Goal: Task Accomplishment & Management: Complete application form

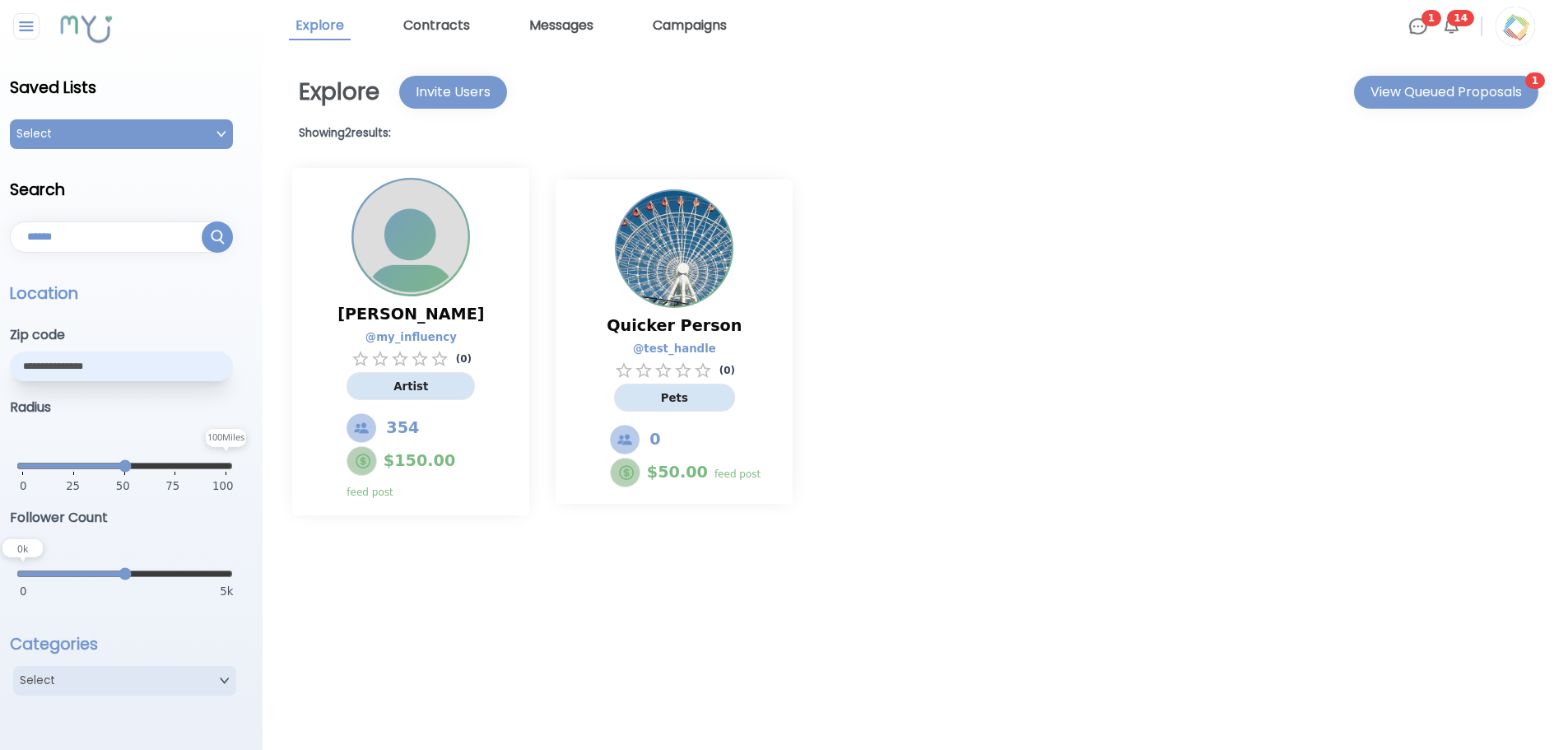
click at [1519, 30] on img at bounding box center [1515, 26] width 39 height 39
click at [951, 394] on div "[PERSON_NAME] @ my_influency ( 0 ) Artist 354 $ 150.00 feed post Quicker Person…" at bounding box center [911, 341] width 1266 height 367
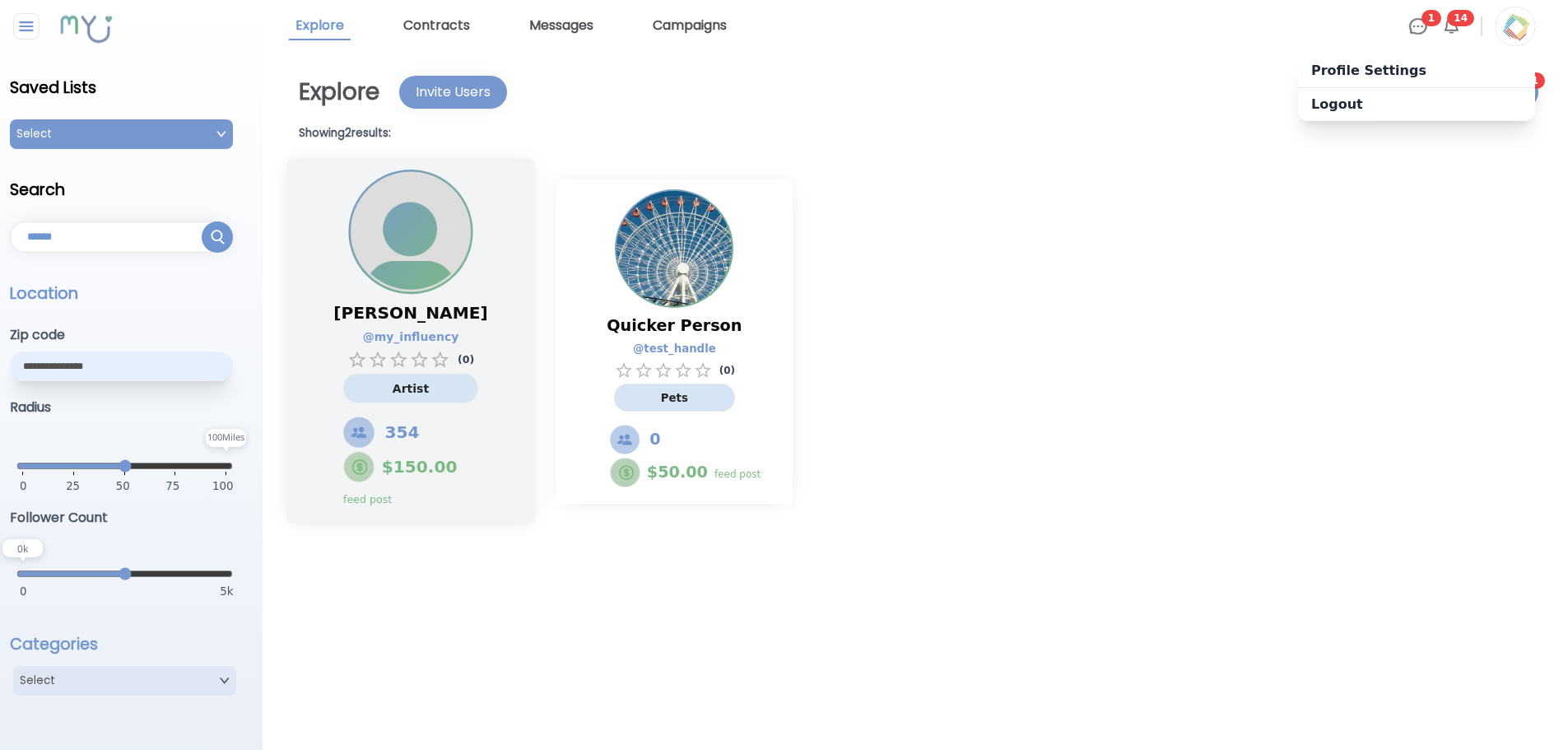
click at [474, 296] on div "[PERSON_NAME] @ my_influency ( 0 ) Artist 354 $ 150.00 feed post" at bounding box center [410, 403] width 179 height 220
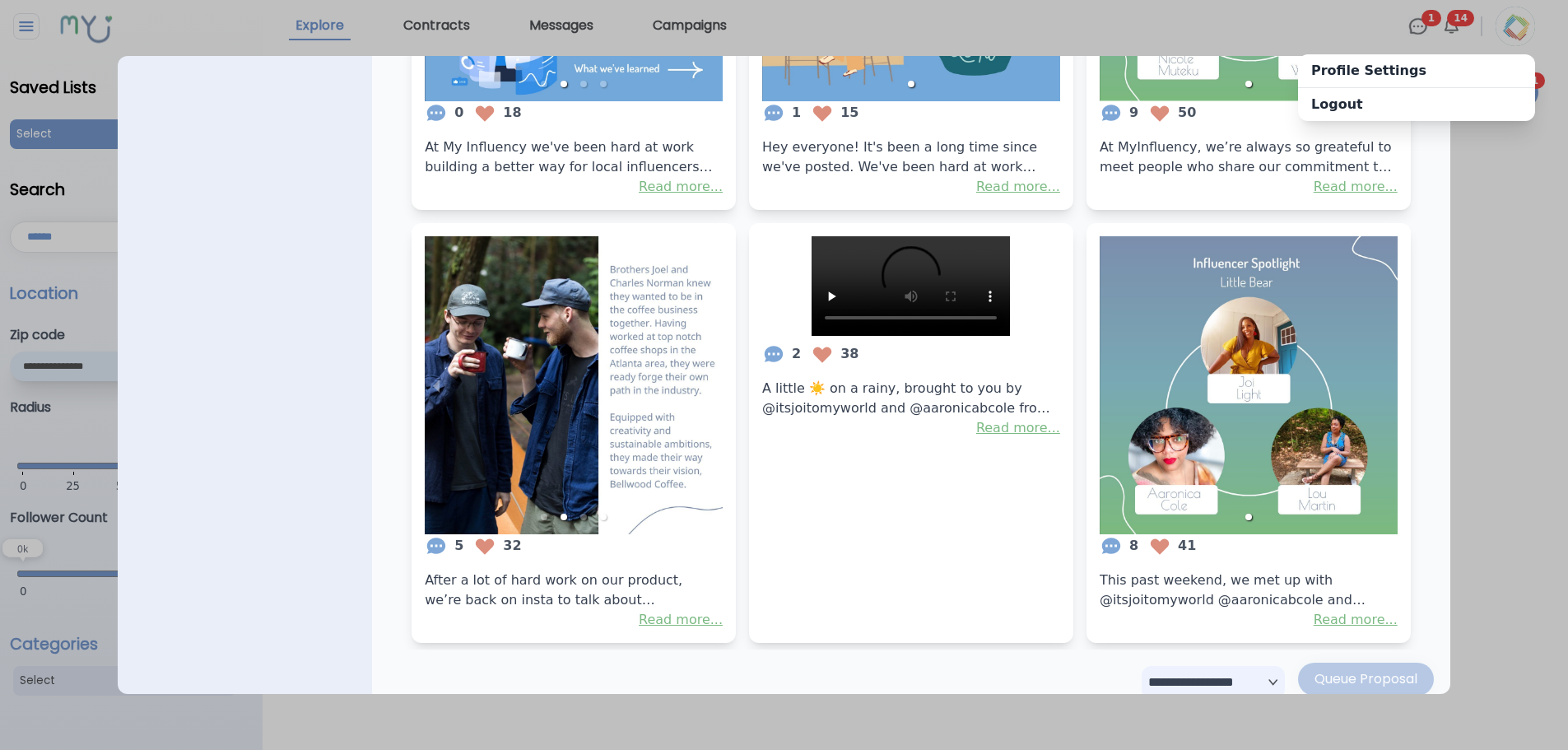
scroll to position [777, 0]
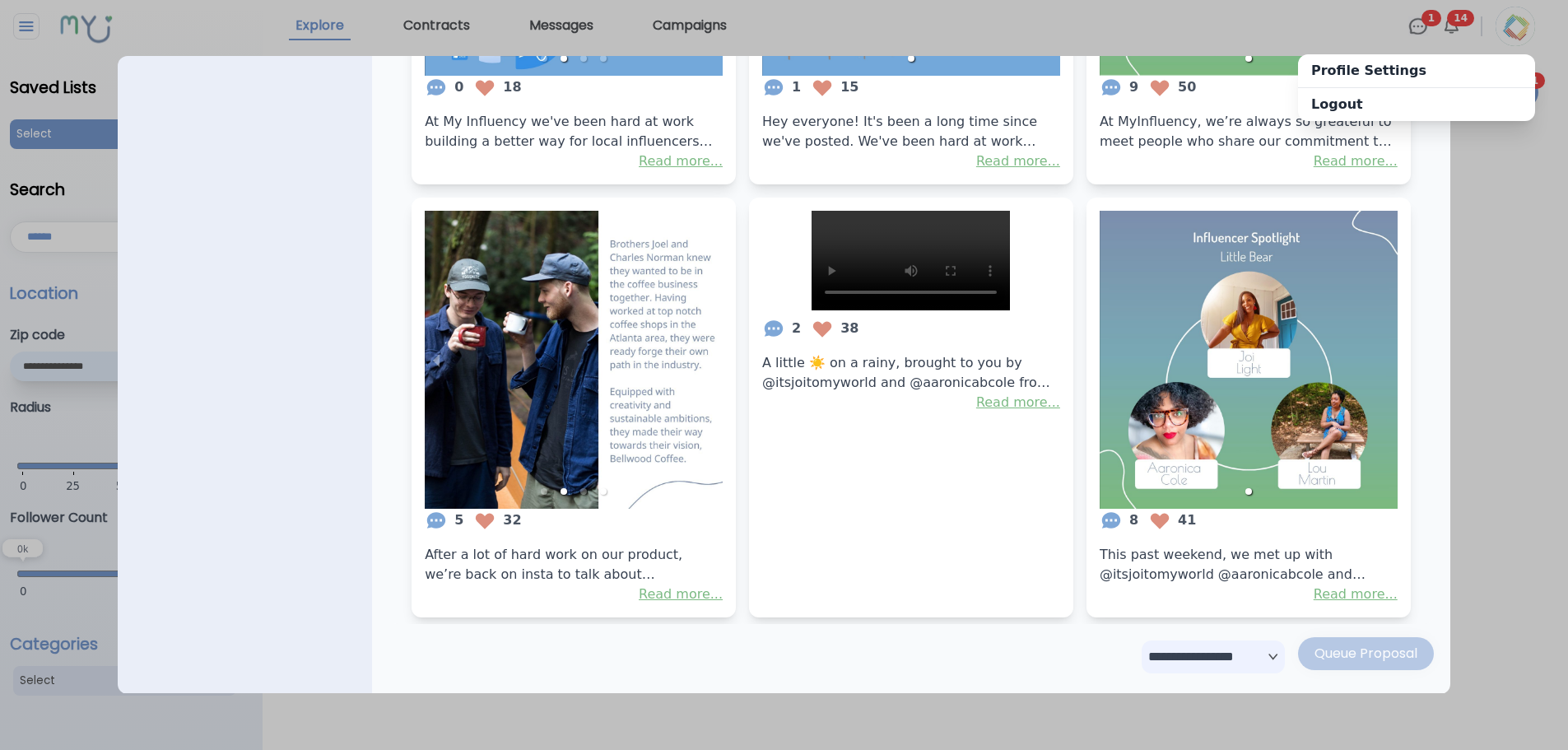
click at [1166, 656] on select "**********" at bounding box center [1213, 657] width 143 height 33
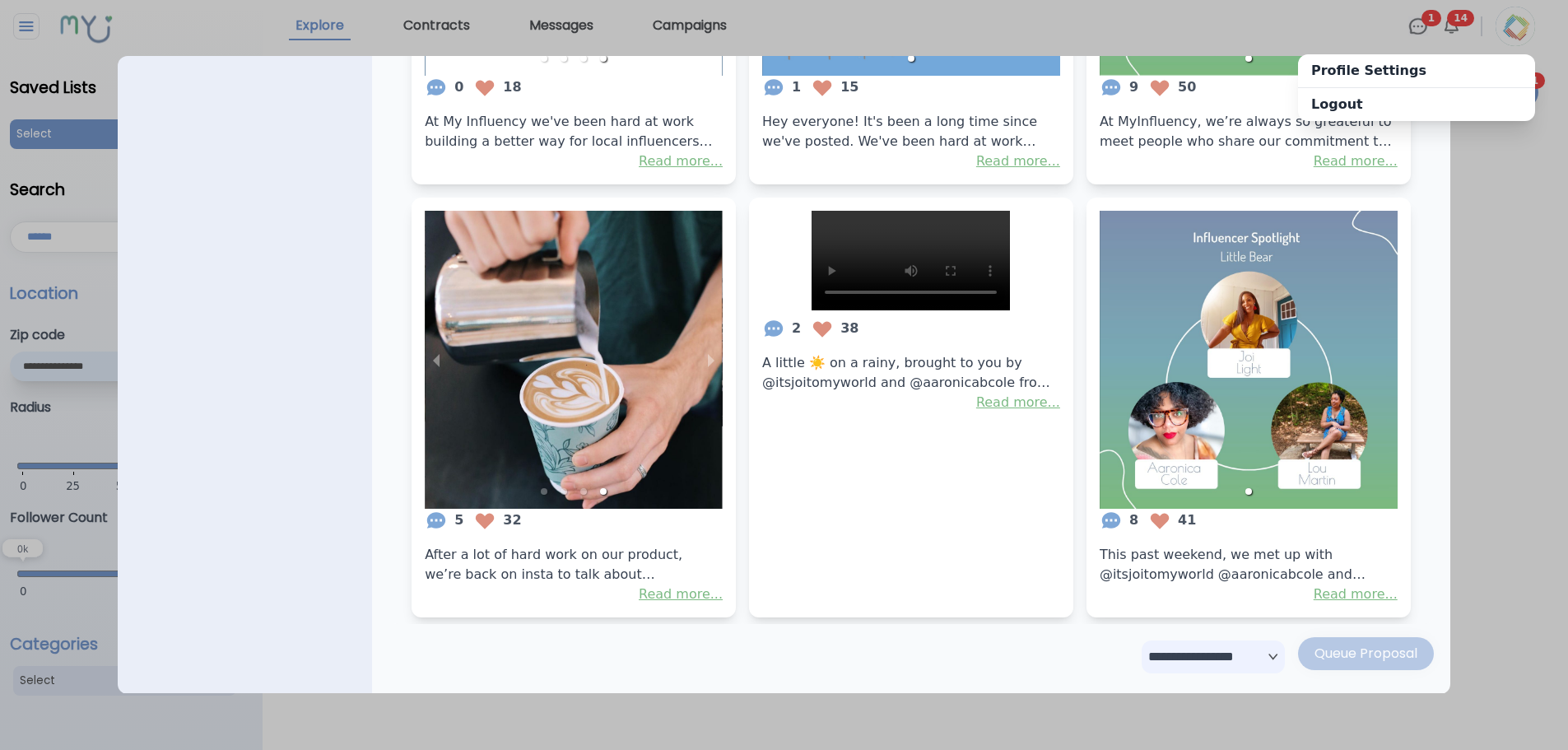
click at [1519, 529] on div at bounding box center [784, 375] width 1568 height 750
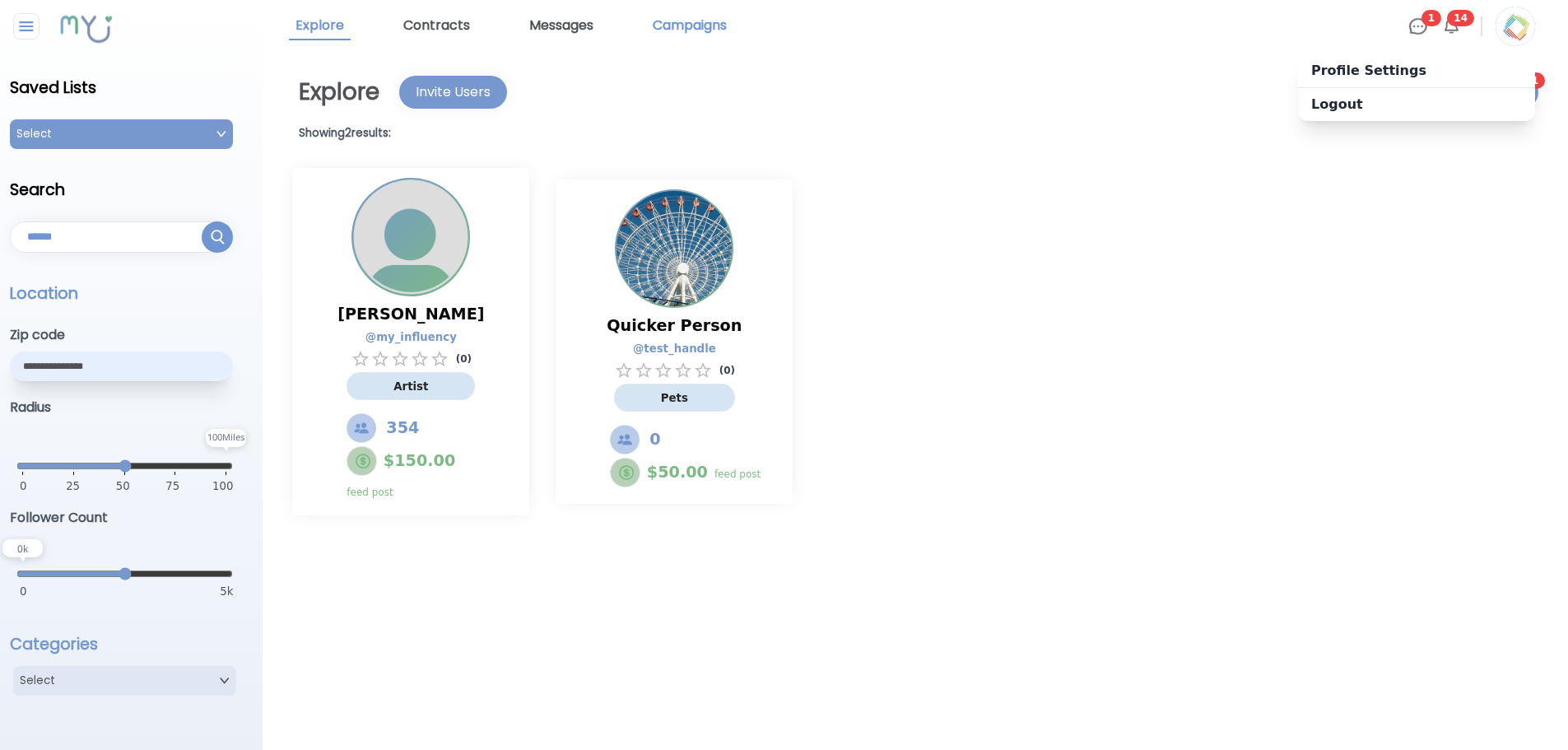
click at [686, 26] on link "Campaigns" at bounding box center [690, 26] width 87 height 28
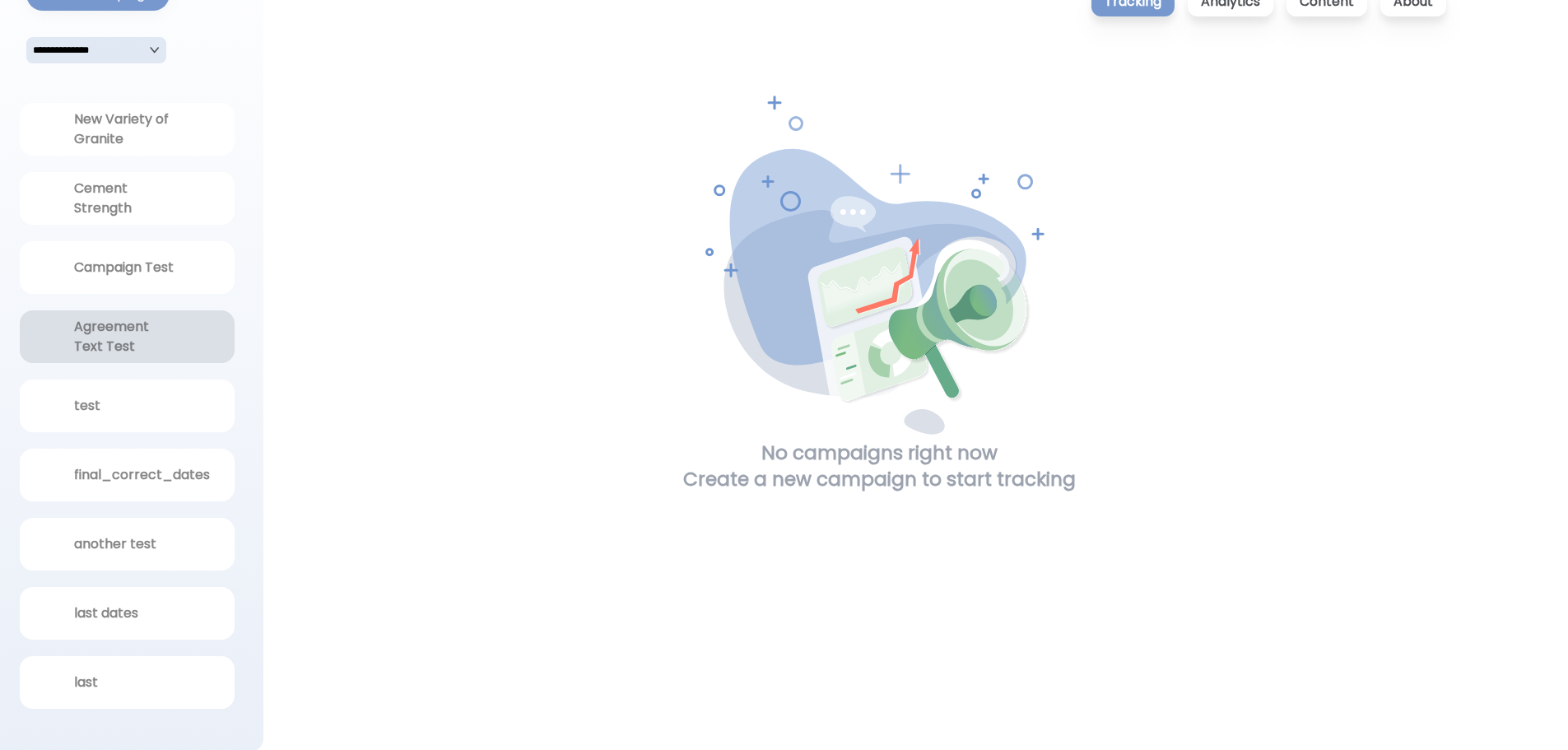
scroll to position [107, 0]
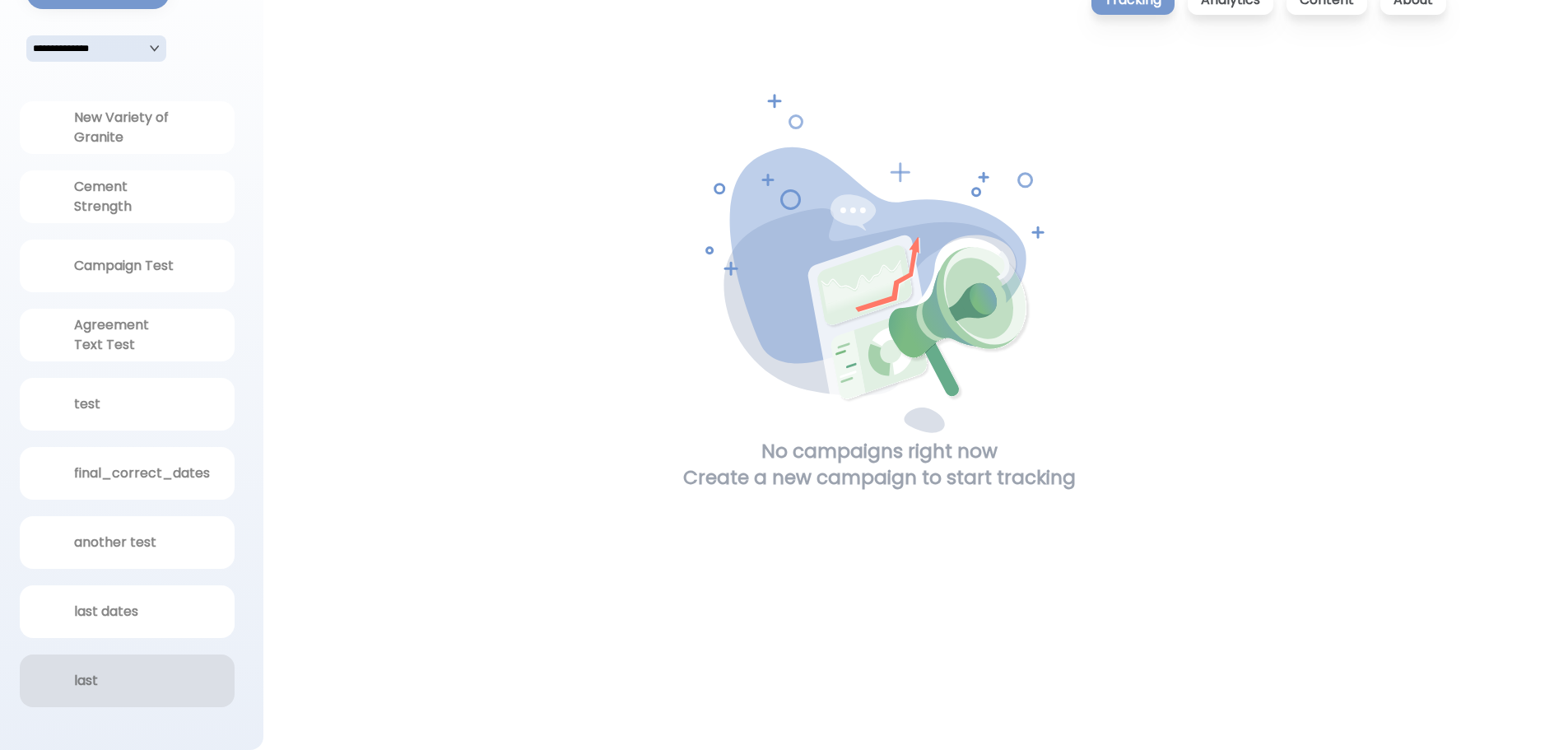
click at [122, 684] on div "last" at bounding box center [126, 680] width 105 height 20
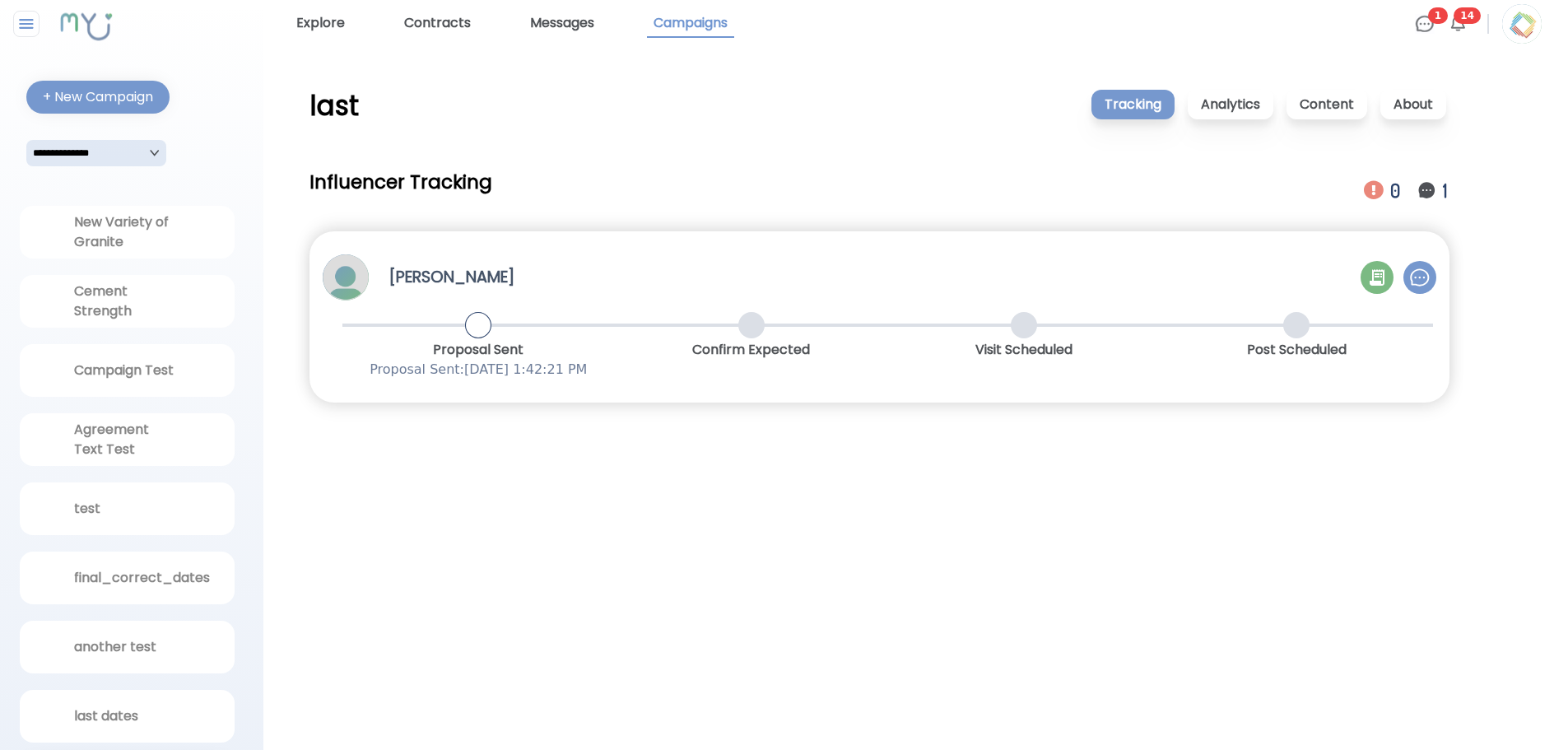
scroll to position [0, 0]
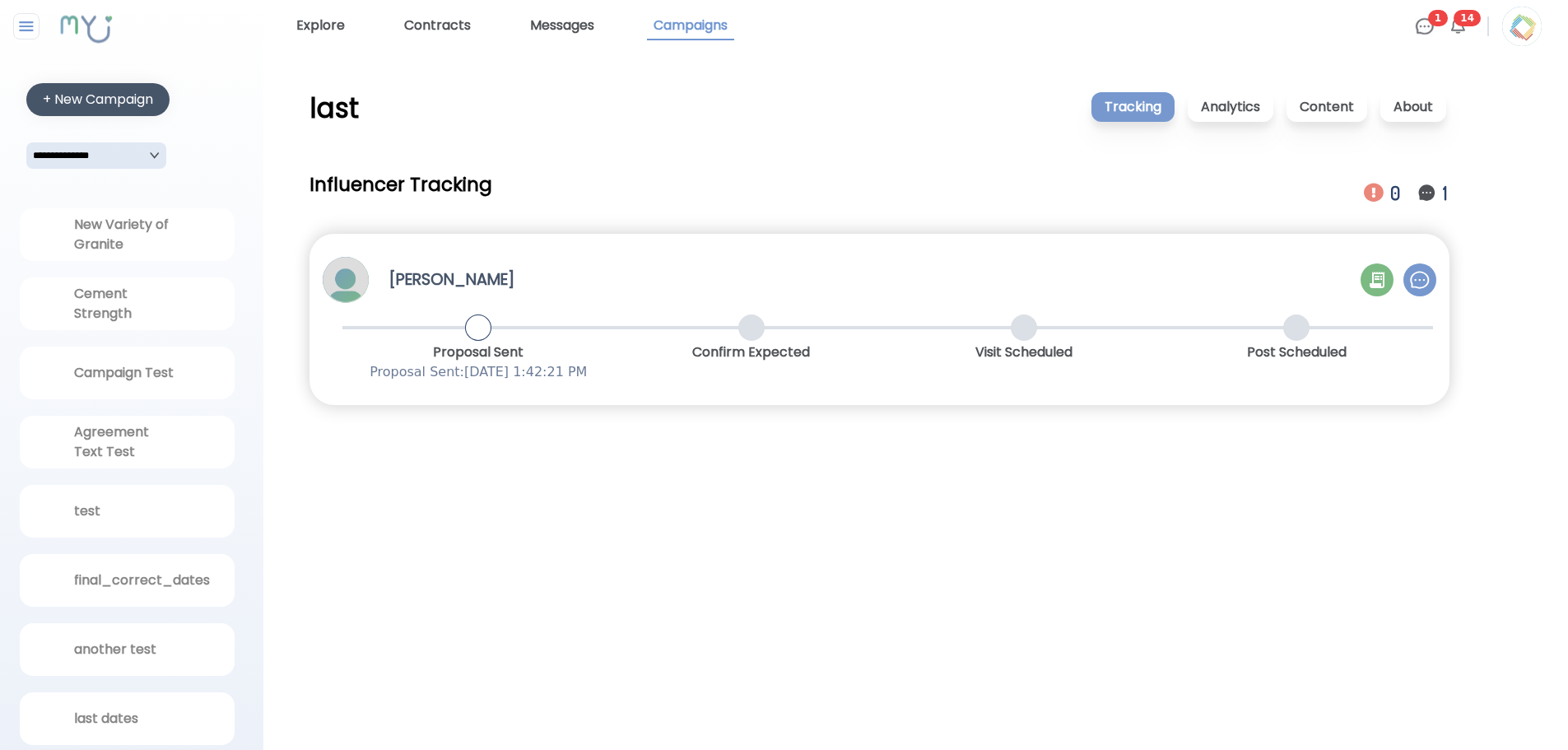
click at [153, 109] on div "+ New Campaign" at bounding box center [98, 99] width 111 height 20
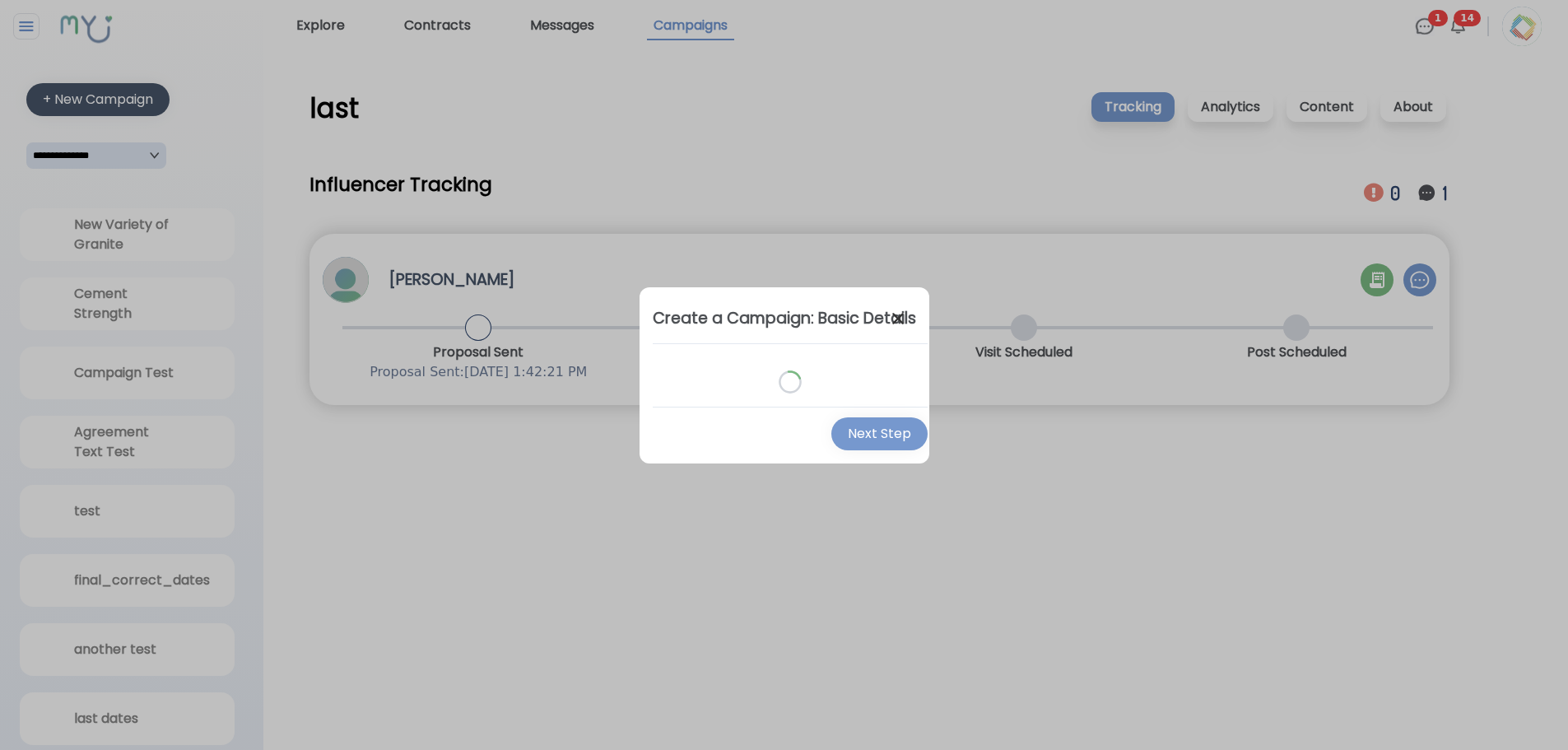
select select "*"
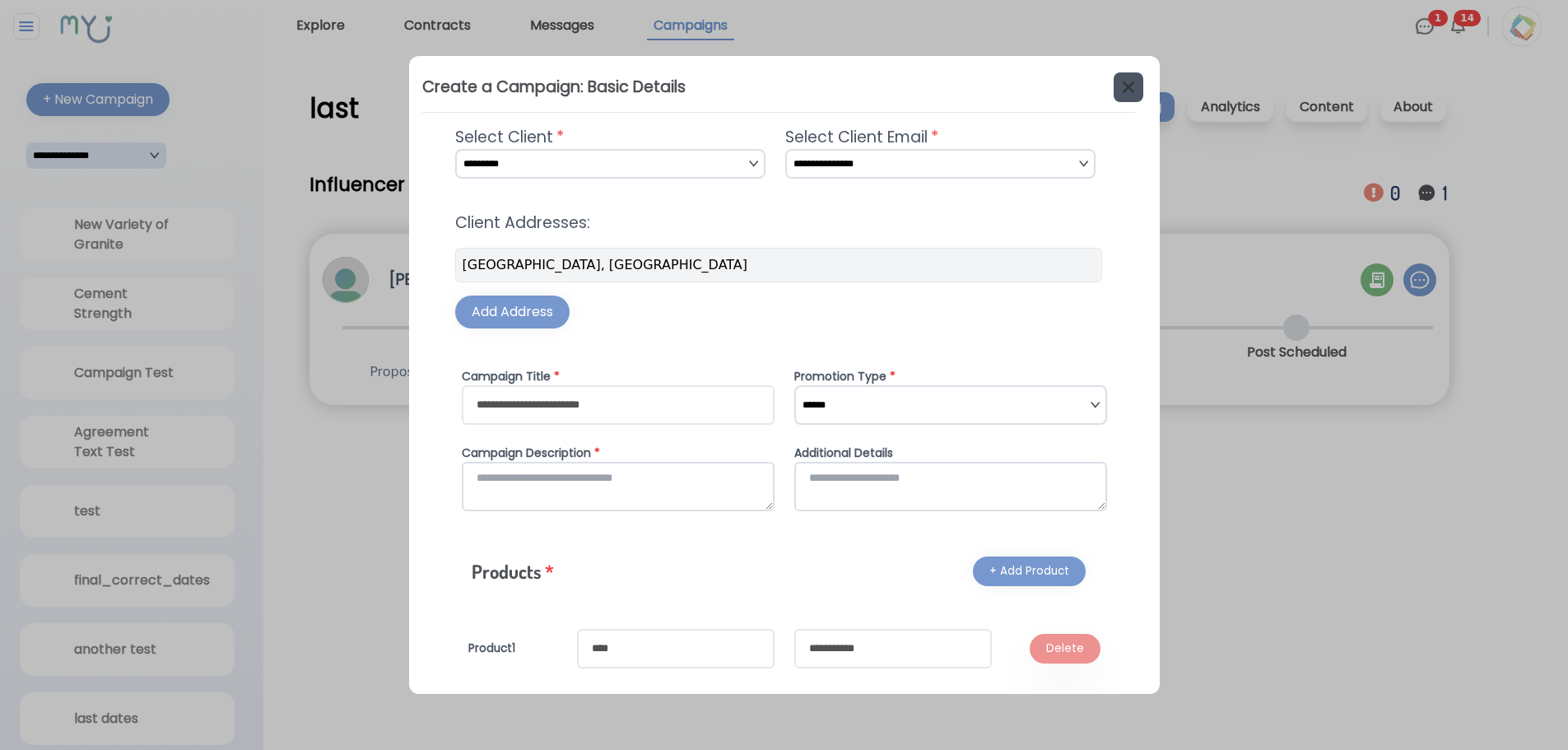
click at [1119, 91] on img at bounding box center [1128, 87] width 20 height 20
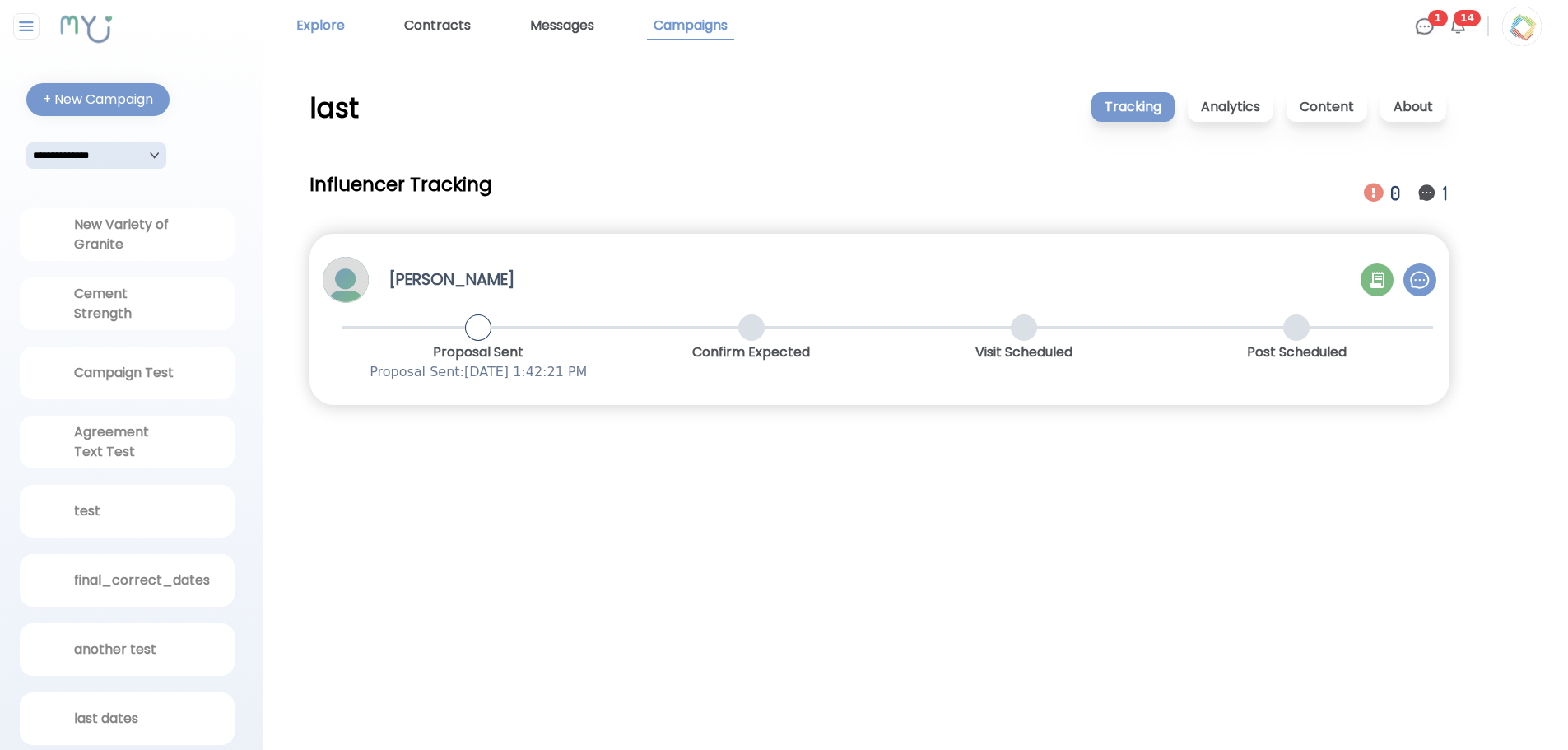
click at [321, 37] on link "Explore" at bounding box center [321, 26] width 62 height 28
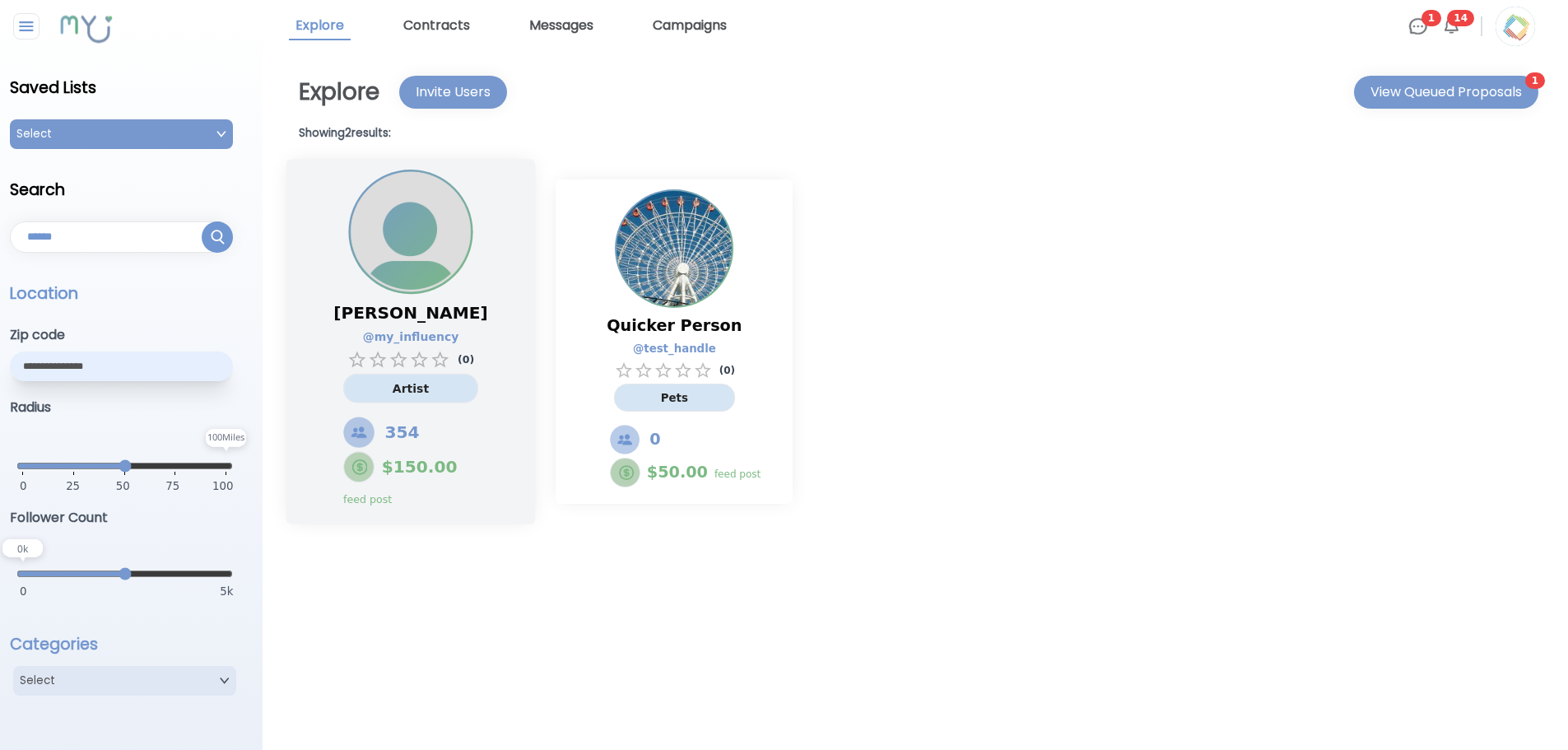
click at [498, 240] on div "[PERSON_NAME] @ my_influency ( 0 ) Artist 354 $ 150.00 feed post" at bounding box center [410, 341] width 248 height 365
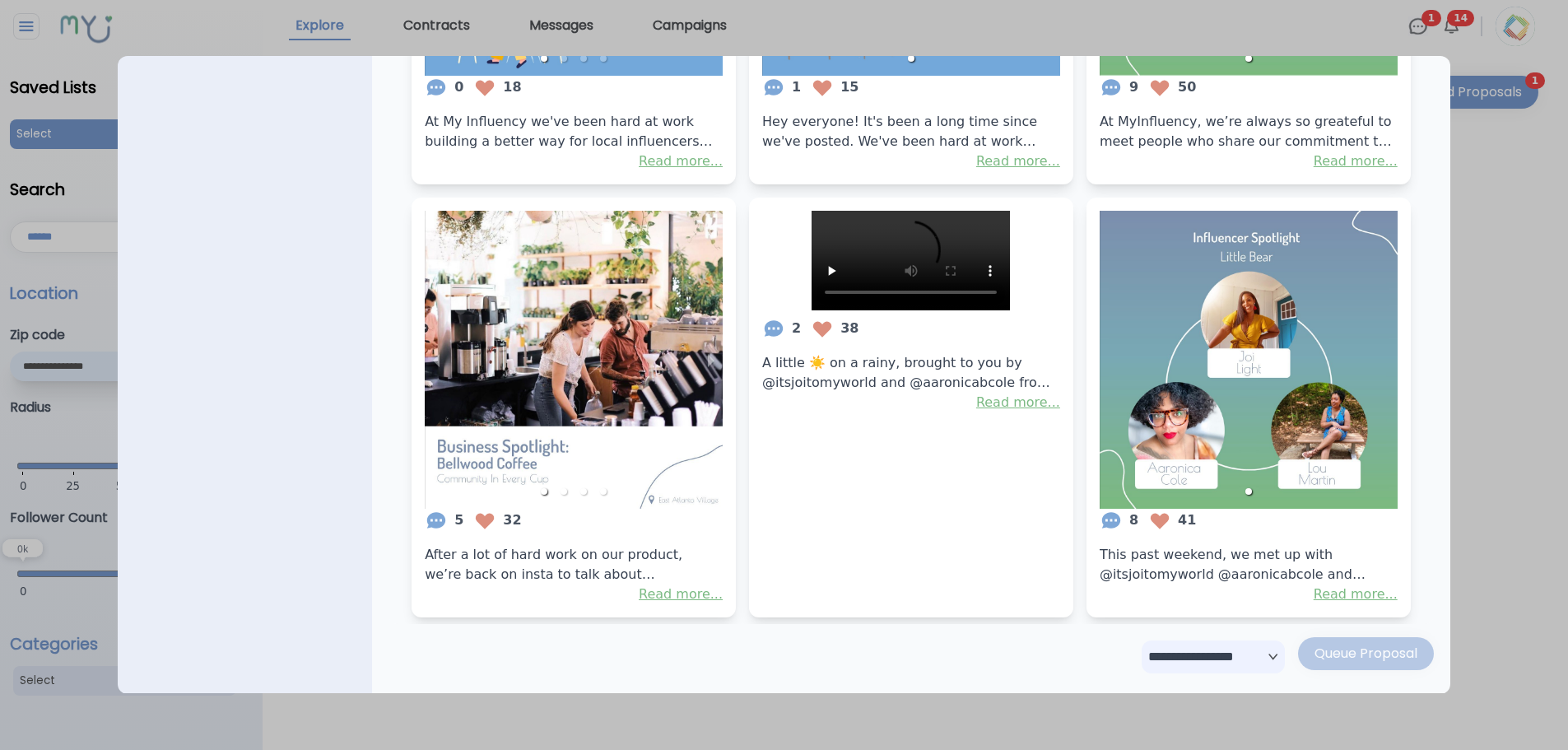
scroll to position [777, 0]
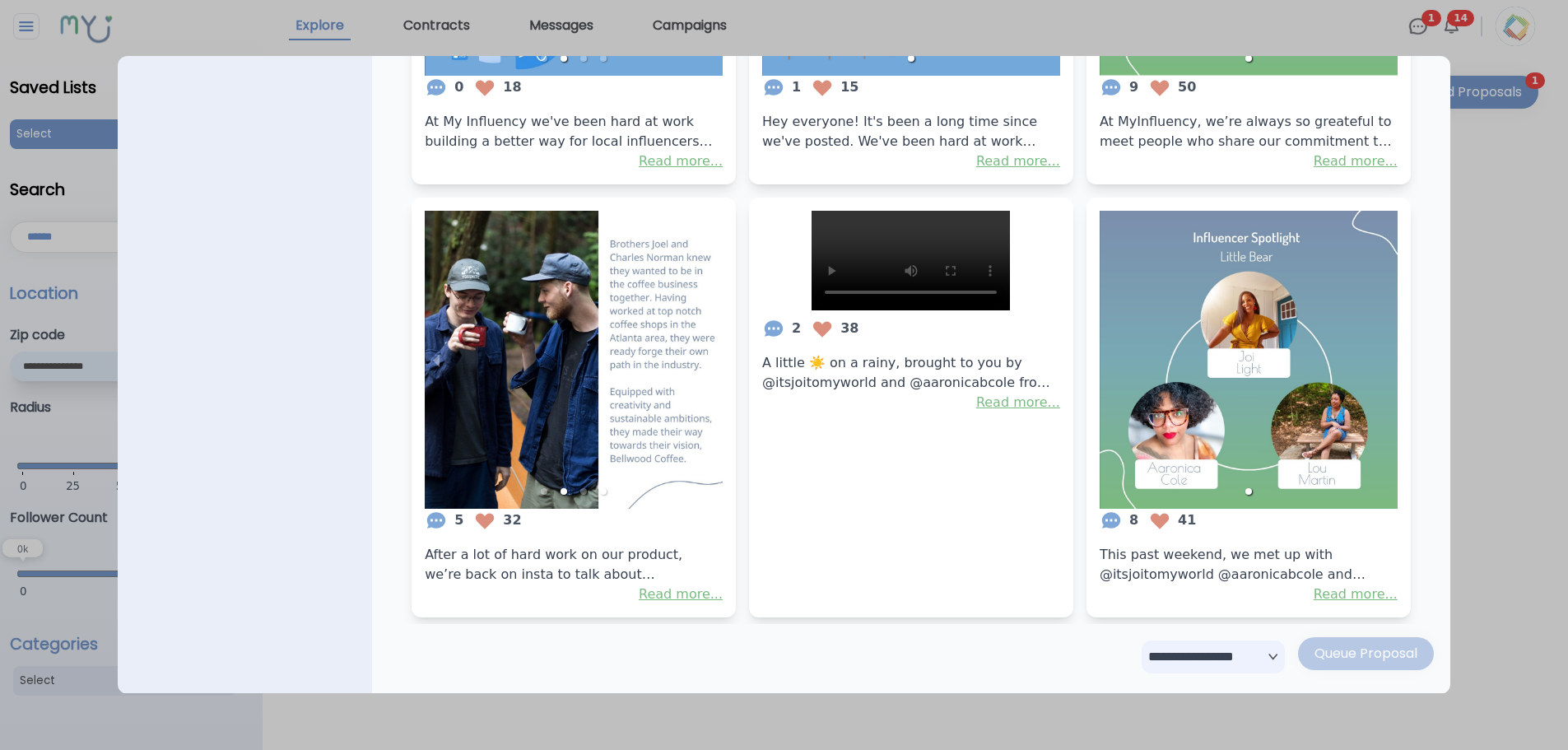
click at [1142, 666] on select "**********" at bounding box center [1213, 657] width 143 height 33
select select "**"
click at [1141, 641] on select "**********" at bounding box center [1213, 657] width 143 height 33
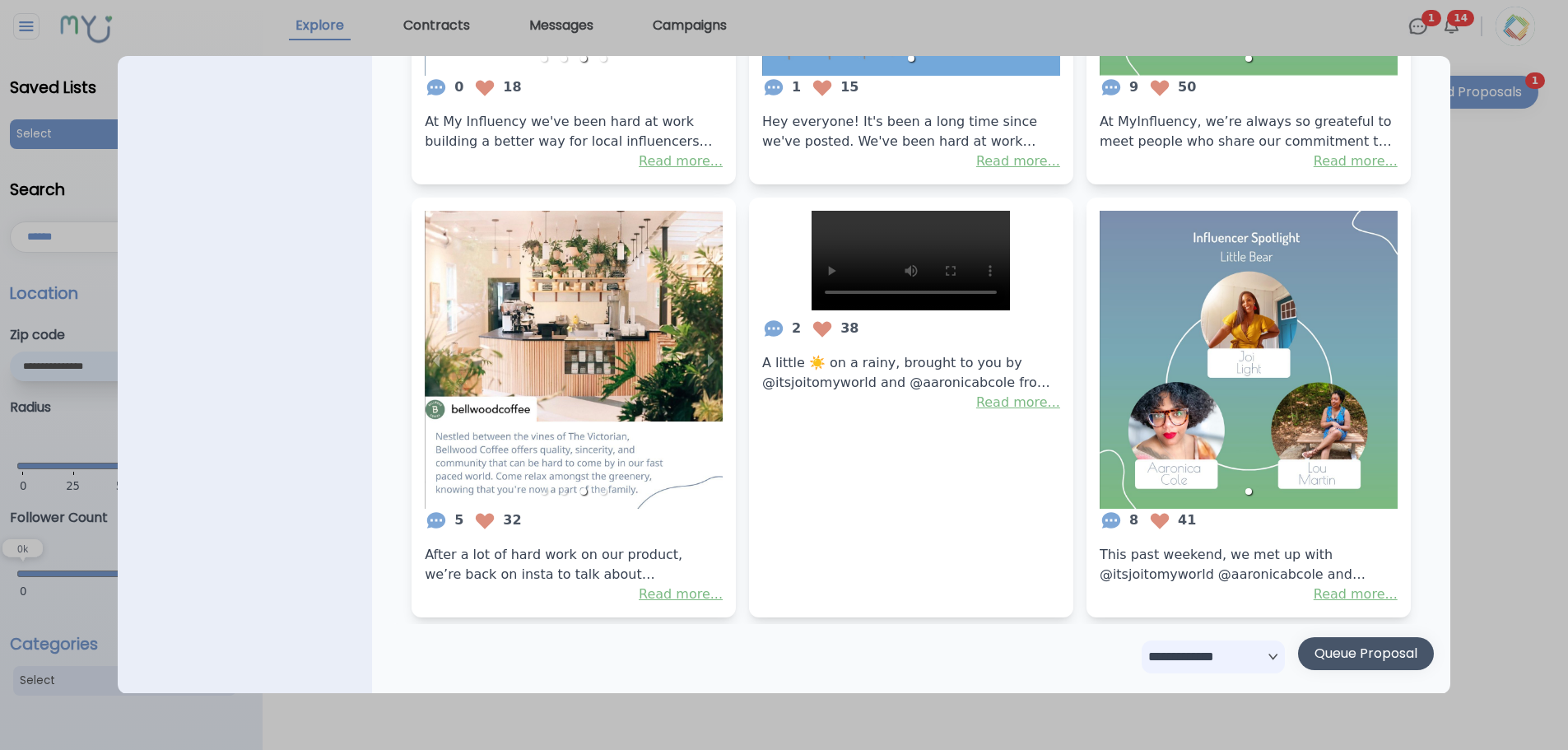
click at [1351, 662] on div "Queue Proposal" at bounding box center [1366, 653] width 103 height 20
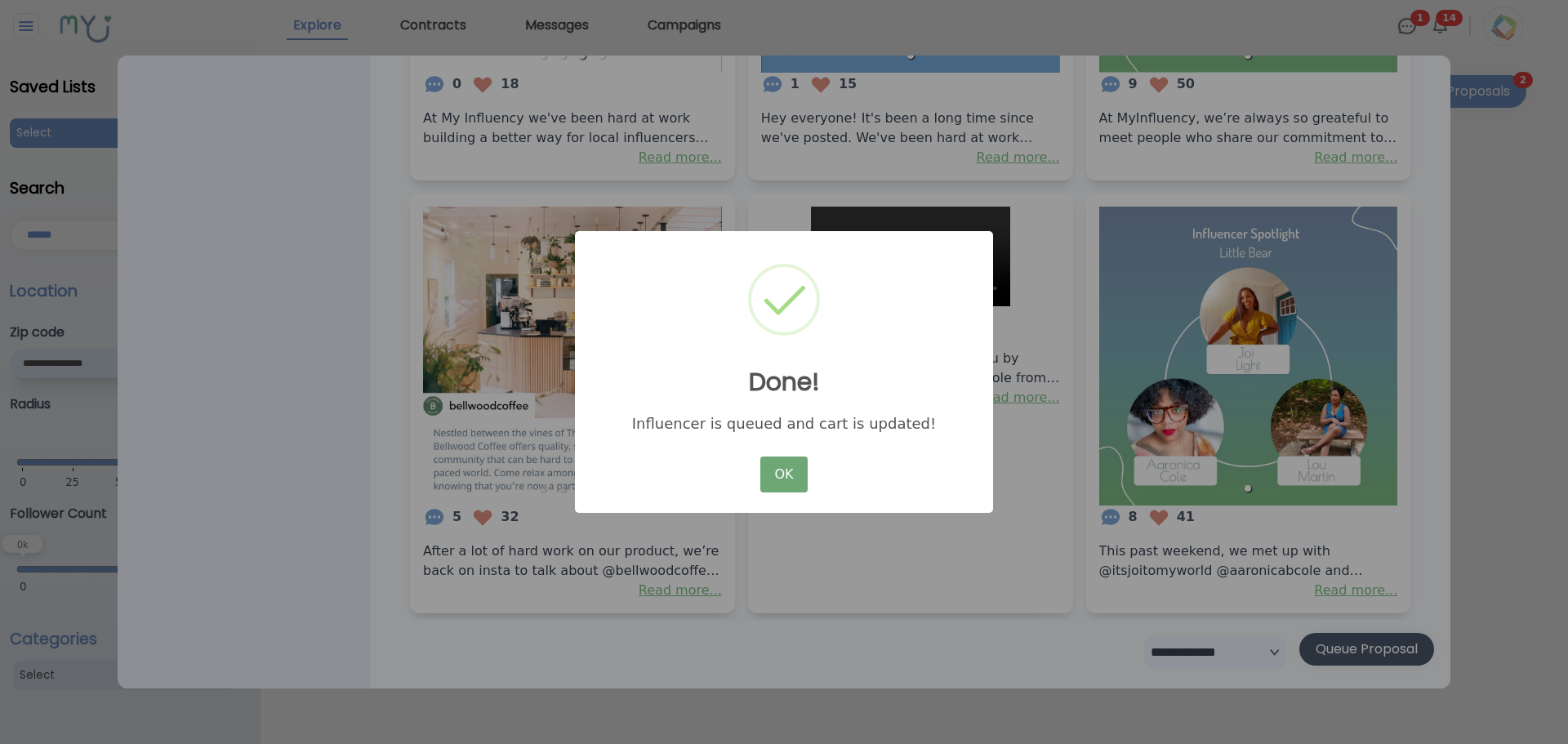
click at [794, 476] on button "OK" at bounding box center [784, 474] width 48 height 36
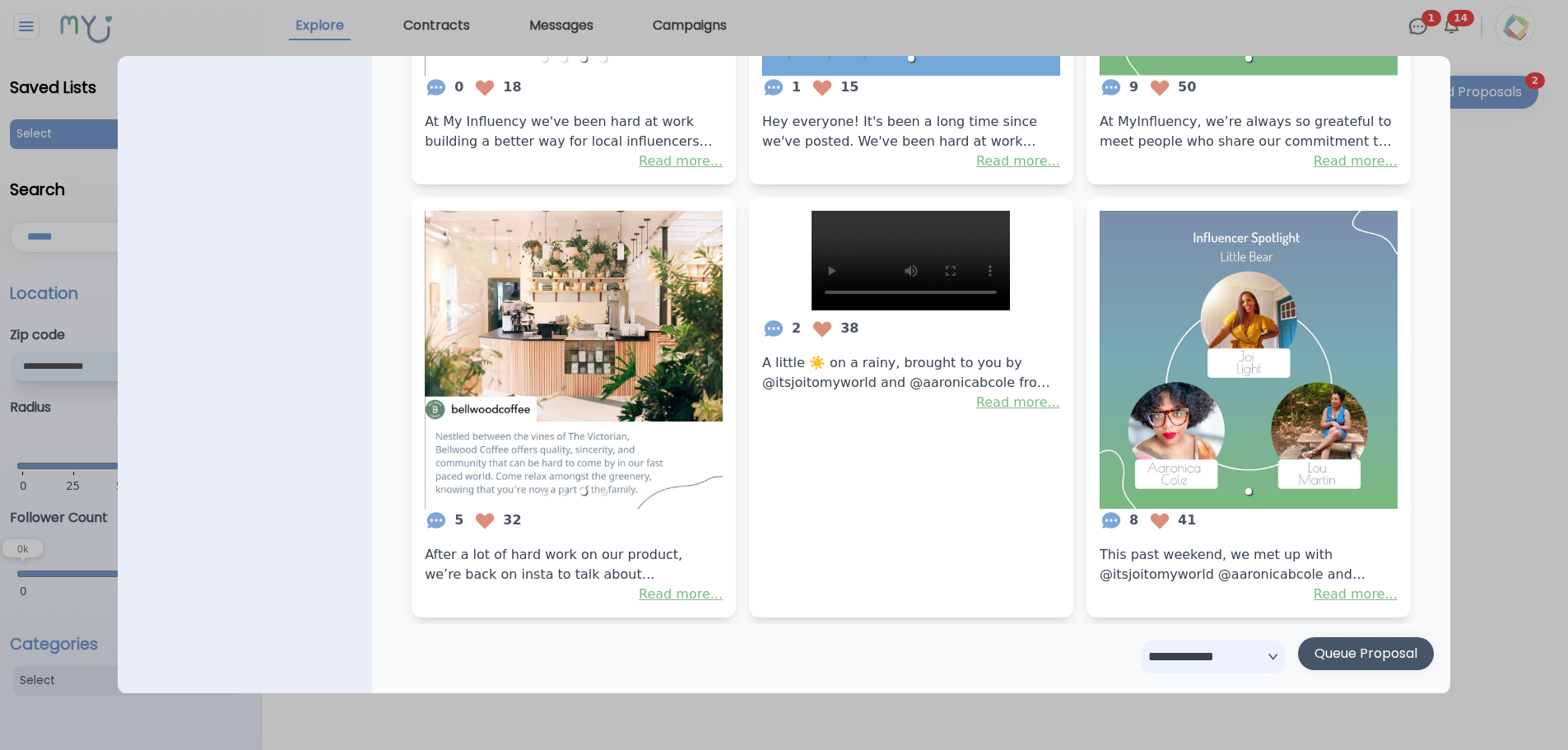
click at [1493, 422] on div at bounding box center [784, 375] width 1568 height 750
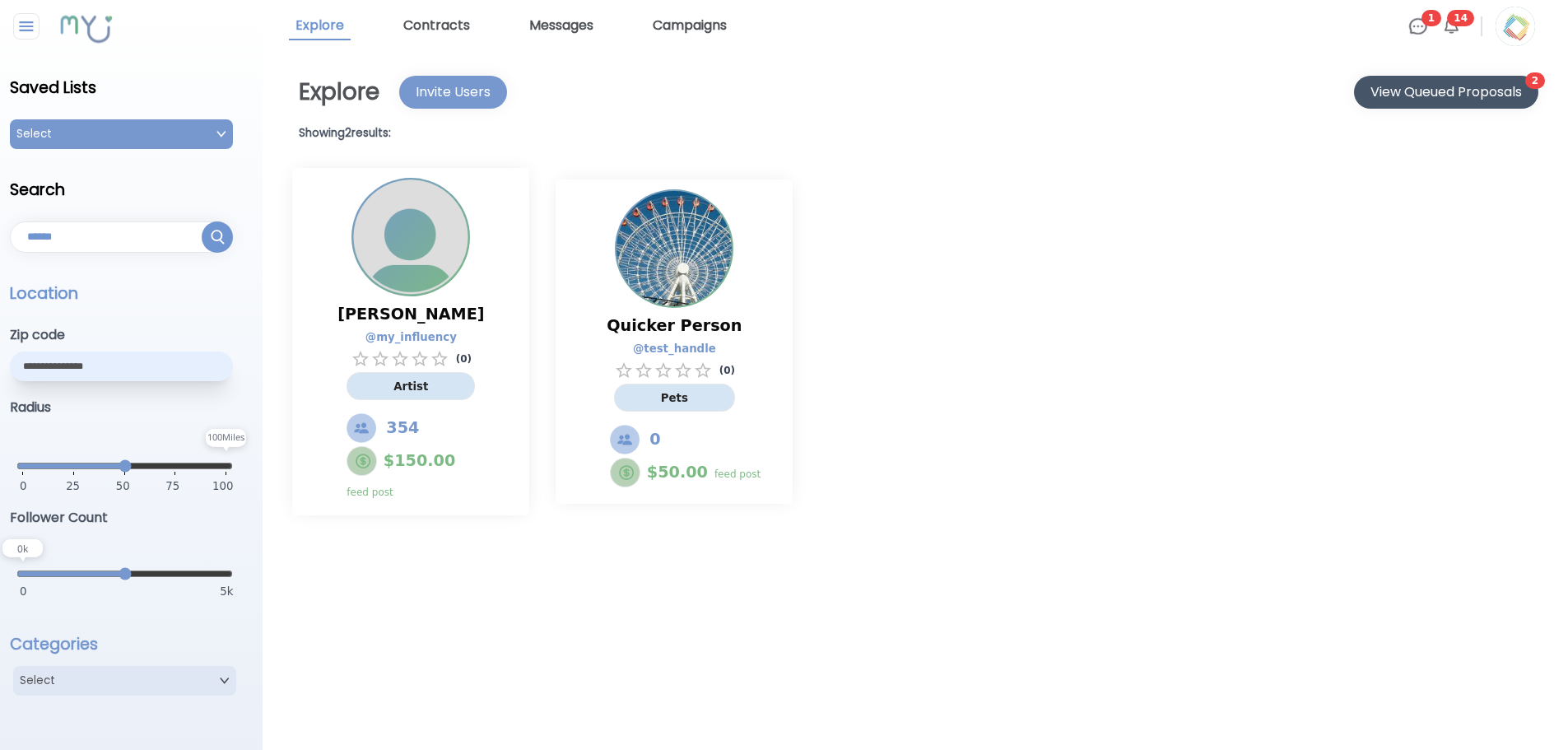
click at [1429, 85] on div "View Queued Proposals" at bounding box center [1446, 91] width 152 height 20
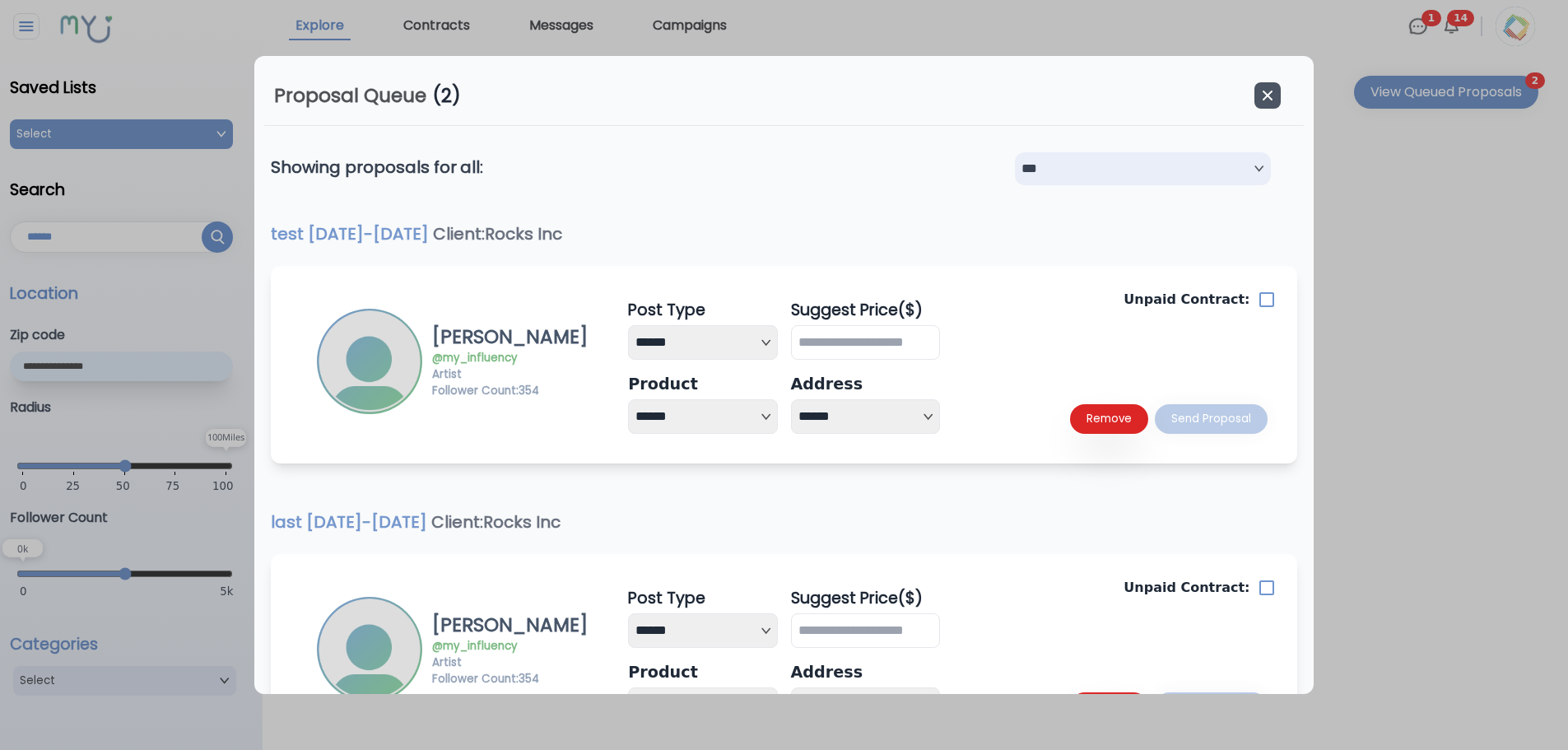
click at [1275, 94] on icon "button" at bounding box center [1267, 95] width 17 height 17
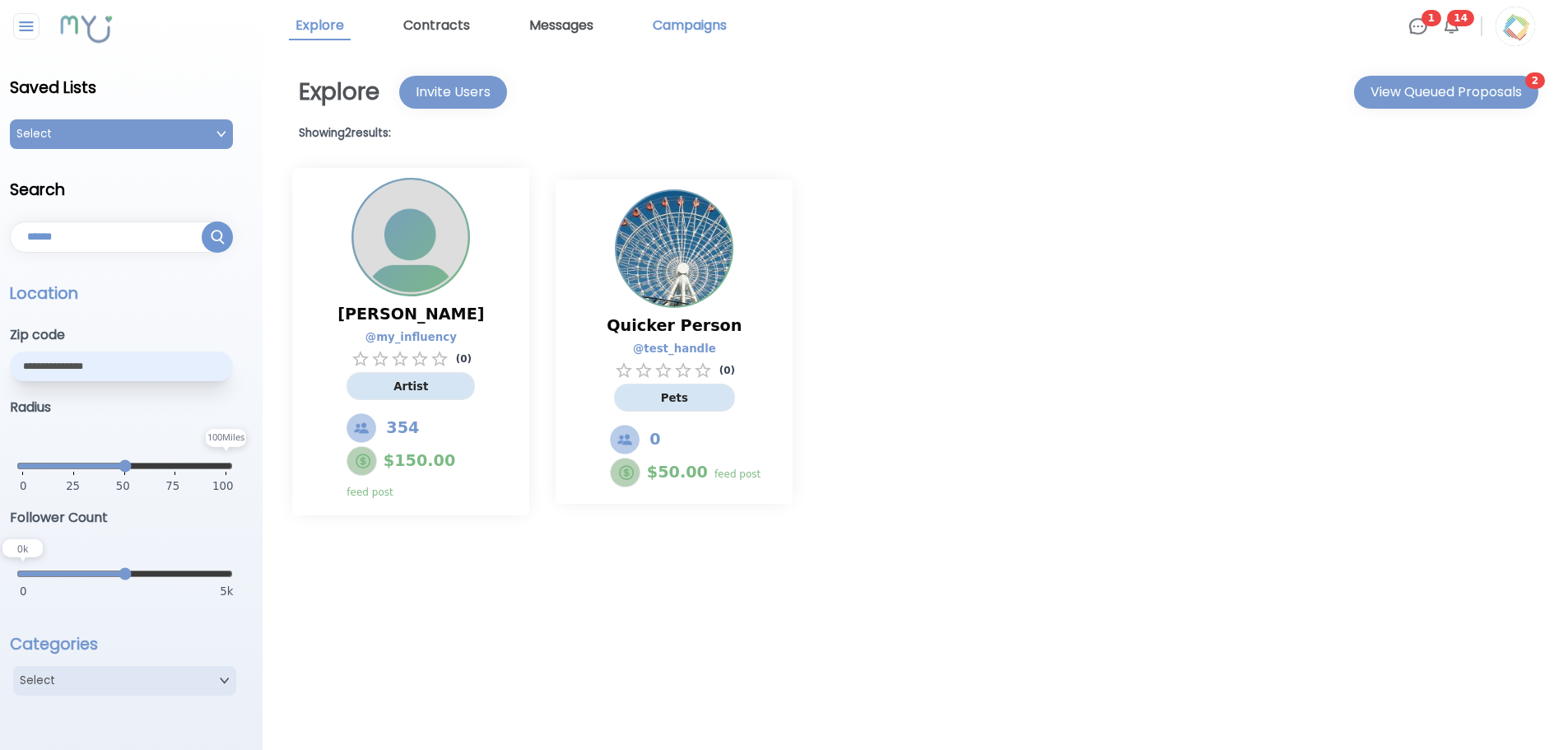
click at [724, 19] on link "Campaigns" at bounding box center [690, 26] width 87 height 28
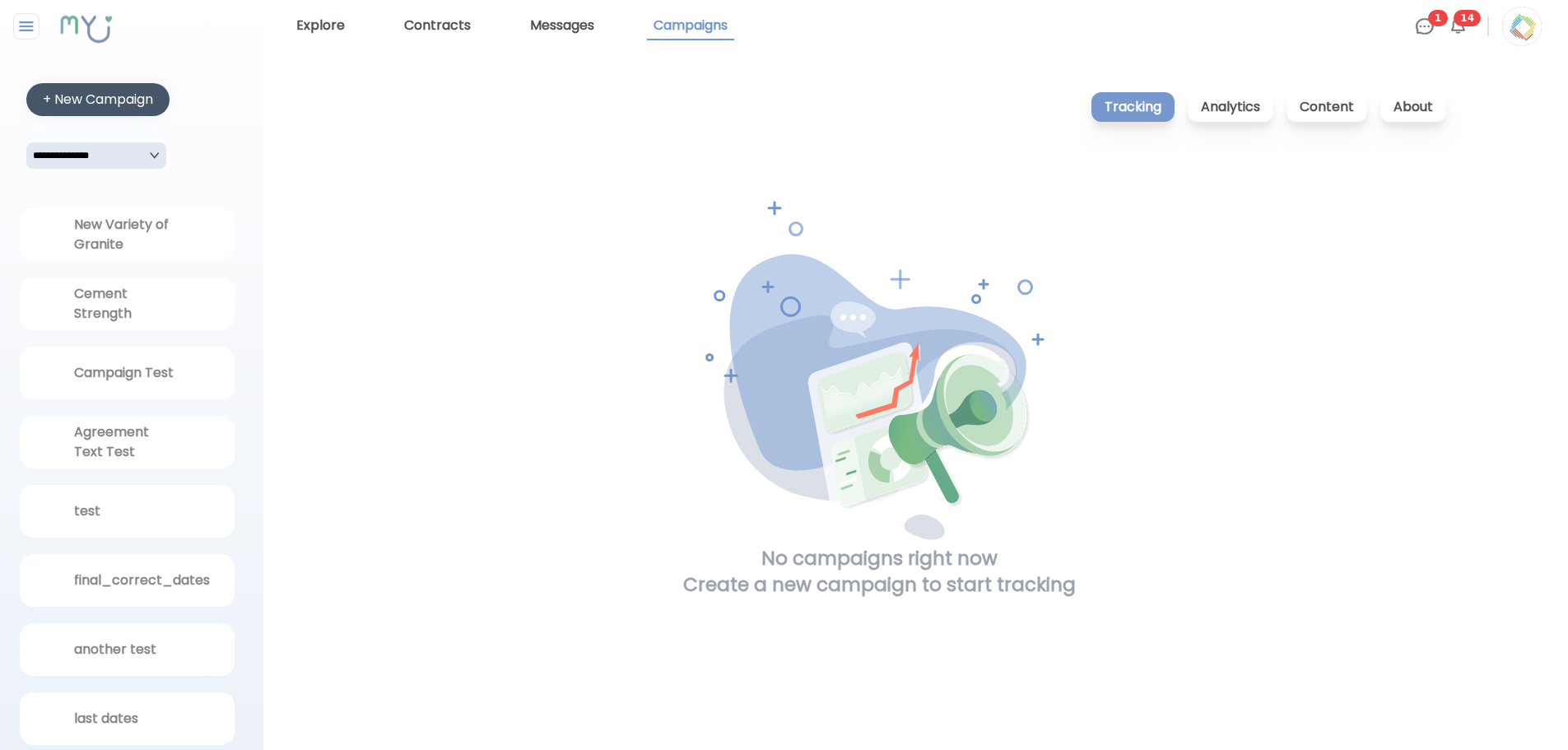
click at [114, 96] on div "+ New Campaign" at bounding box center [98, 99] width 111 height 20
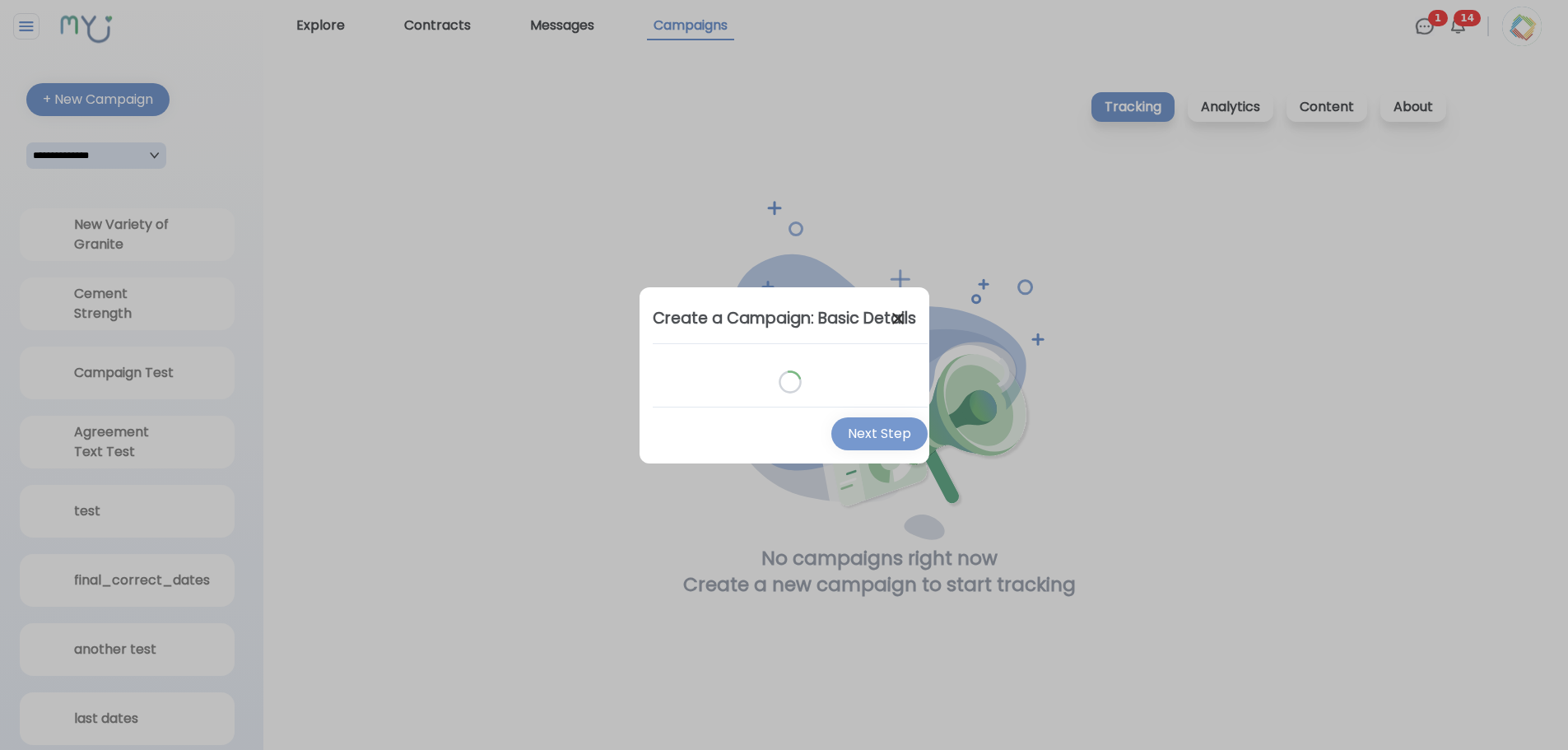
select select "*"
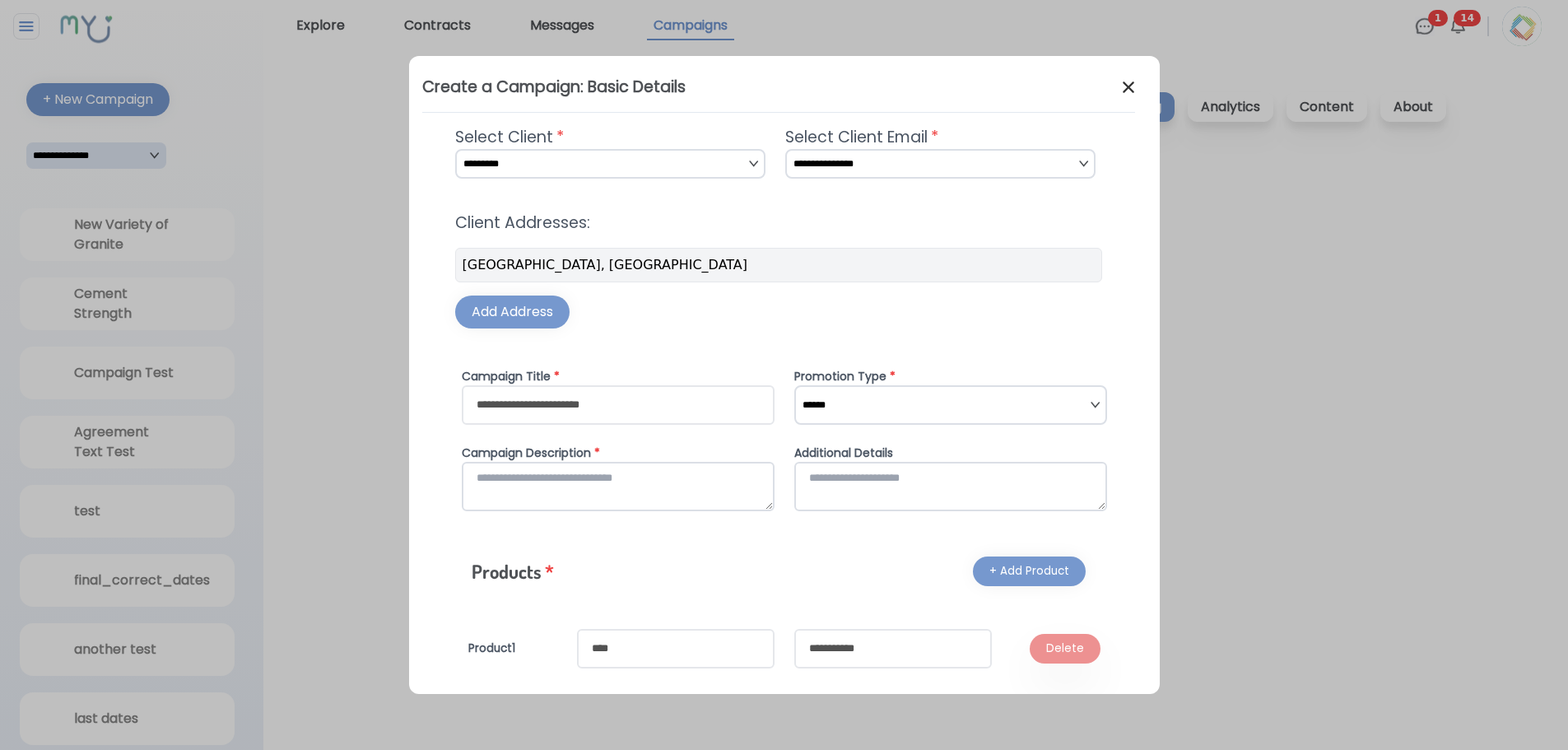
click at [607, 411] on input "text" at bounding box center [618, 404] width 313 height 39
type input "**********"
click at [965, 395] on select "****** ******* *******" at bounding box center [950, 404] width 313 height 39
select select "*"
click at [794, 385] on select "****** ******* *******" at bounding box center [950, 404] width 313 height 39
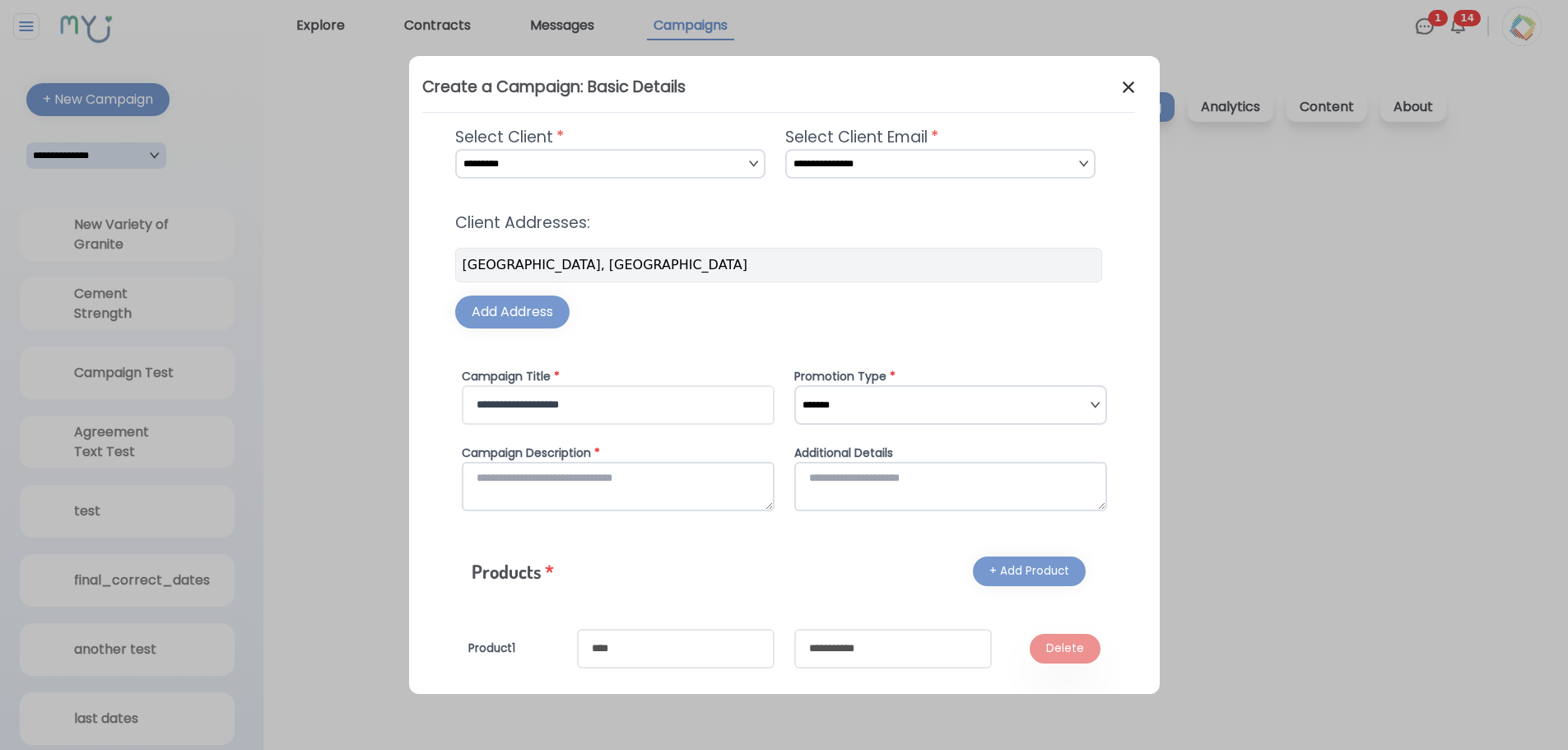
click at [591, 497] on textarea at bounding box center [618, 486] width 313 height 50
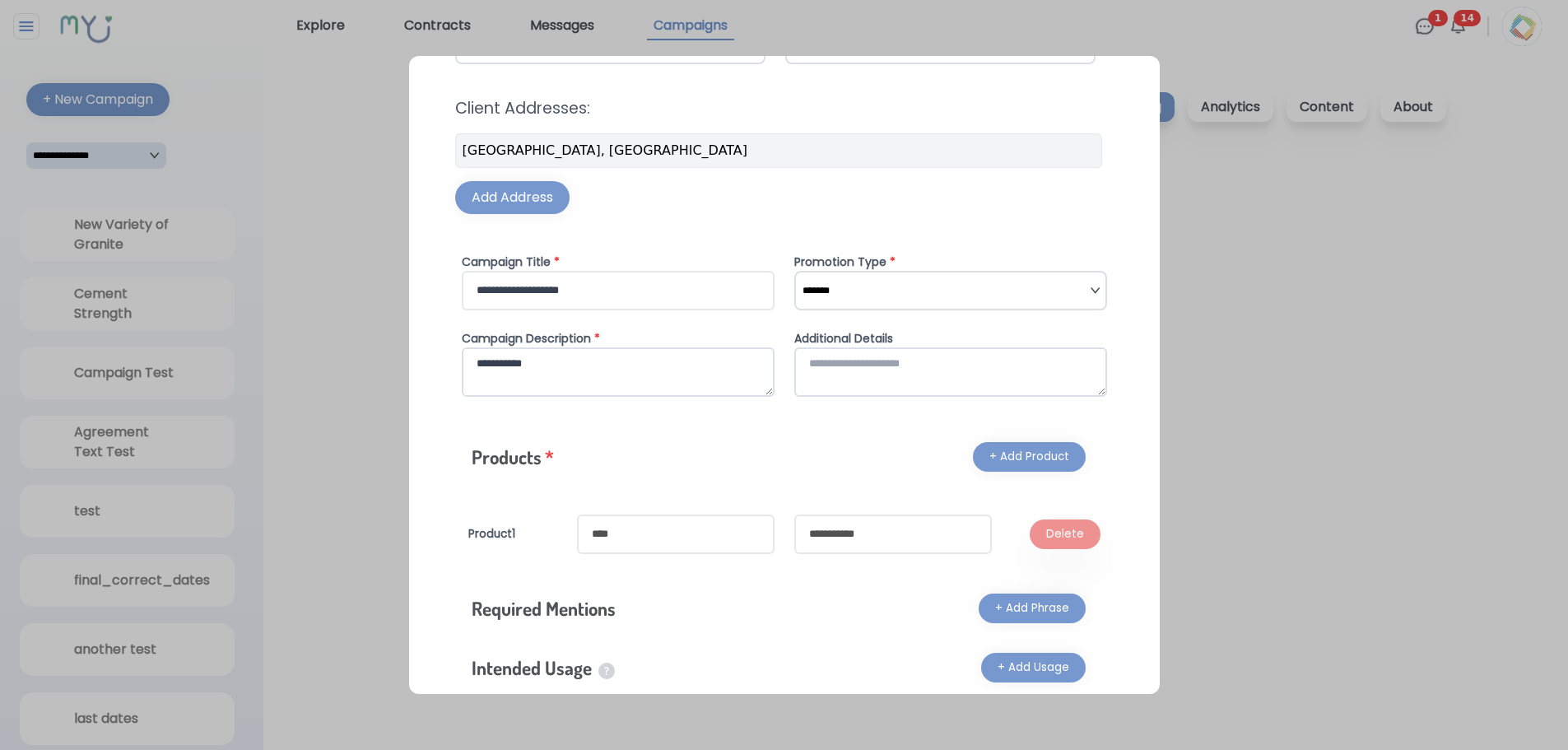
scroll to position [175, 0]
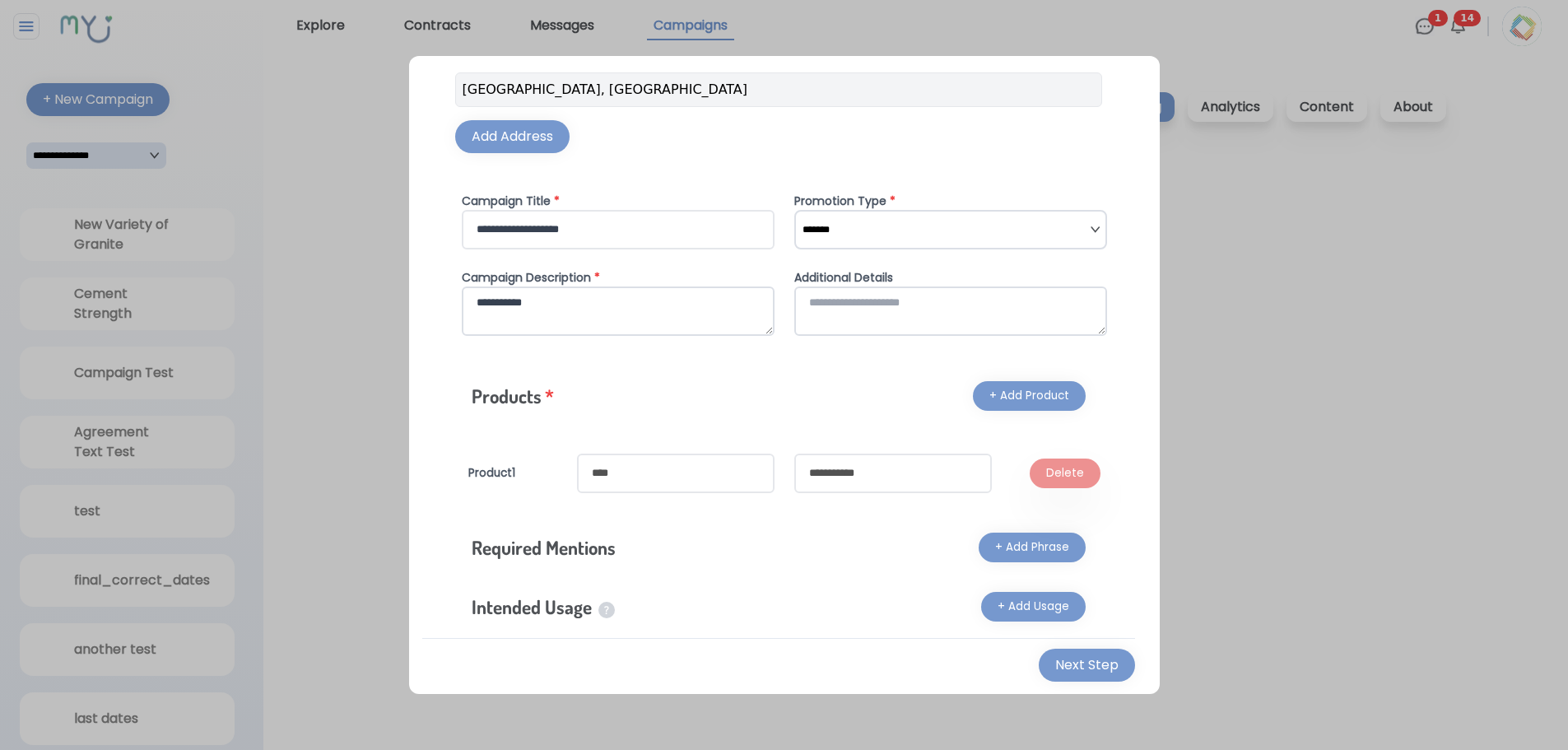
type textarea "**********"
click at [602, 473] on input "text" at bounding box center [675, 473] width 198 height 39
type input "****"
type input "**********"
click at [1091, 671] on div "Next Step" at bounding box center [1086, 665] width 64 height 20
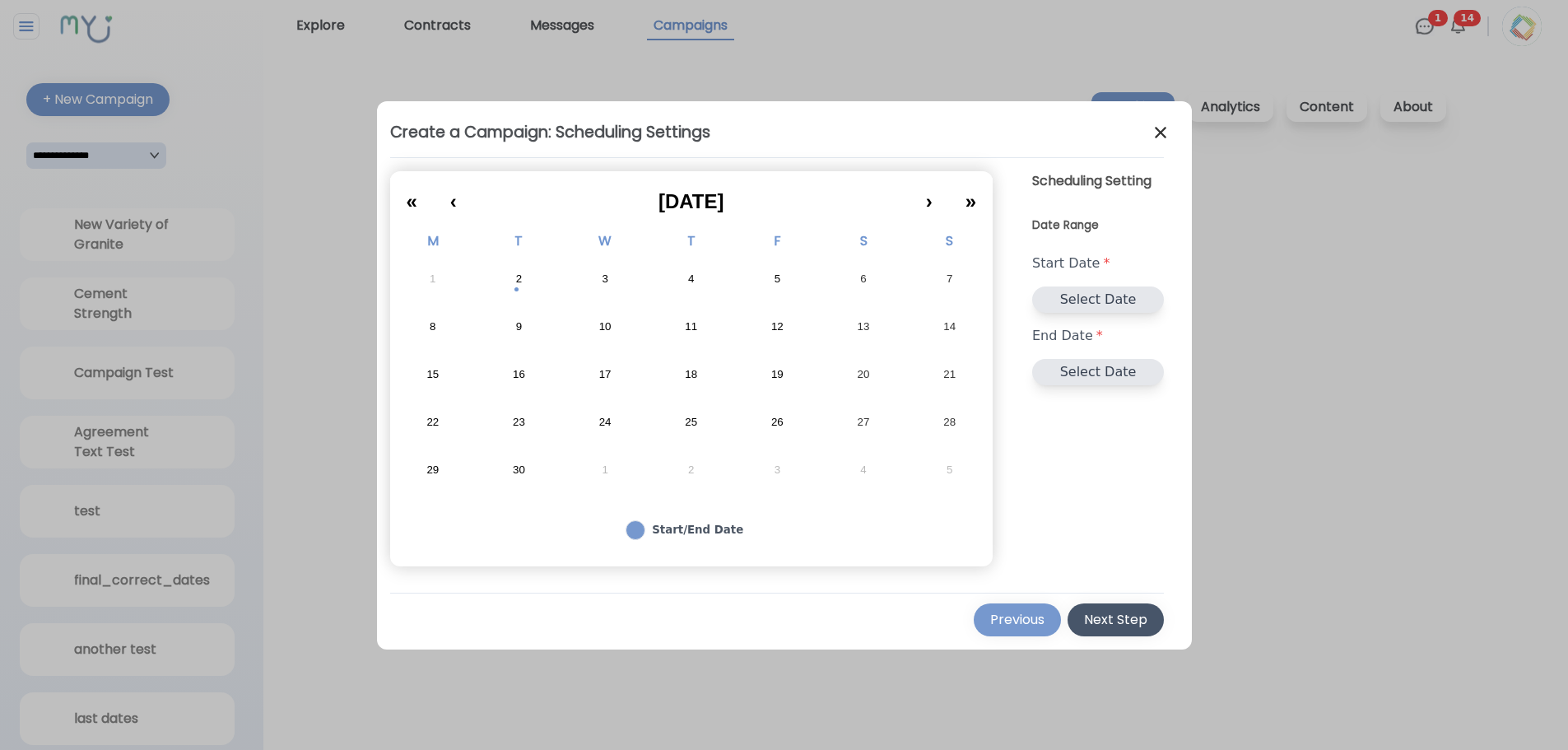
scroll to position [0, 0]
click at [513, 280] on button "2" at bounding box center [518, 279] width 86 height 48
click at [518, 318] on button "9" at bounding box center [518, 327] width 86 height 48
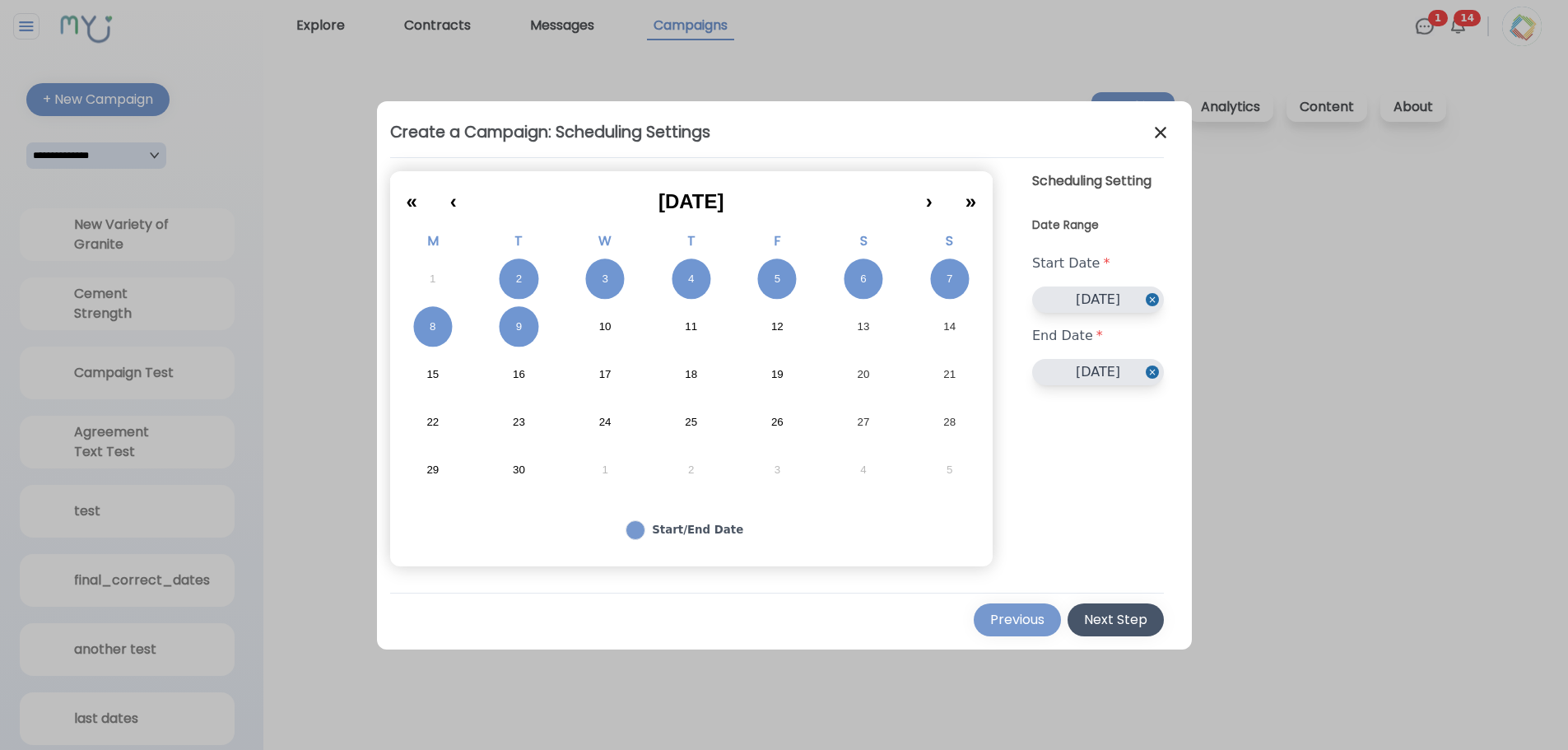
click at [1133, 623] on div "Next Step" at bounding box center [1115, 619] width 64 height 20
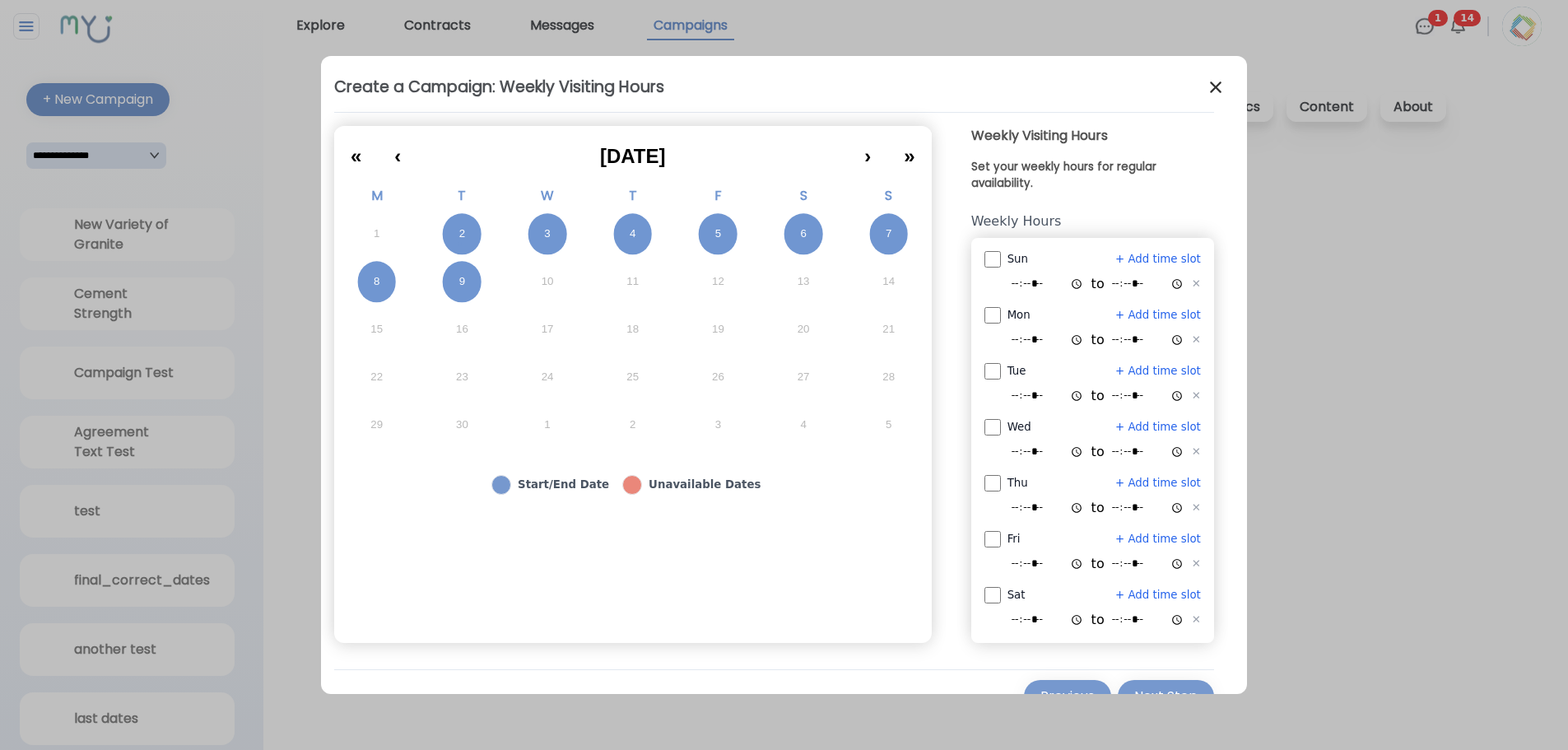
scroll to position [32, 0]
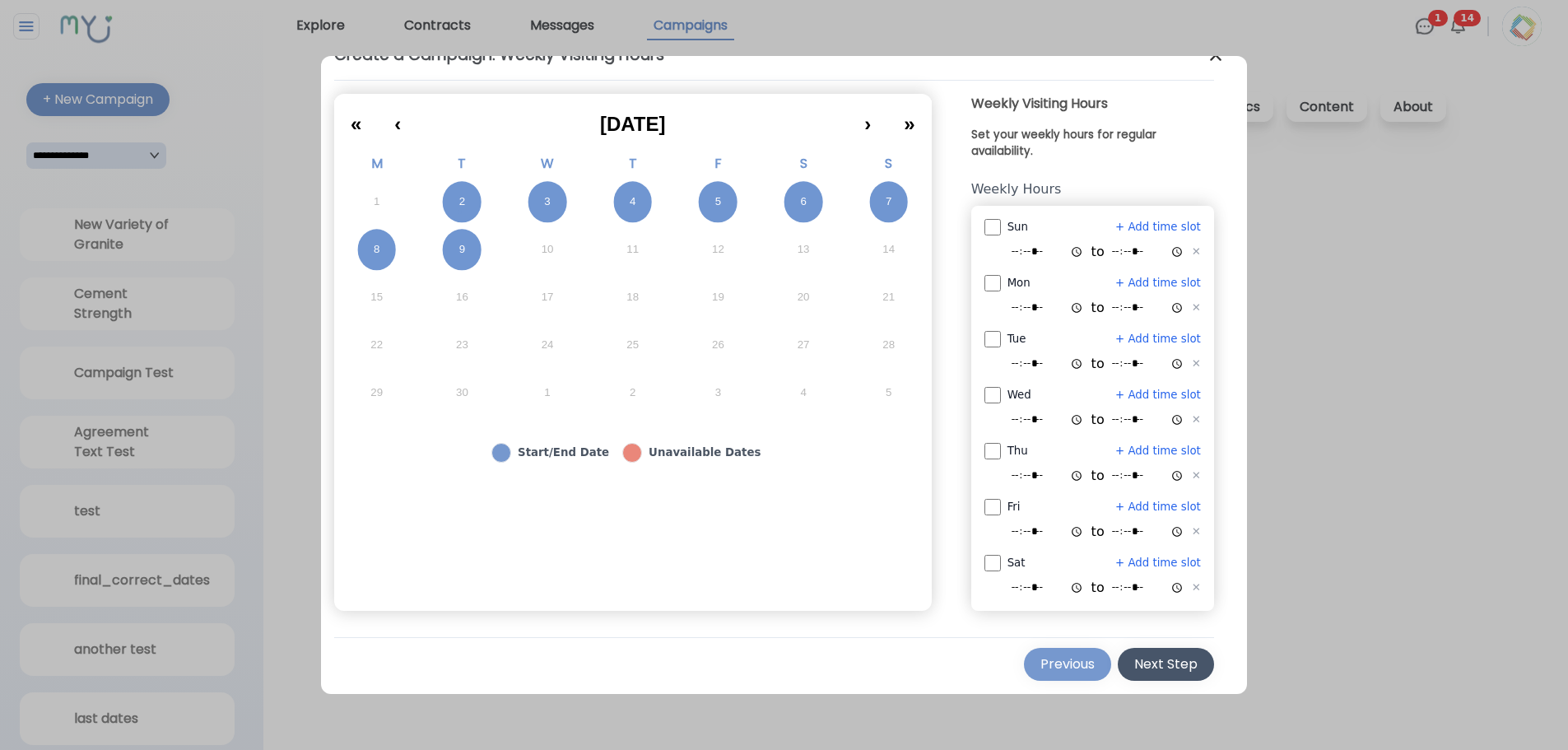
click at [1158, 665] on div "Next Step" at bounding box center [1166, 664] width 64 height 20
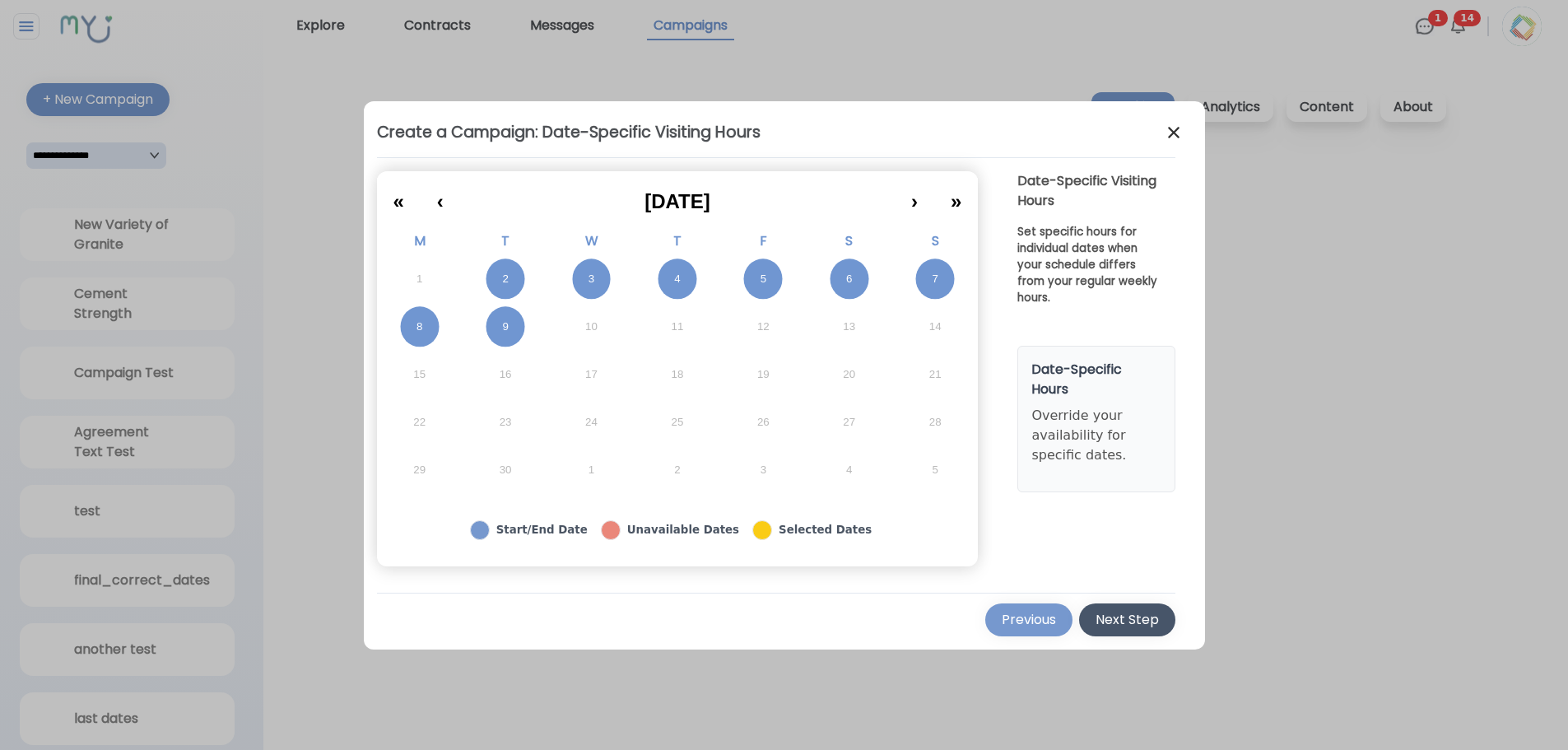
click at [1120, 617] on div "Next Step" at bounding box center [1126, 619] width 64 height 20
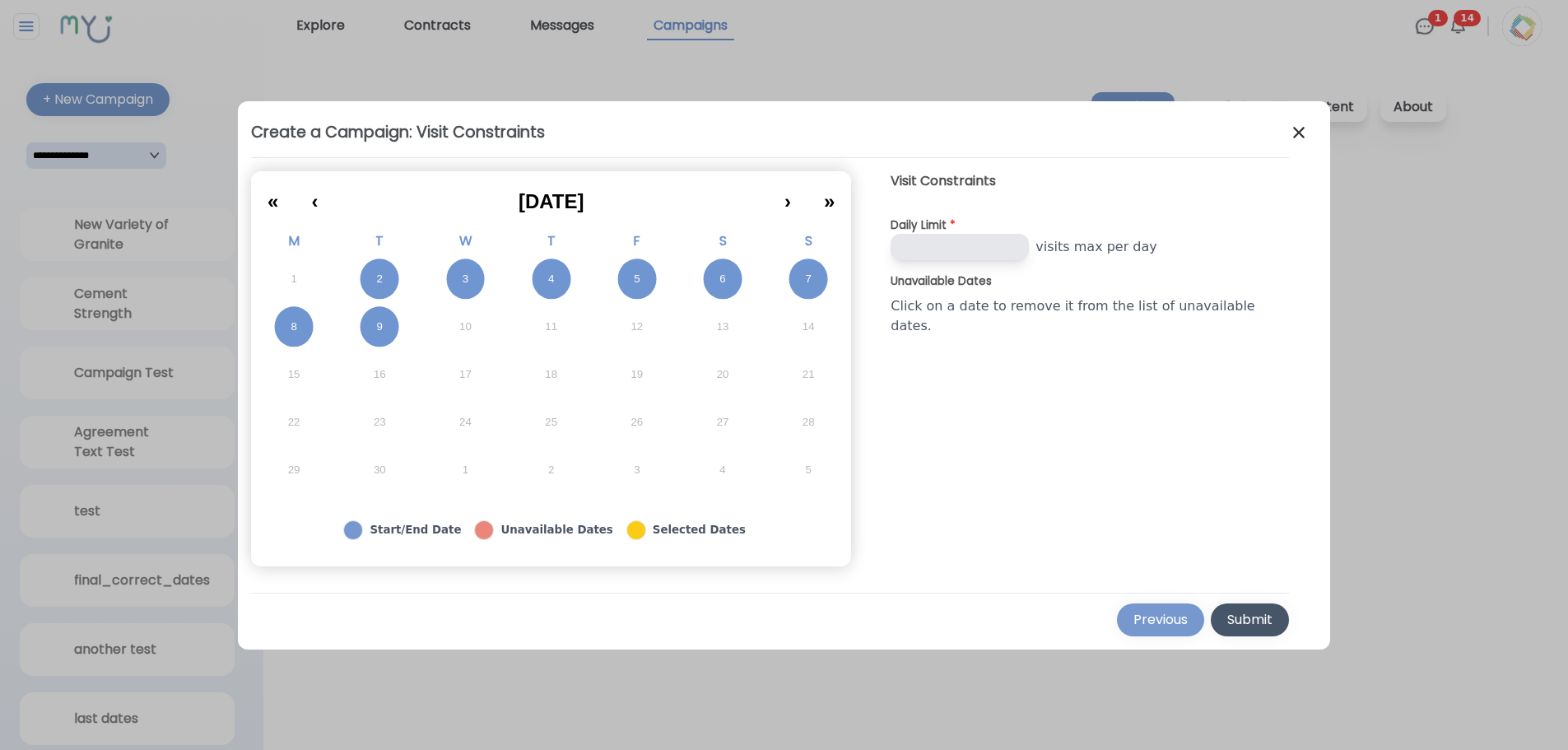
click at [1243, 613] on div "Submit" at bounding box center [1250, 619] width 45 height 20
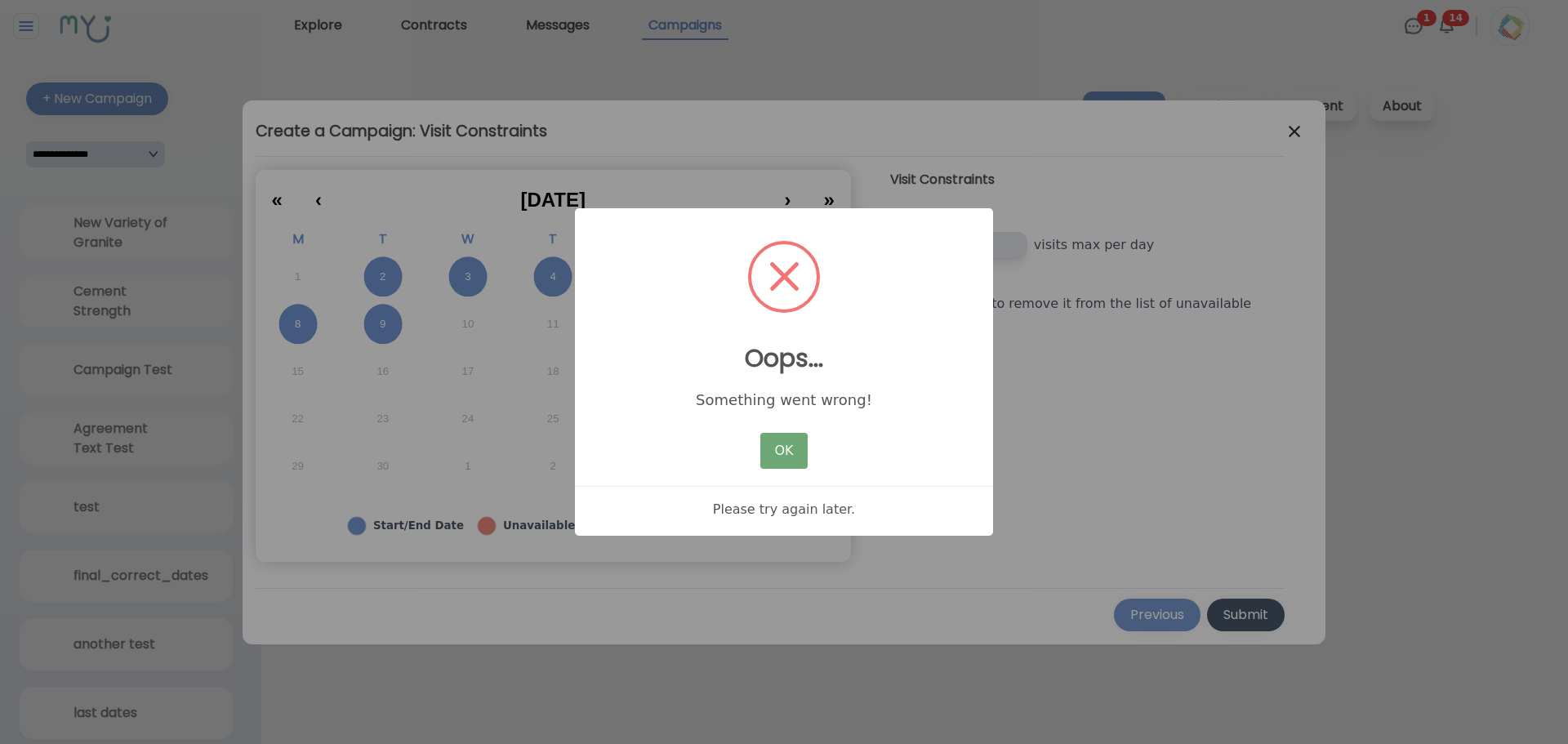
click at [791, 451] on button "OK" at bounding box center [784, 451] width 48 height 36
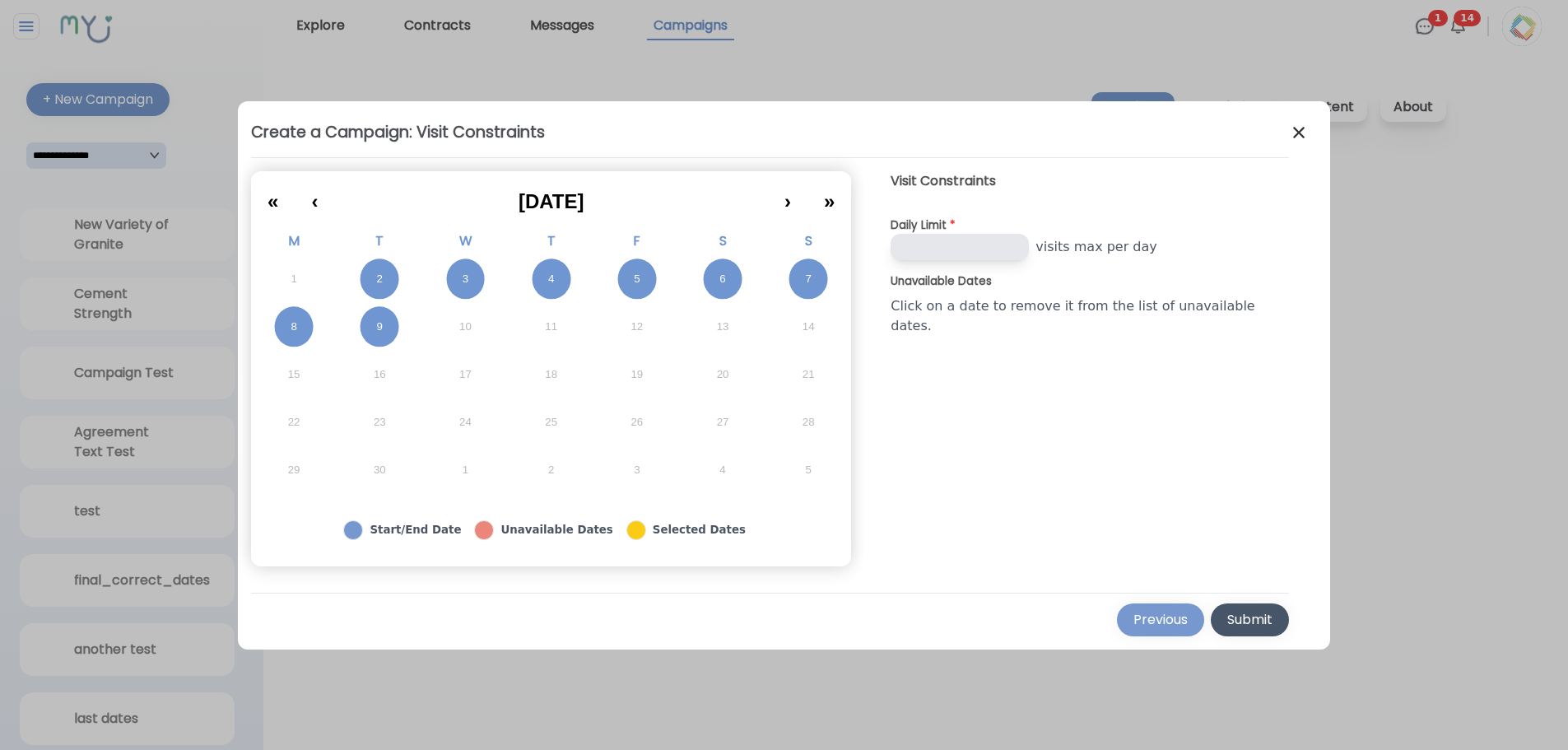
click at [1235, 608] on button "Submit" at bounding box center [1250, 619] width 78 height 33
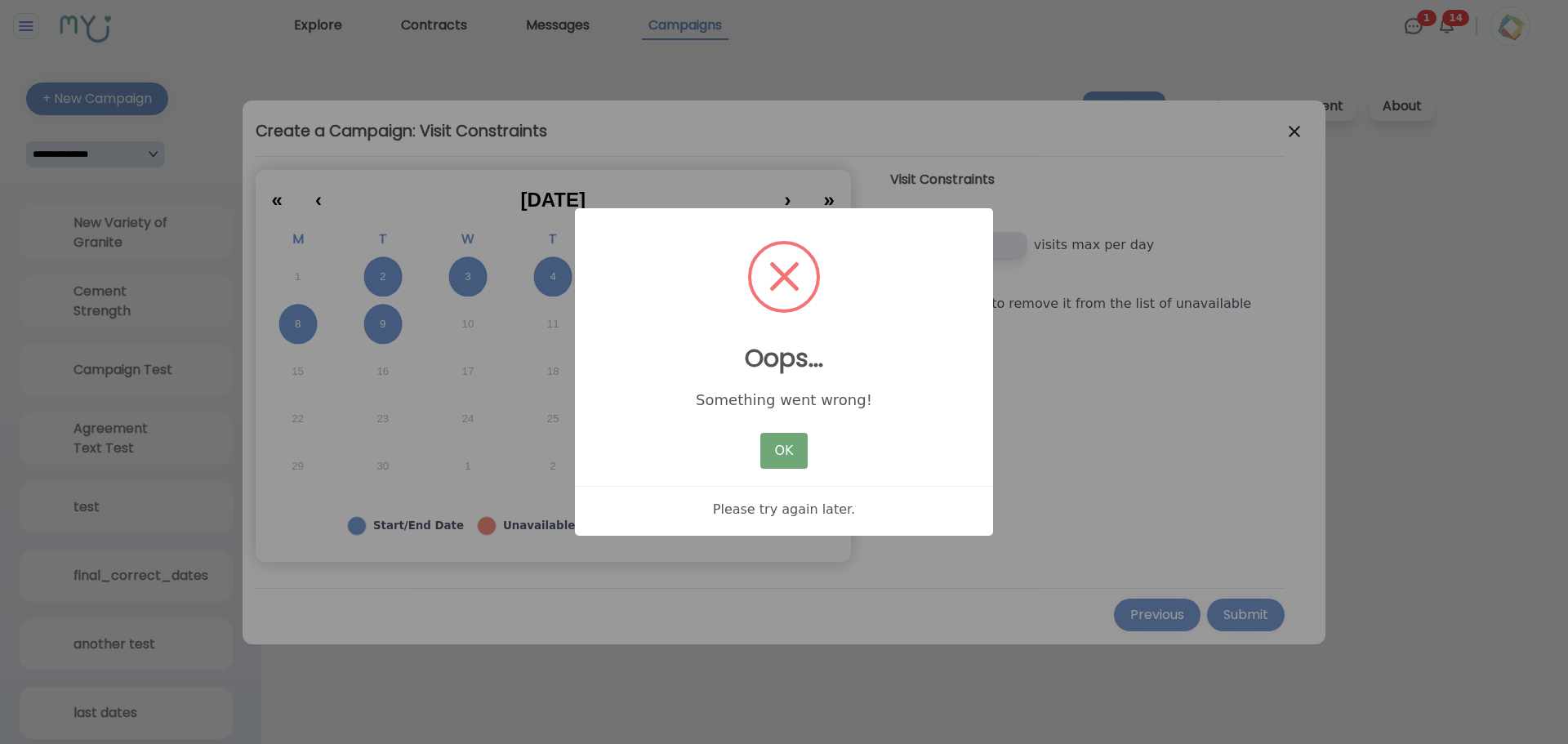
click at [774, 456] on button "OK" at bounding box center [784, 451] width 48 height 36
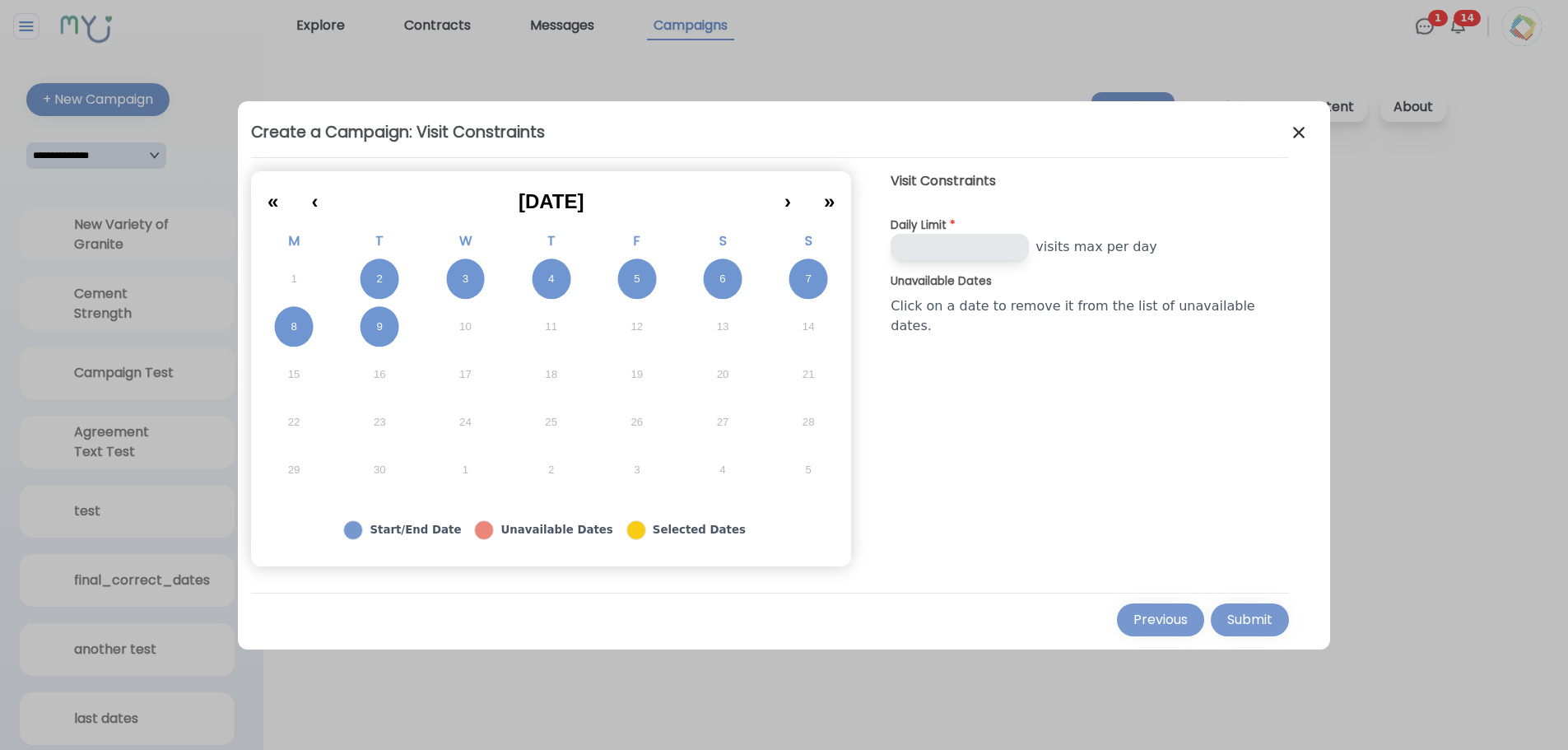
click at [469, 280] on abbr "3" at bounding box center [465, 279] width 6 height 15
click at [416, 283] on button "2" at bounding box center [379, 279] width 85 height 48
click at [412, 321] on button "9" at bounding box center [379, 327] width 85 height 48
click at [1227, 616] on div "Submit" at bounding box center [1250, 619] width 45 height 20
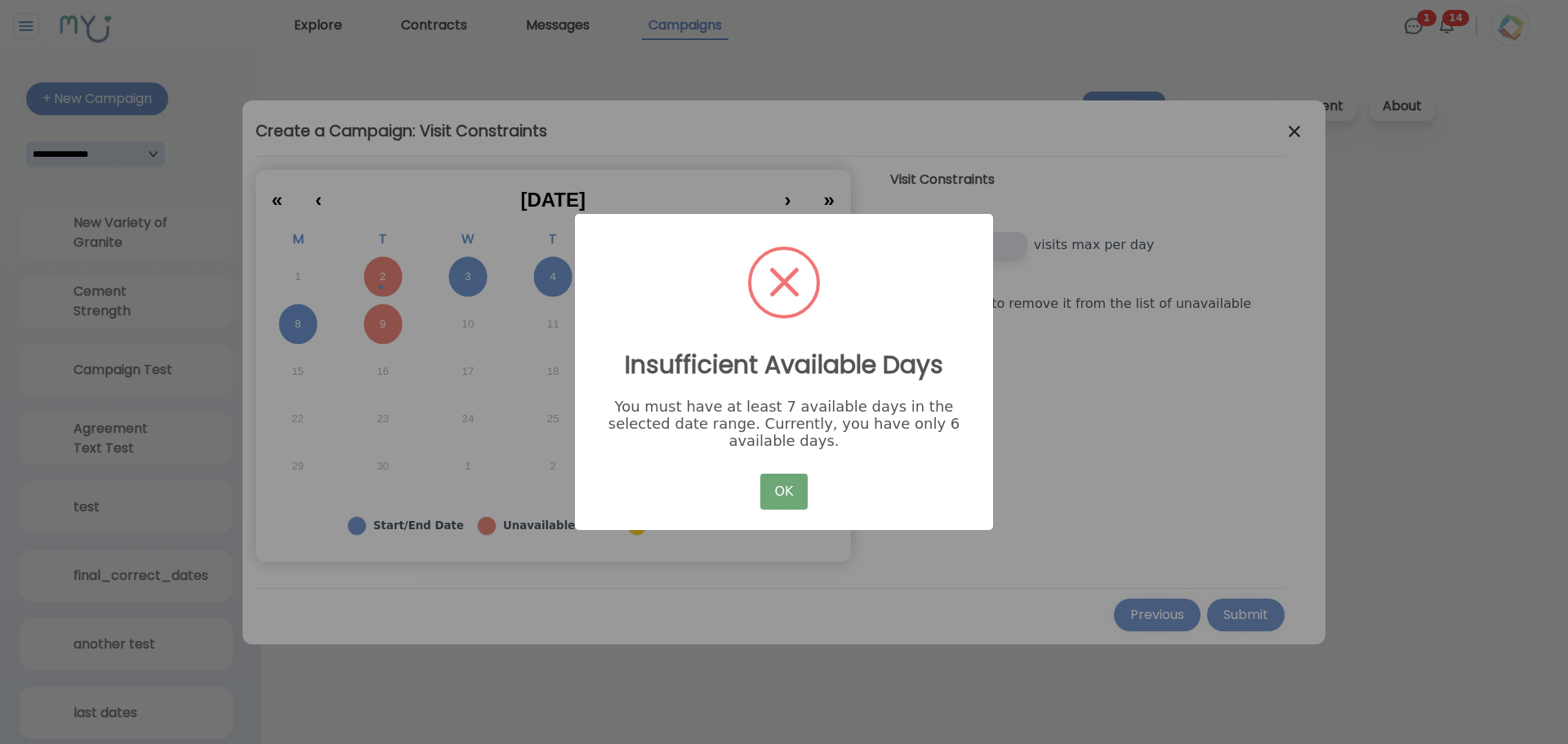
click at [787, 486] on button "OK" at bounding box center [784, 492] width 48 height 36
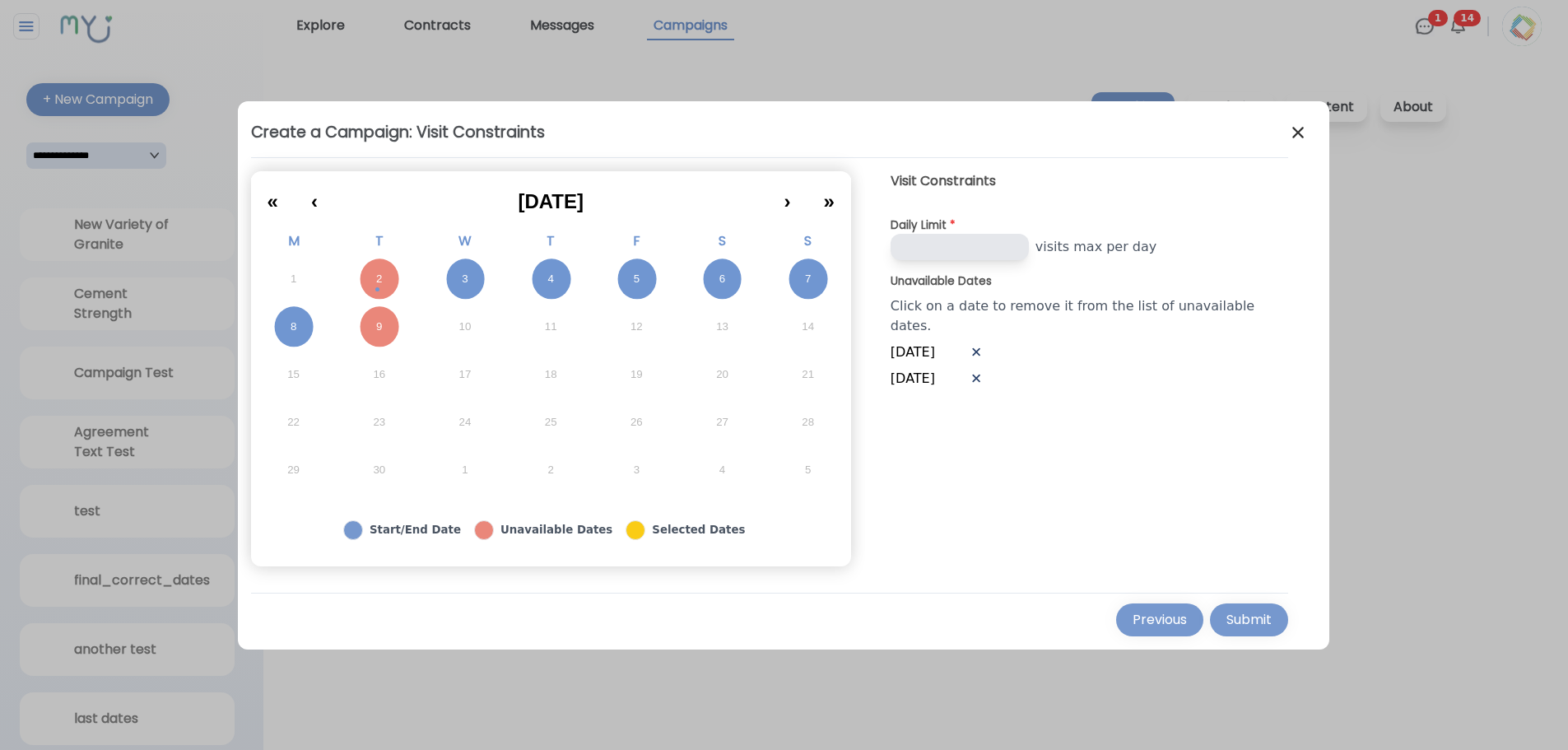
click at [400, 312] on button "9" at bounding box center [379, 327] width 85 height 48
click at [387, 275] on button "2" at bounding box center [379, 279] width 85 height 48
click at [1133, 623] on div "Previous" at bounding box center [1160, 619] width 54 height 20
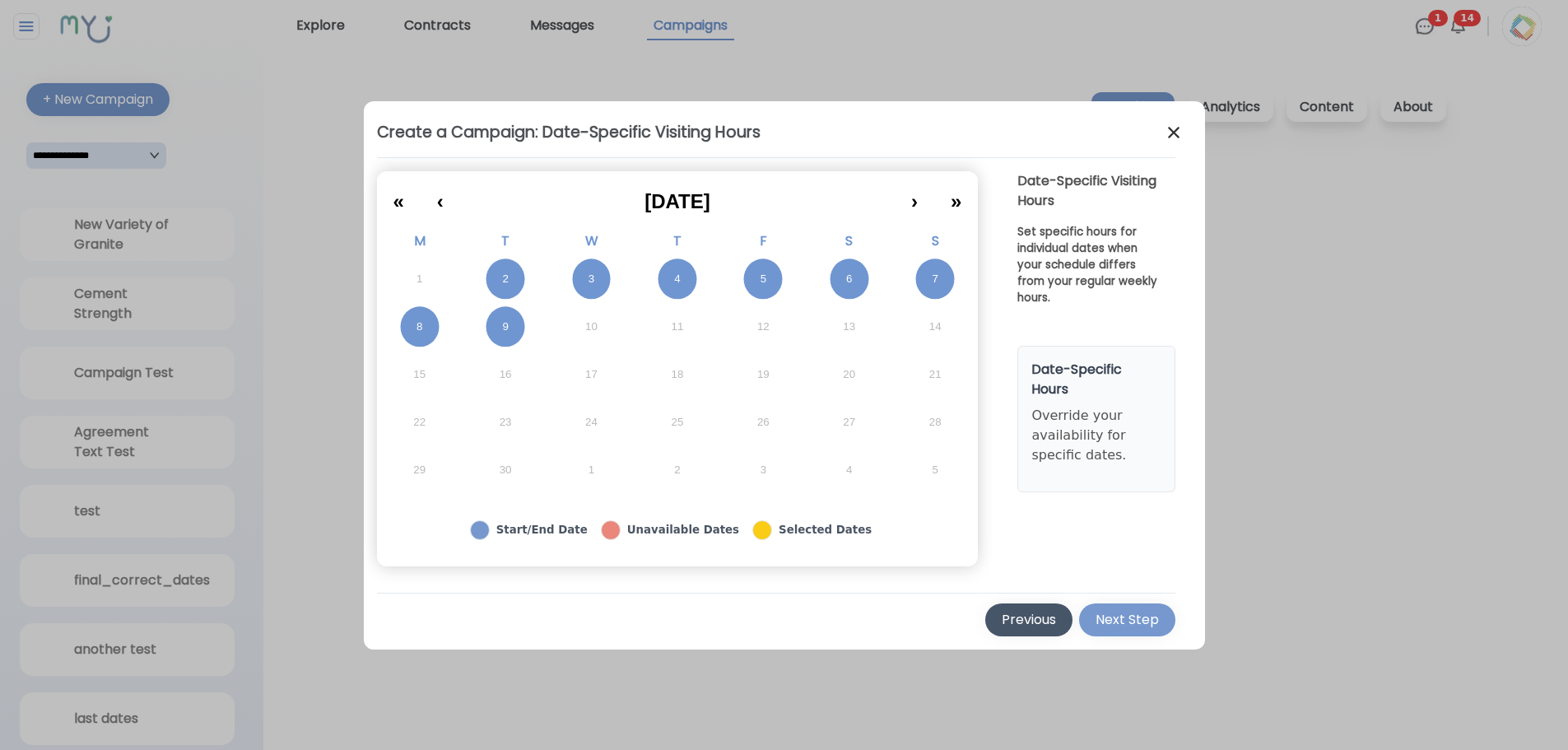
click at [1044, 629] on button "Previous" at bounding box center [1029, 619] width 87 height 33
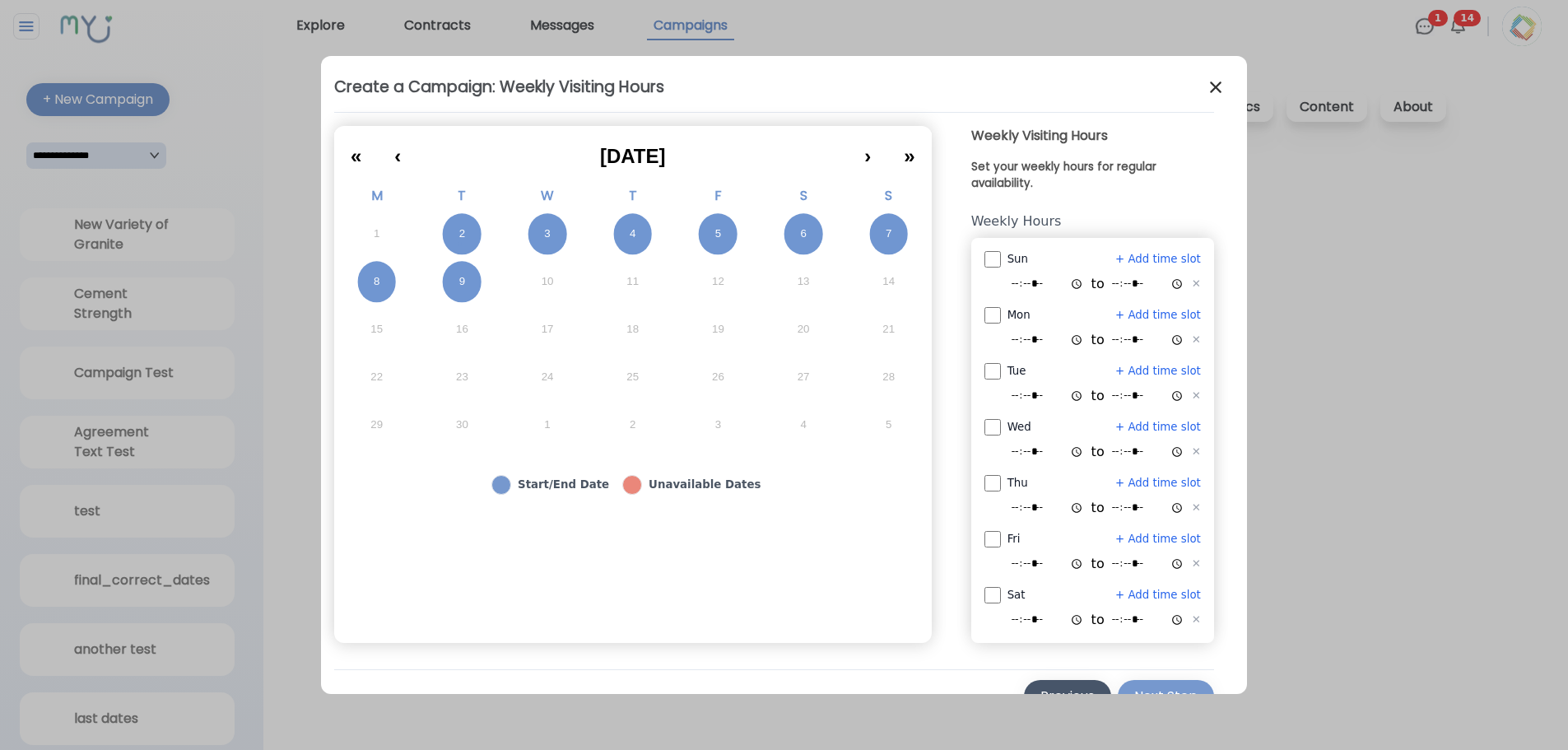
click at [1060, 687] on div "Previous" at bounding box center [1067, 696] width 54 height 20
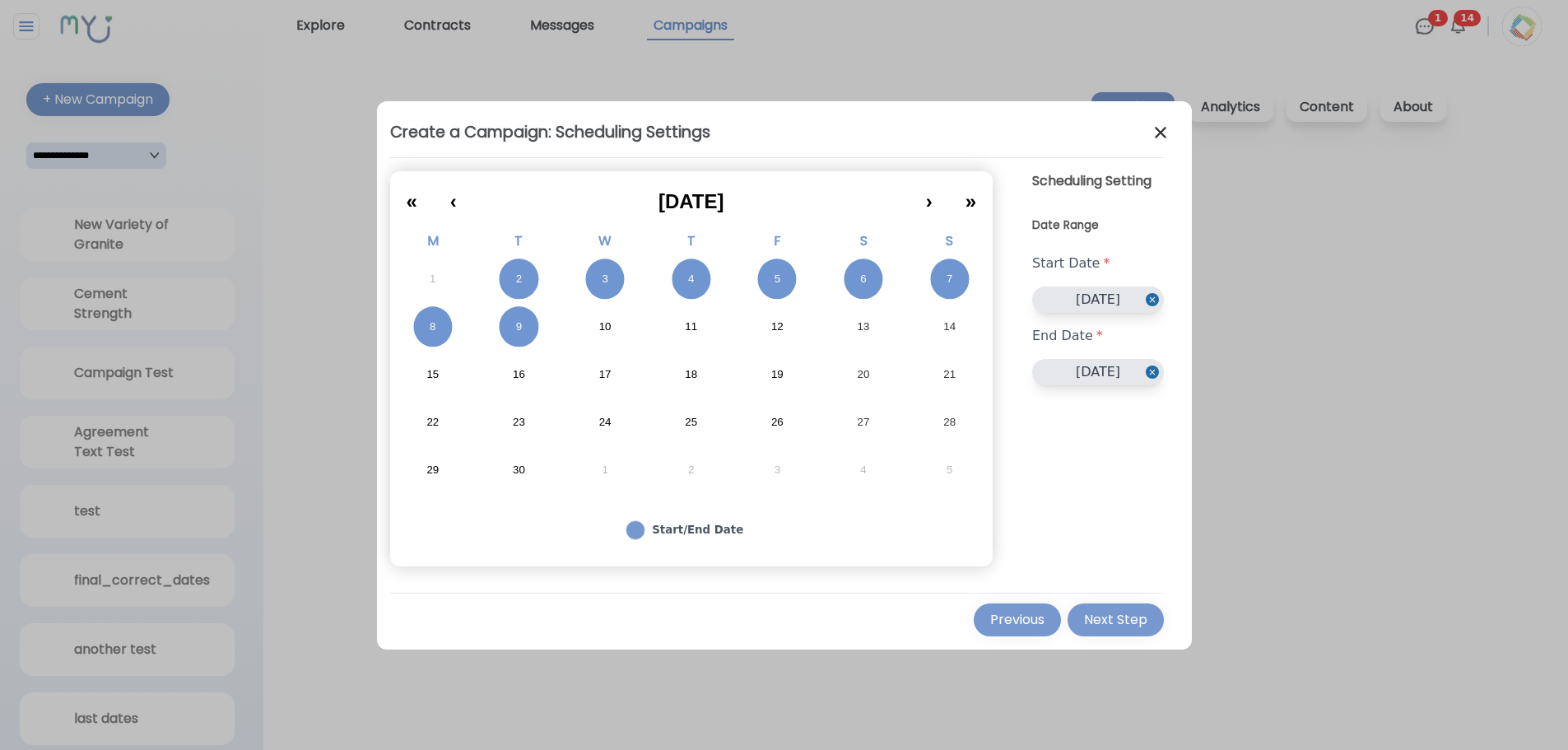
click at [516, 380] on abbr "16" at bounding box center [519, 374] width 12 height 15
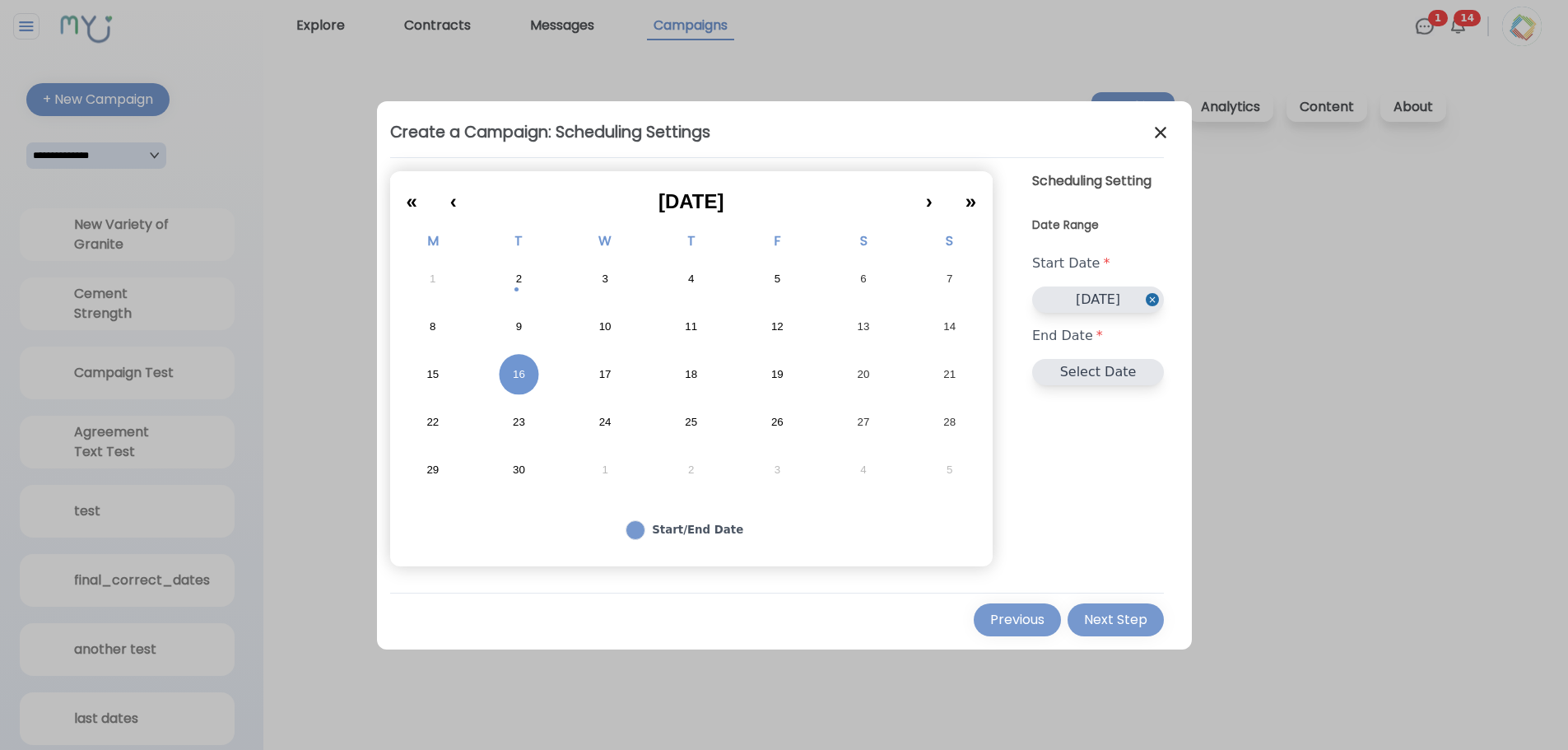
click at [514, 280] on button "2" at bounding box center [518, 279] width 86 height 48
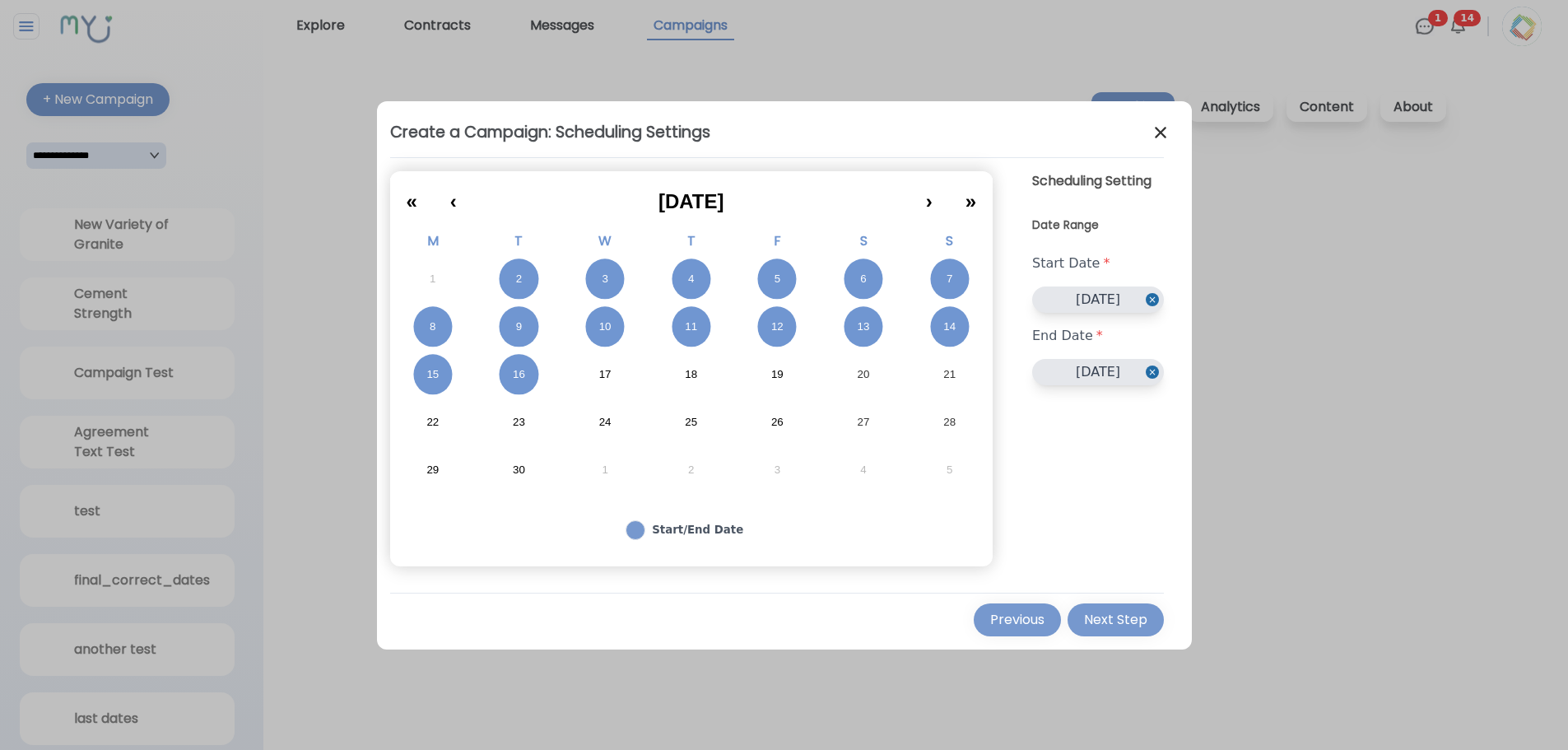
click at [1125, 622] on div "Next Step" at bounding box center [1115, 619] width 64 height 20
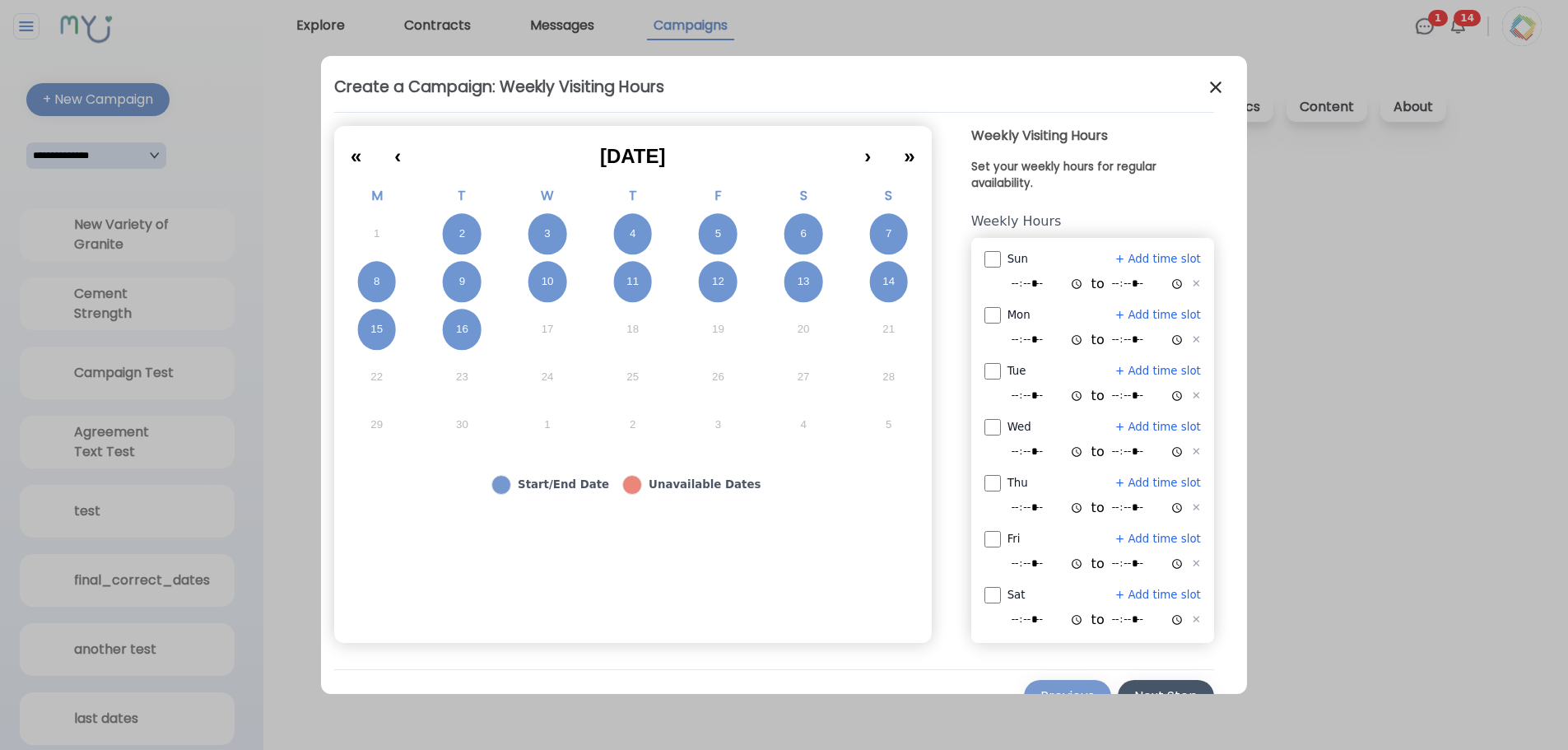
click at [1170, 688] on div "Next Step" at bounding box center [1166, 696] width 64 height 20
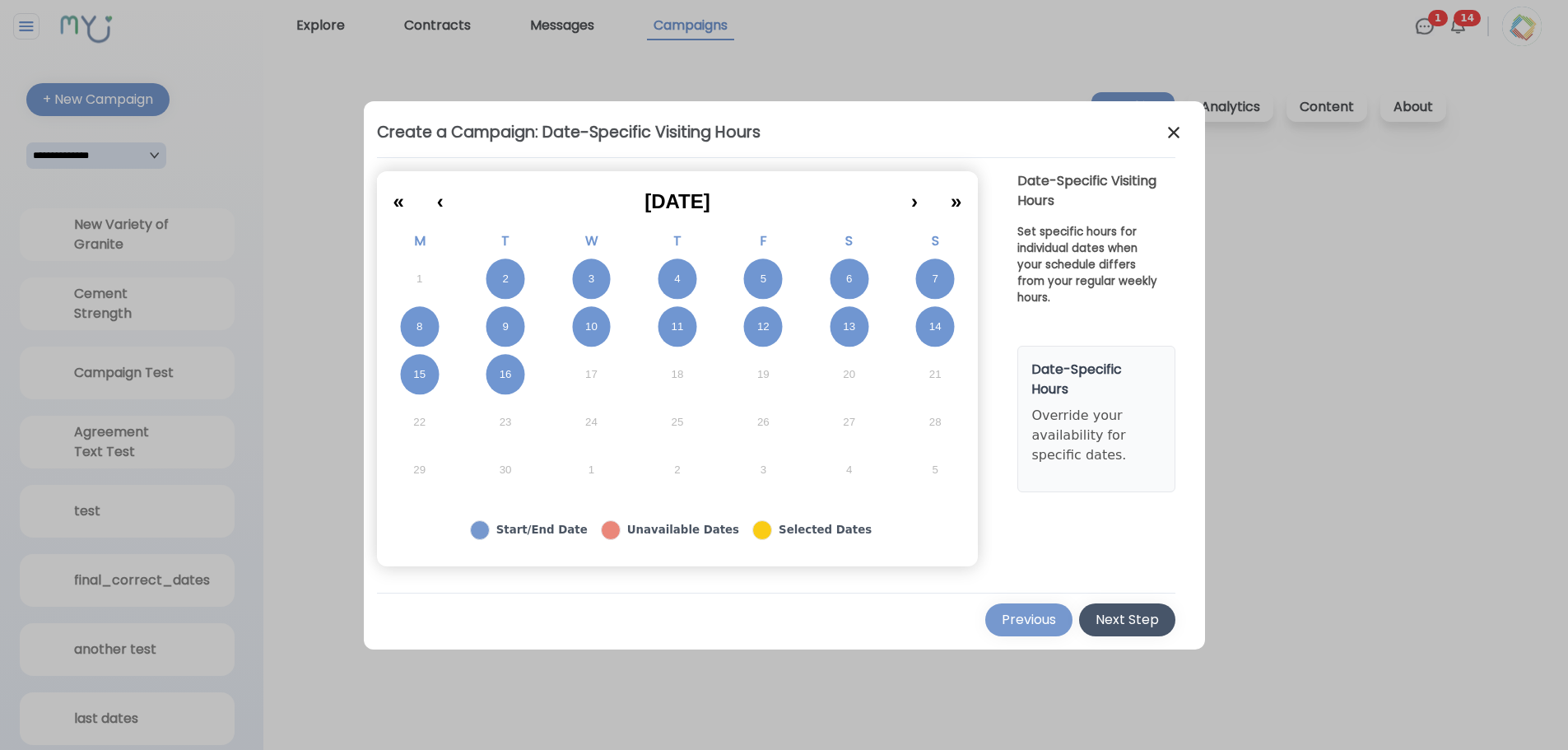
click at [1132, 615] on div "Next Step" at bounding box center [1126, 619] width 64 height 20
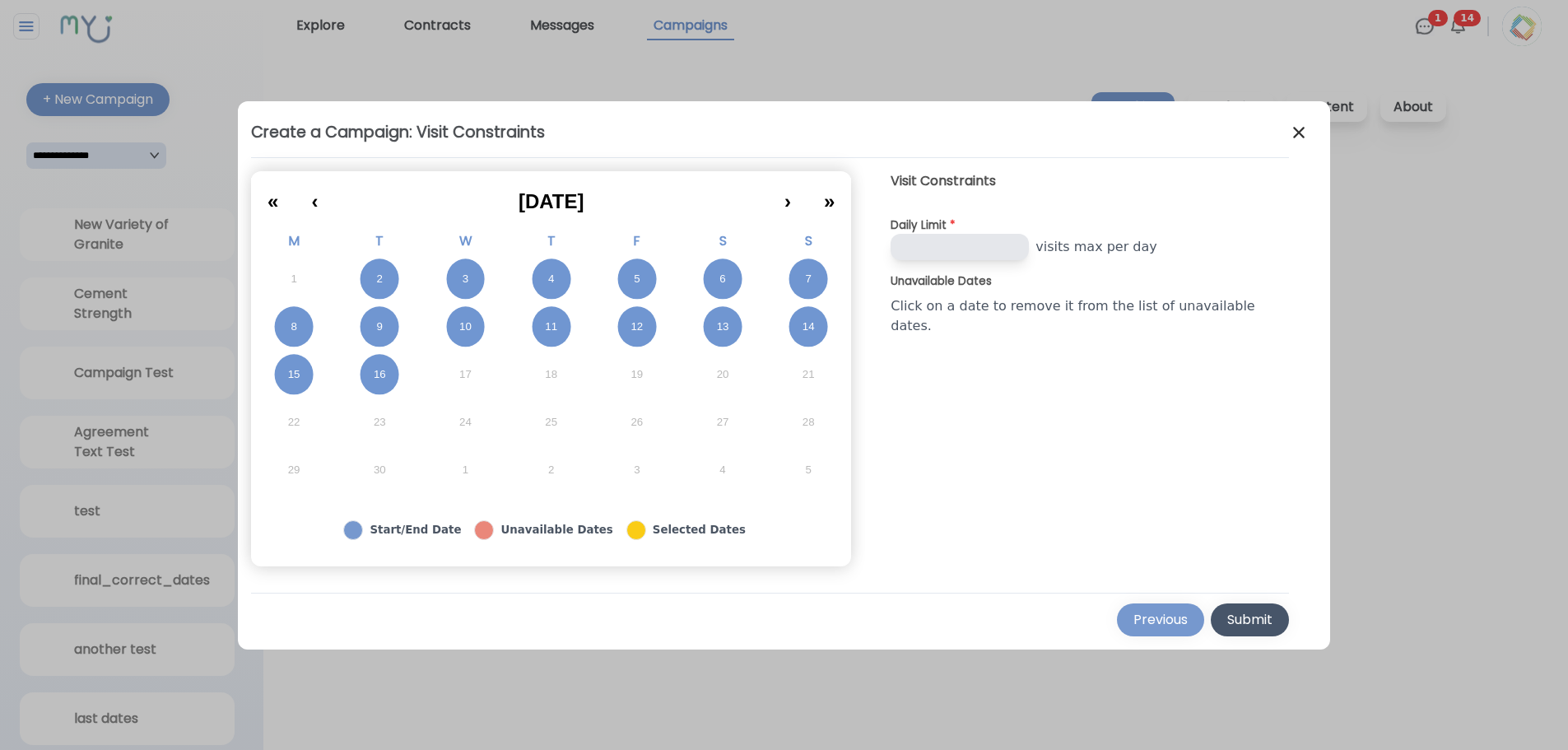
click at [1227, 621] on div "Submit" at bounding box center [1250, 619] width 45 height 20
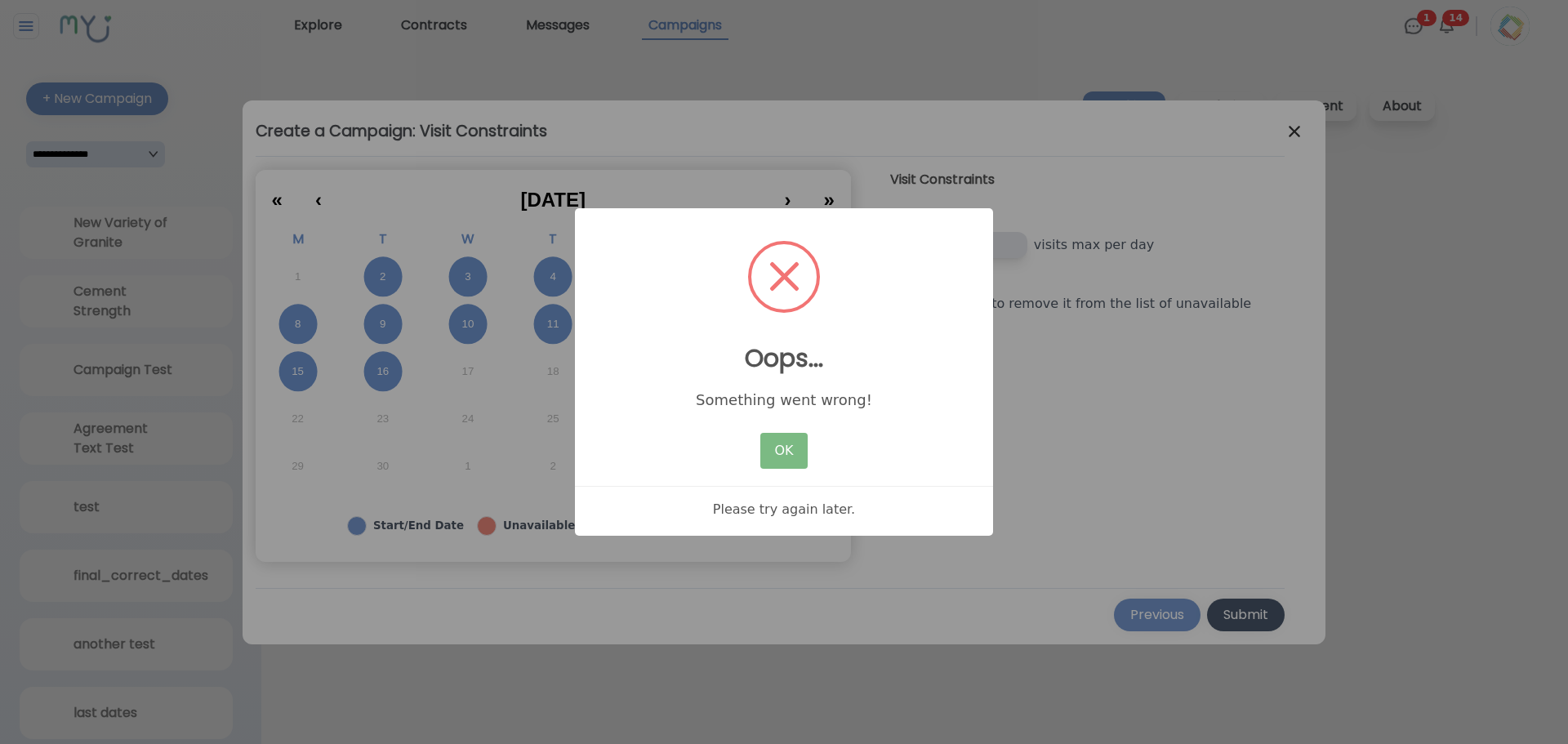
click at [1431, 256] on div "× Oops... Something went wrong! OK No Cancel Please try again later." at bounding box center [784, 372] width 1568 height 744
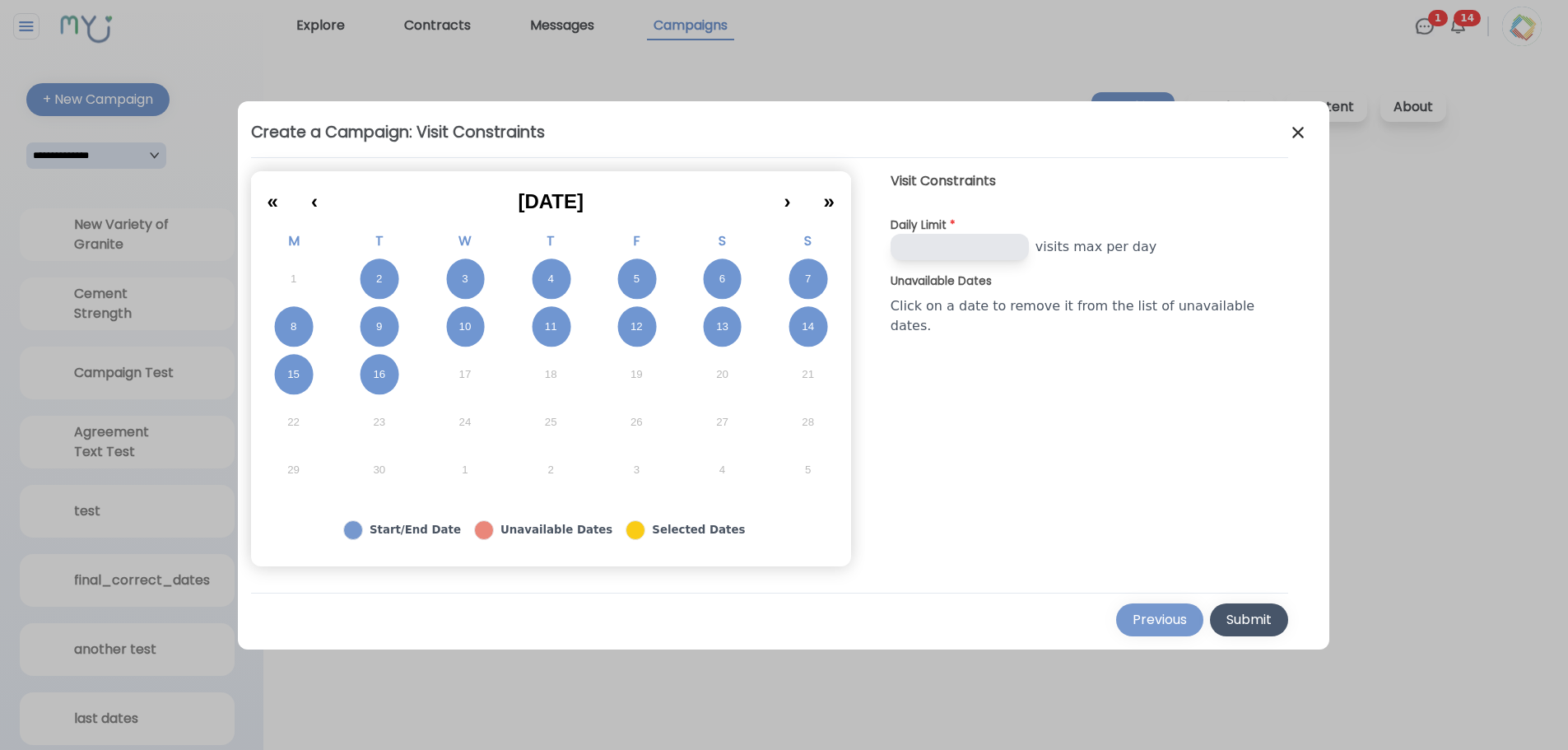
click at [1466, 215] on div at bounding box center [784, 375] width 1568 height 750
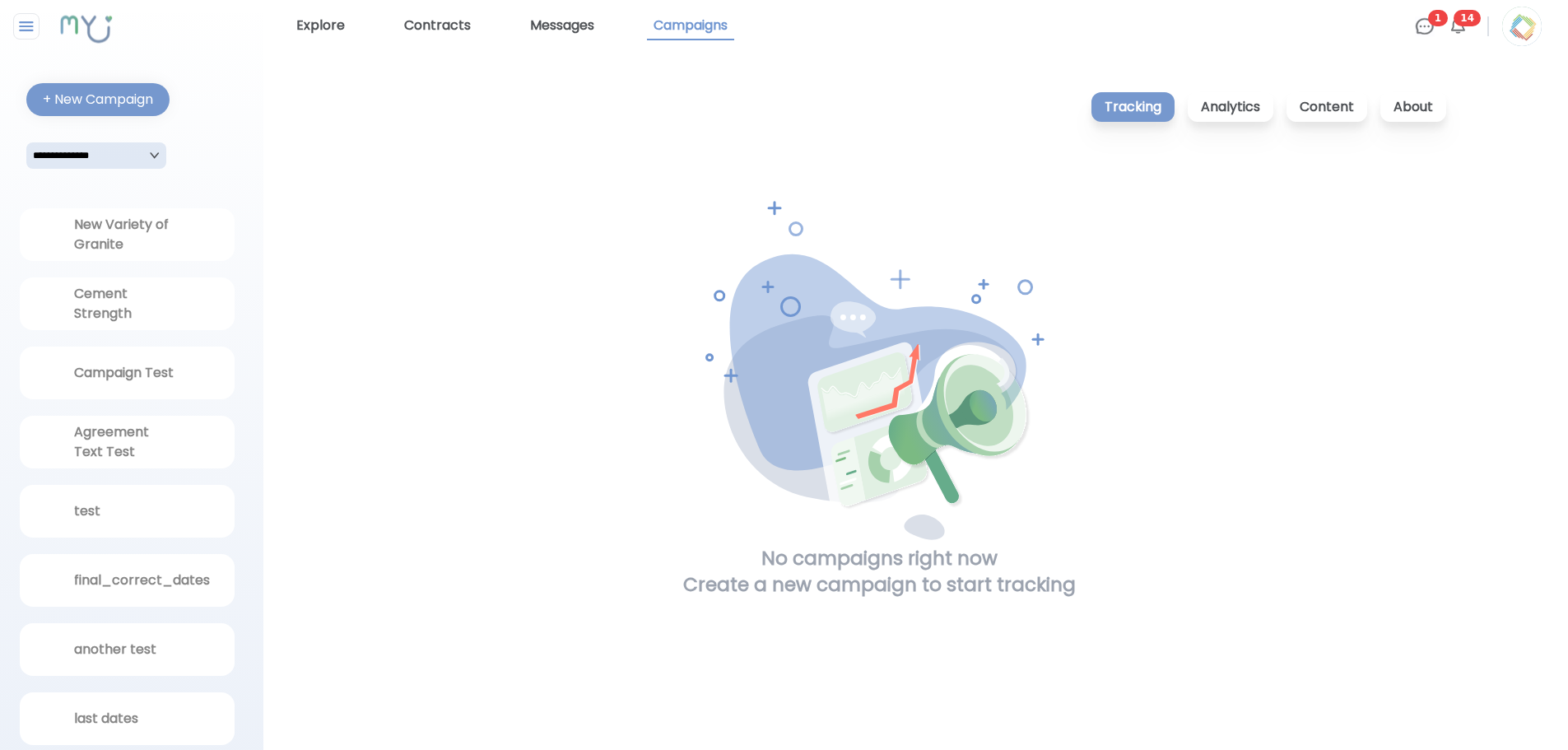
click at [1524, 23] on img at bounding box center [1521, 26] width 39 height 39
click at [1442, 113] on p "Logout" at bounding box center [1423, 104] width 237 height 34
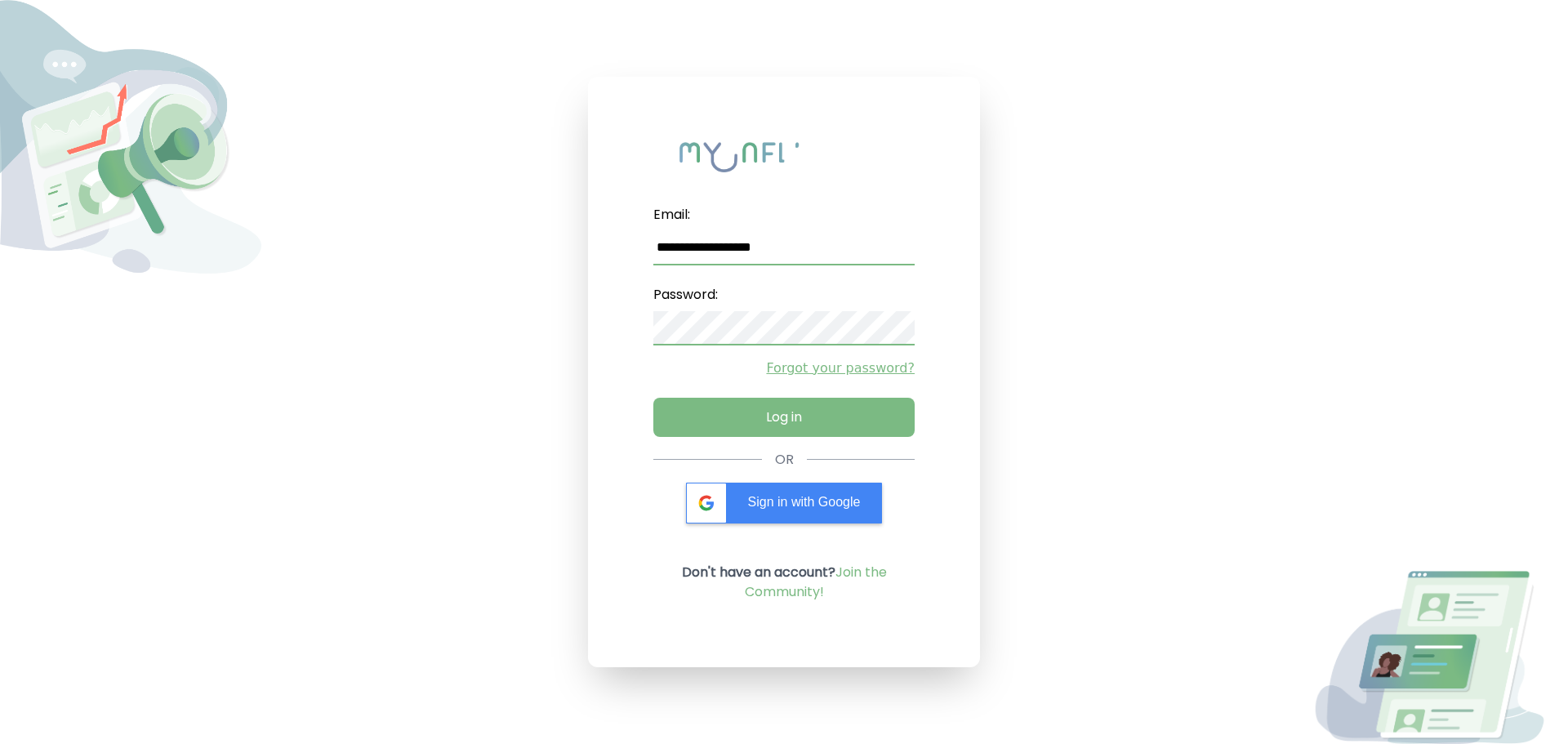
click at [786, 250] on input "**********" at bounding box center [784, 248] width 261 height 35
type input "**********"
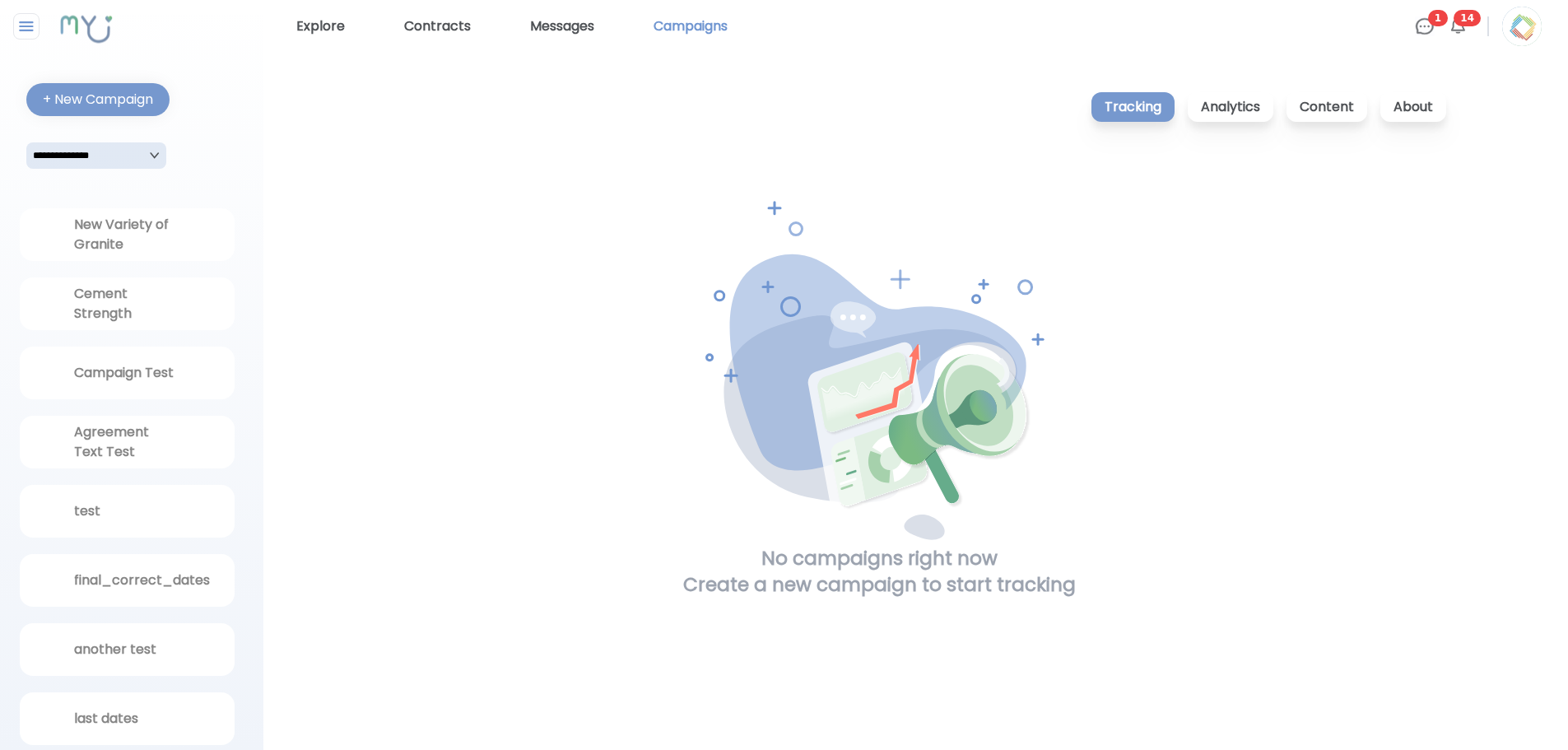
click at [695, 28] on link "Campaigns" at bounding box center [691, 26] width 87 height 26
click at [150, 96] on div "+ New Campaign" at bounding box center [98, 99] width 111 height 20
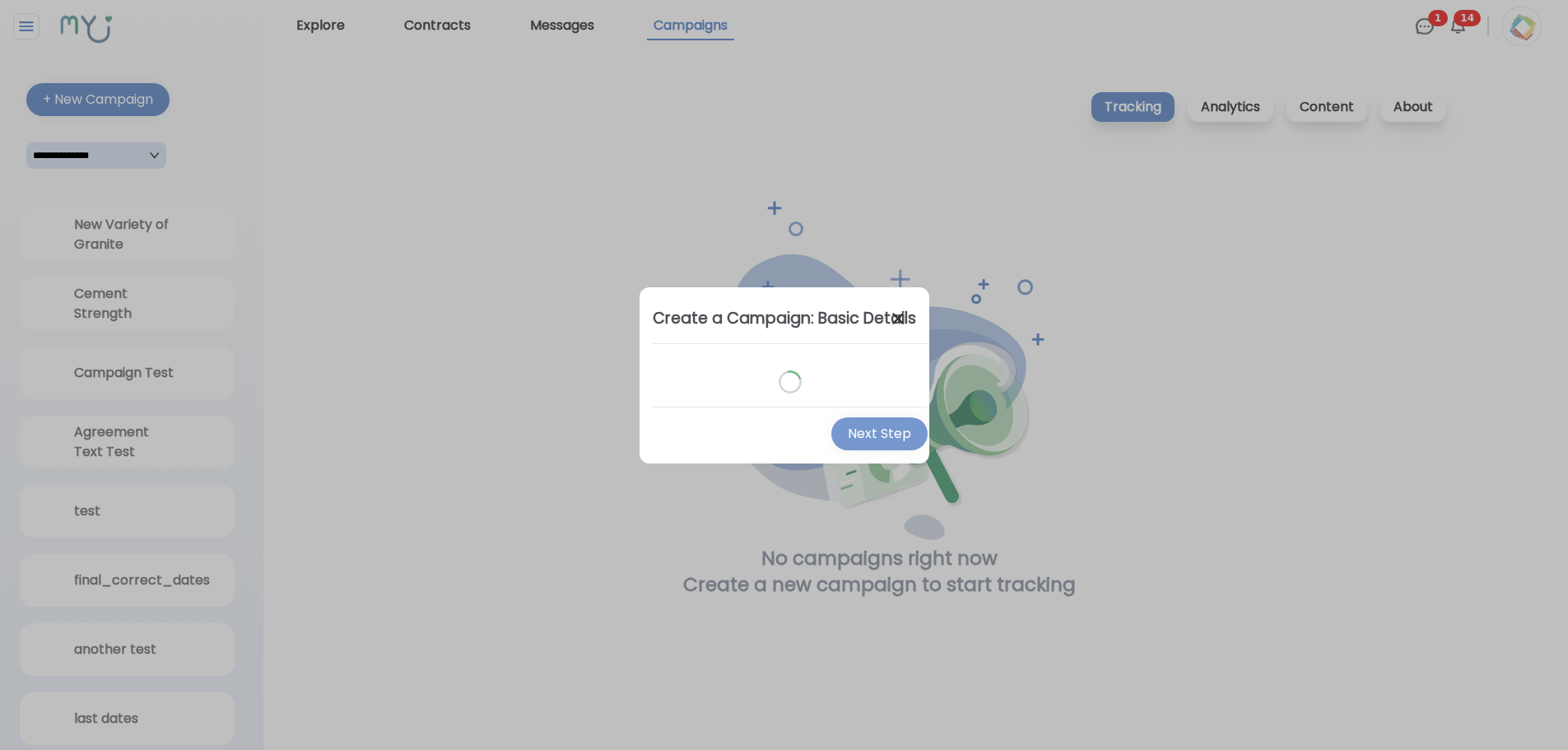
select select "*"
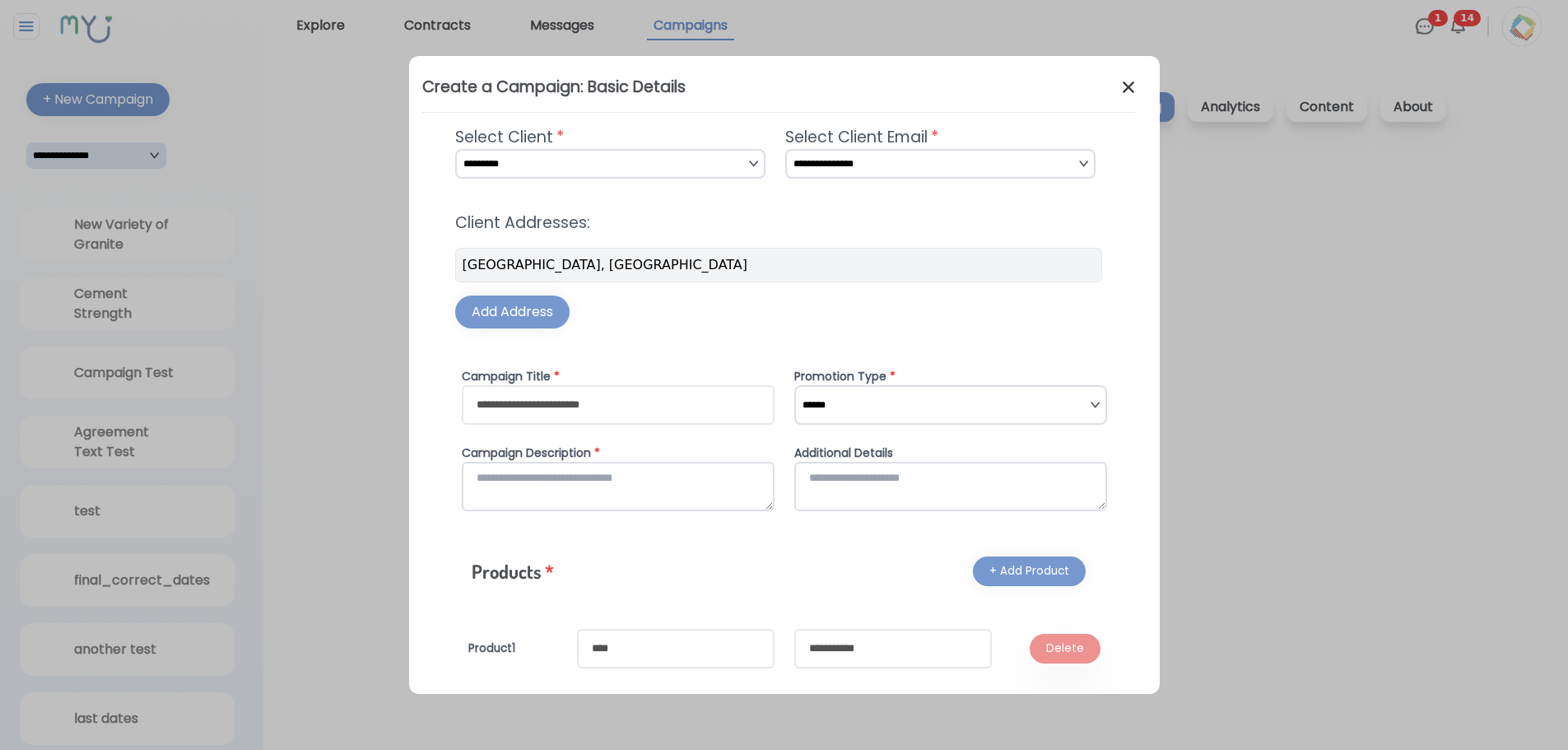
click at [602, 414] on input "text" at bounding box center [618, 404] width 313 height 39
type input "*"
type input "**********"
click at [853, 402] on select "****** ******* *******" at bounding box center [950, 404] width 313 height 39
select select "*"
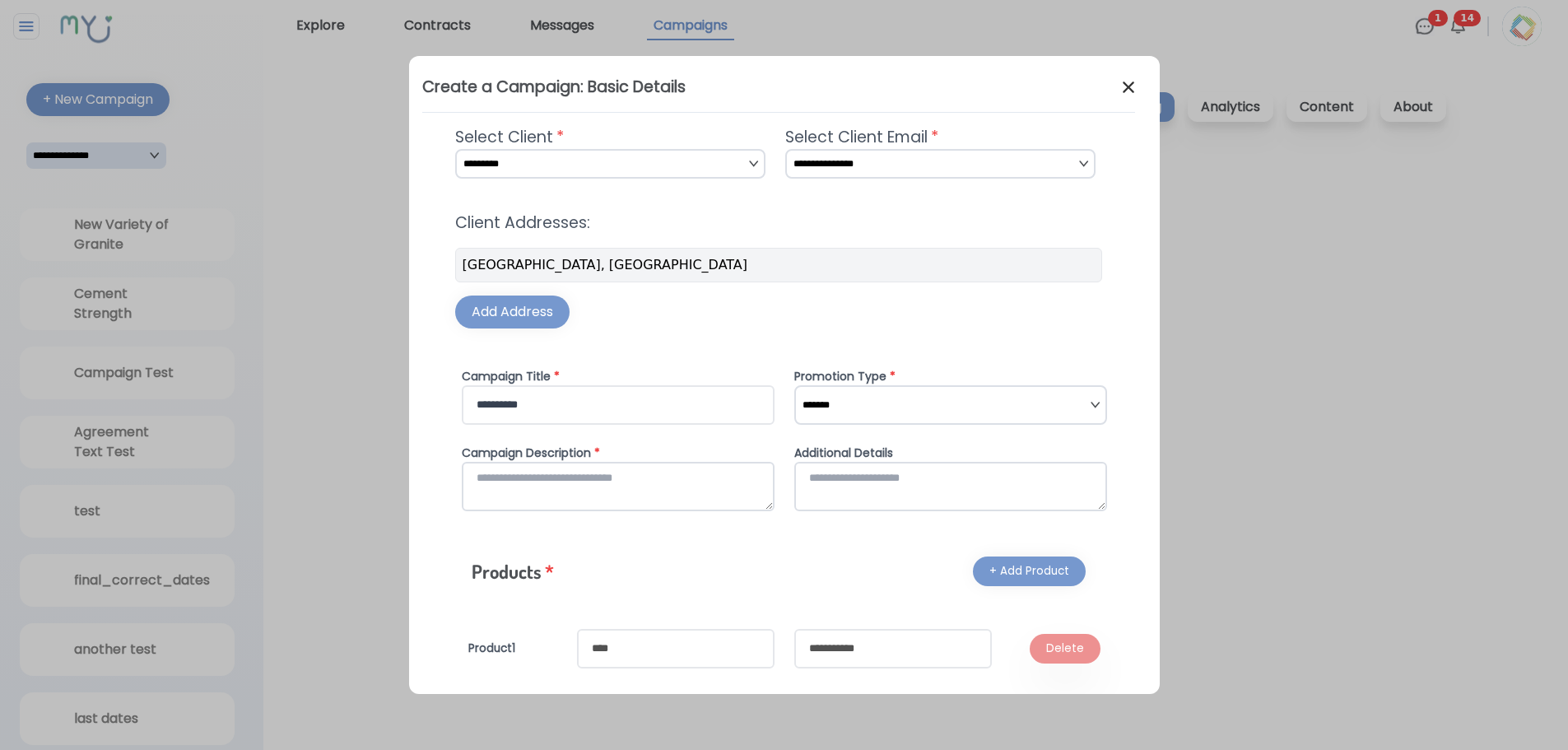
click at [794, 385] on select "****** ******* *******" at bounding box center [950, 404] width 313 height 39
click at [636, 490] on textarea at bounding box center [618, 486] width 313 height 50
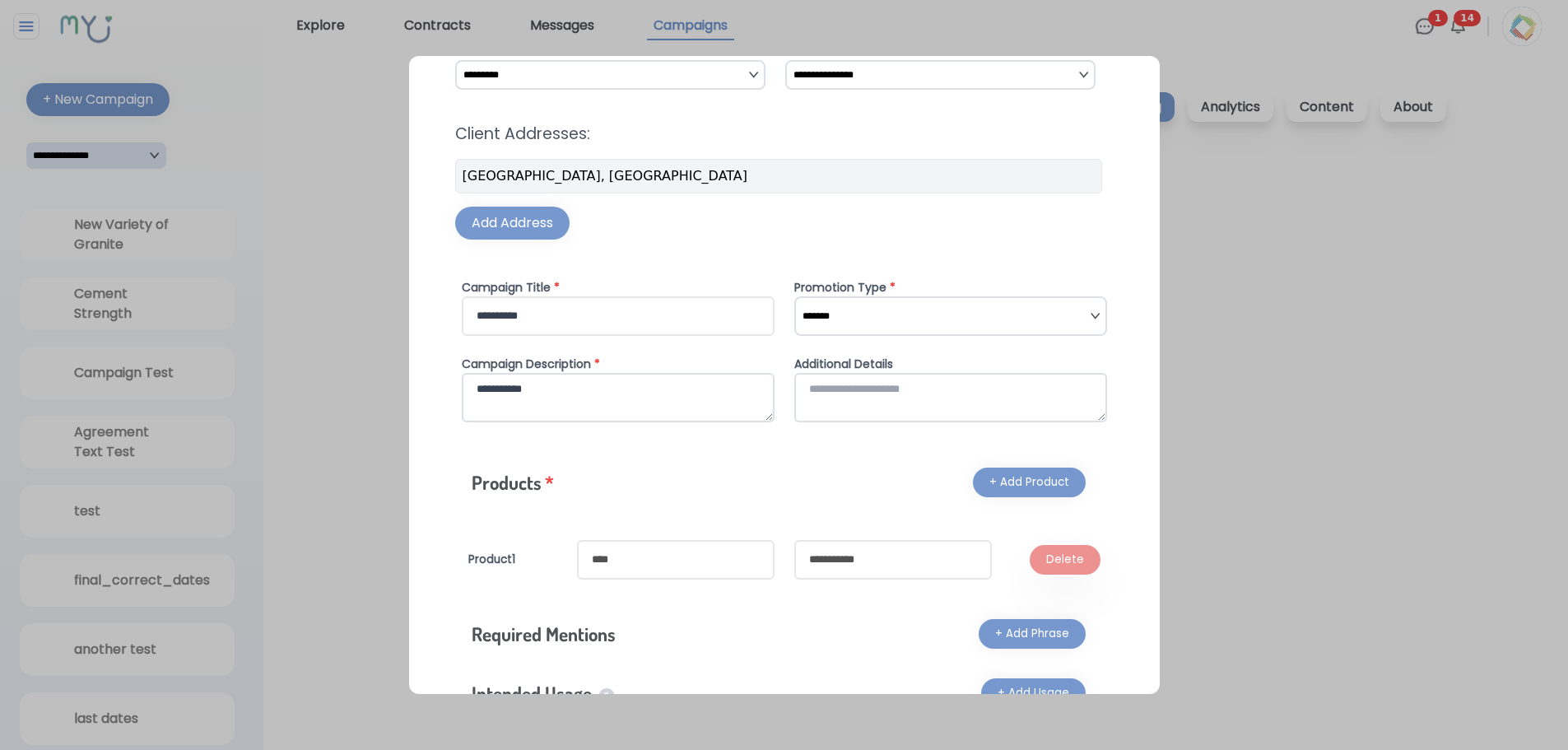
scroll to position [175, 0]
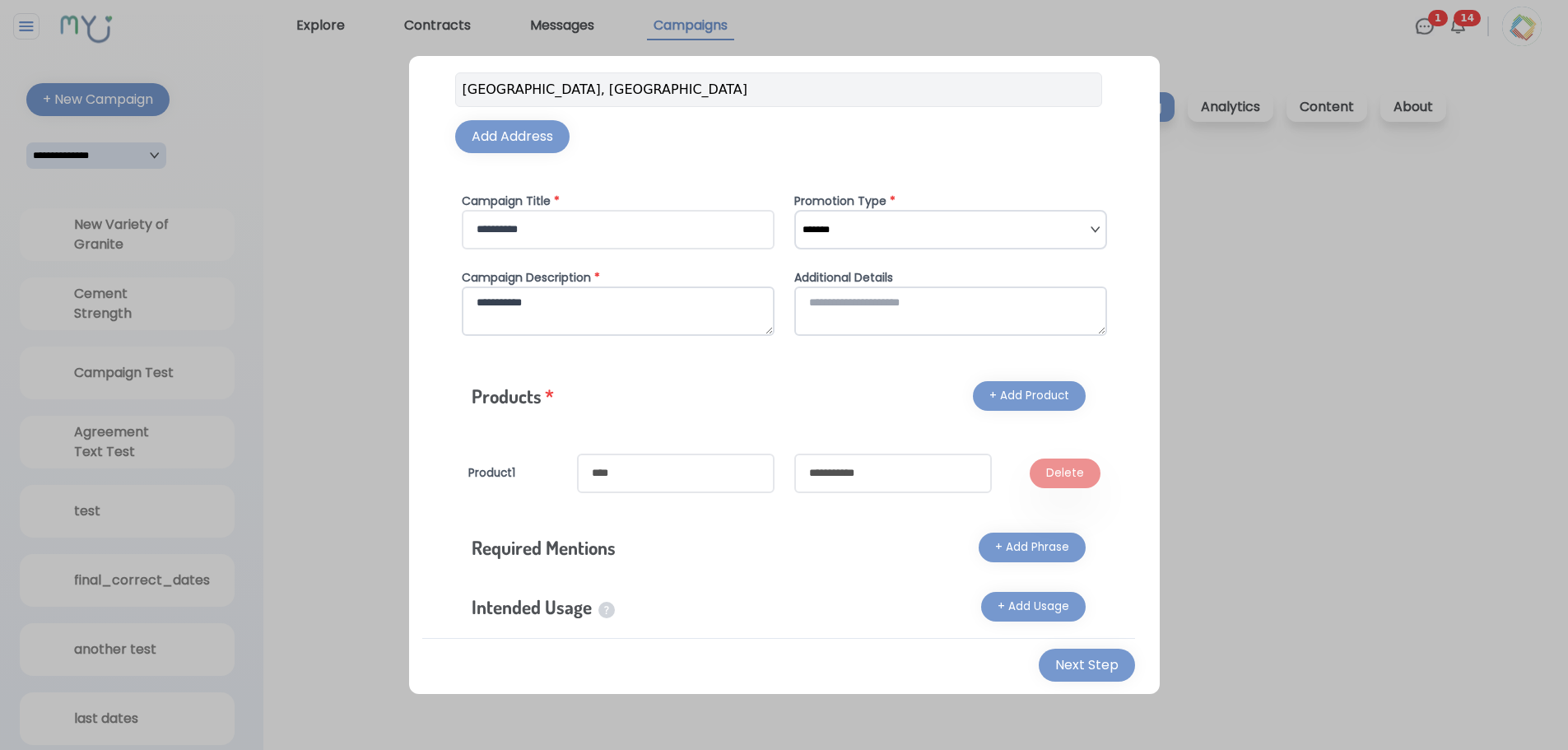
type textarea "**********"
click at [655, 480] on input "text" at bounding box center [675, 473] width 198 height 39
type input "****"
type input "**********"
click at [1040, 662] on button "Next Step" at bounding box center [1086, 665] width 97 height 33
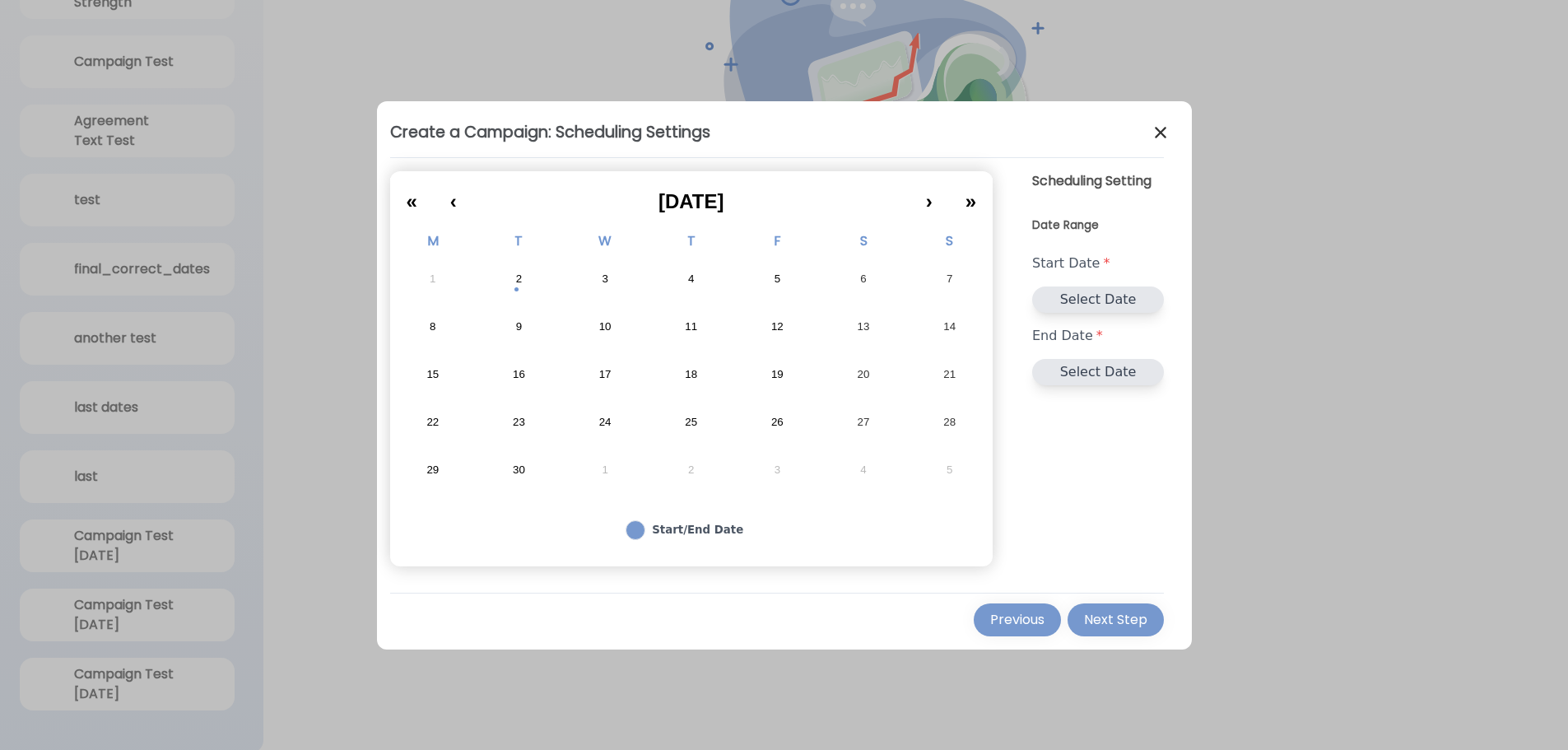
scroll to position [314, 0]
click at [1156, 134] on img at bounding box center [1160, 132] width 20 height 20
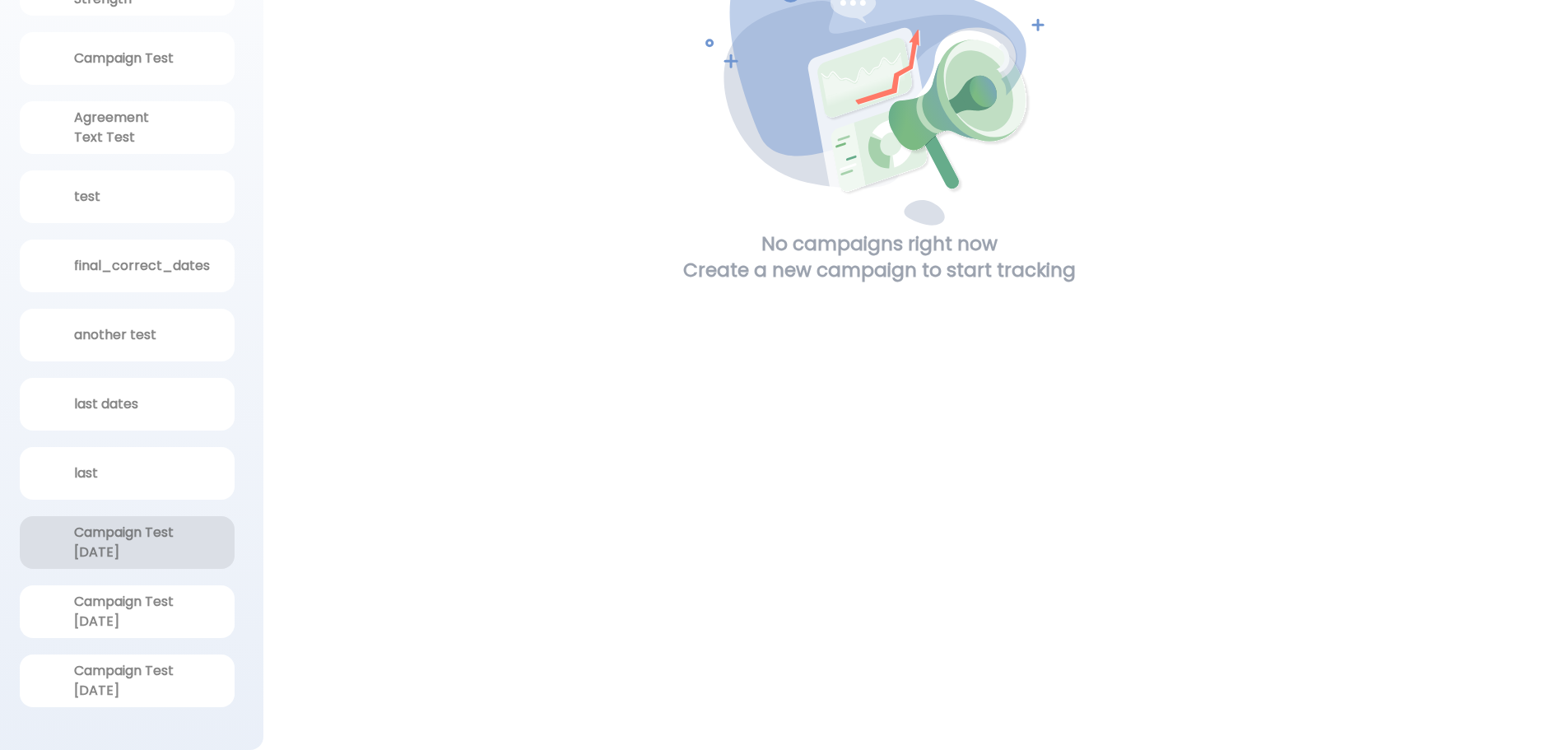
click at [145, 552] on div "Campaign Test 9/2/25" at bounding box center [126, 542] width 105 height 39
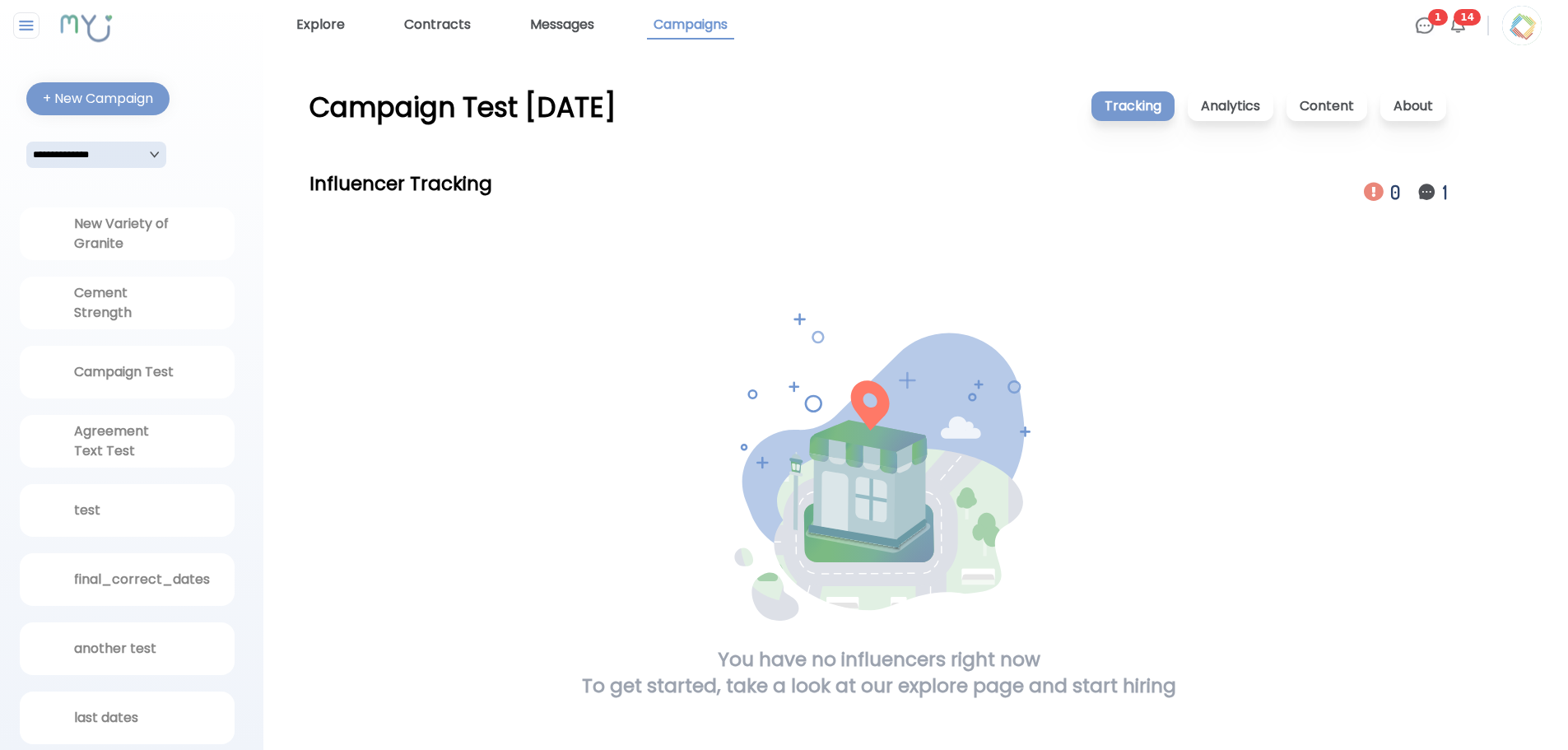
scroll to position [0, 0]
click at [337, 23] on link "Explore" at bounding box center [321, 26] width 62 height 28
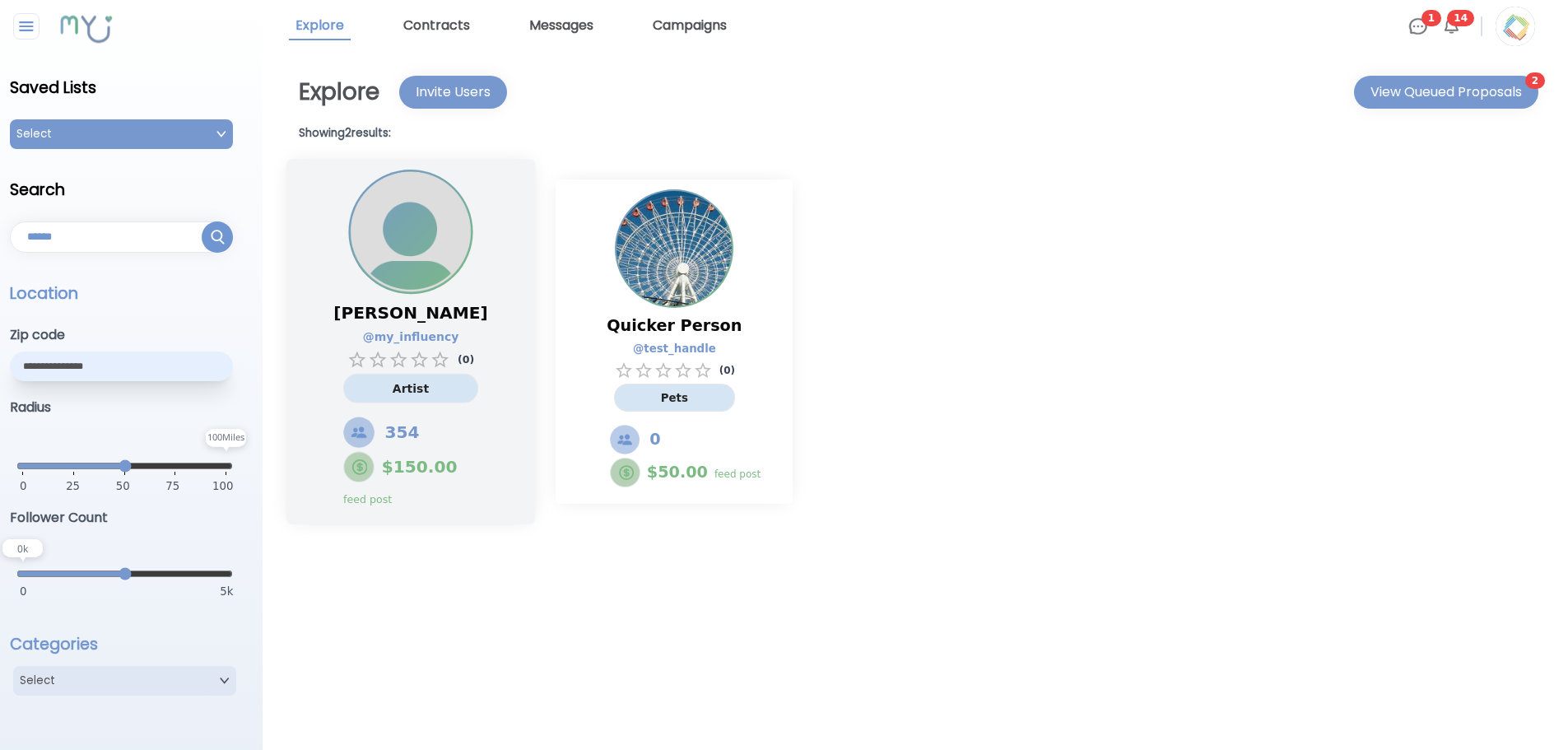
click at [437, 249] on img at bounding box center [410, 232] width 121 height 121
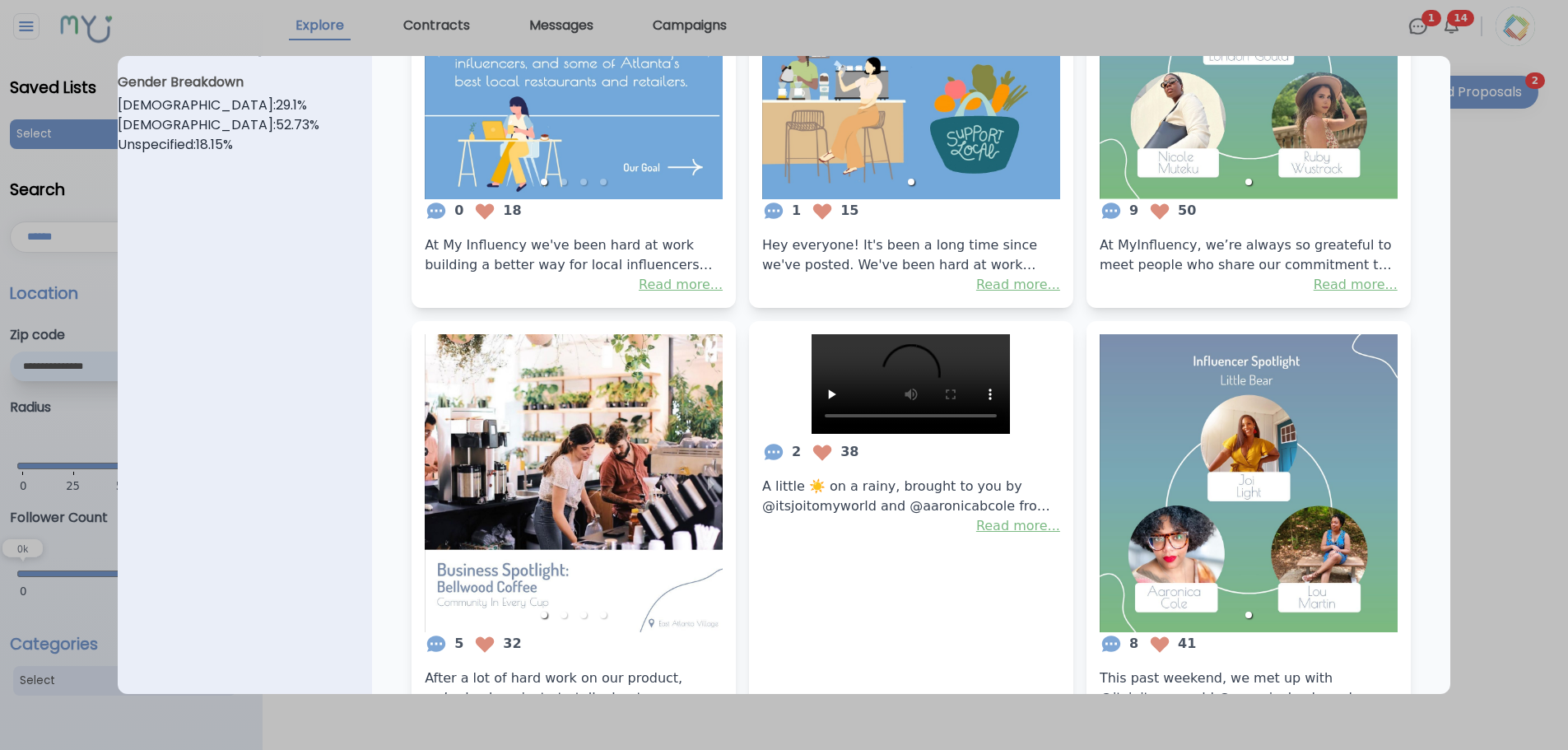
scroll to position [777, 0]
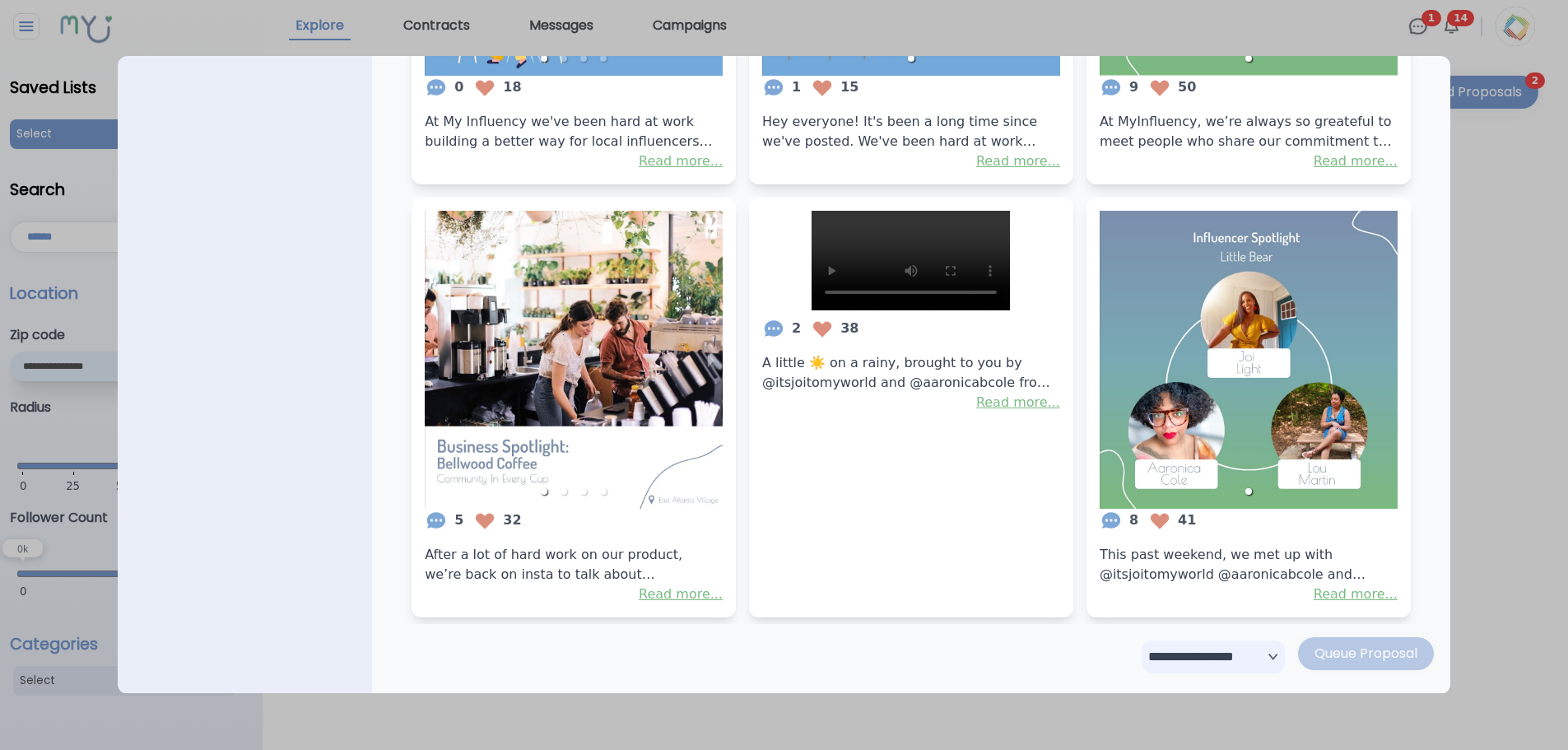
click at [1195, 659] on select "**********" at bounding box center [1213, 657] width 143 height 33
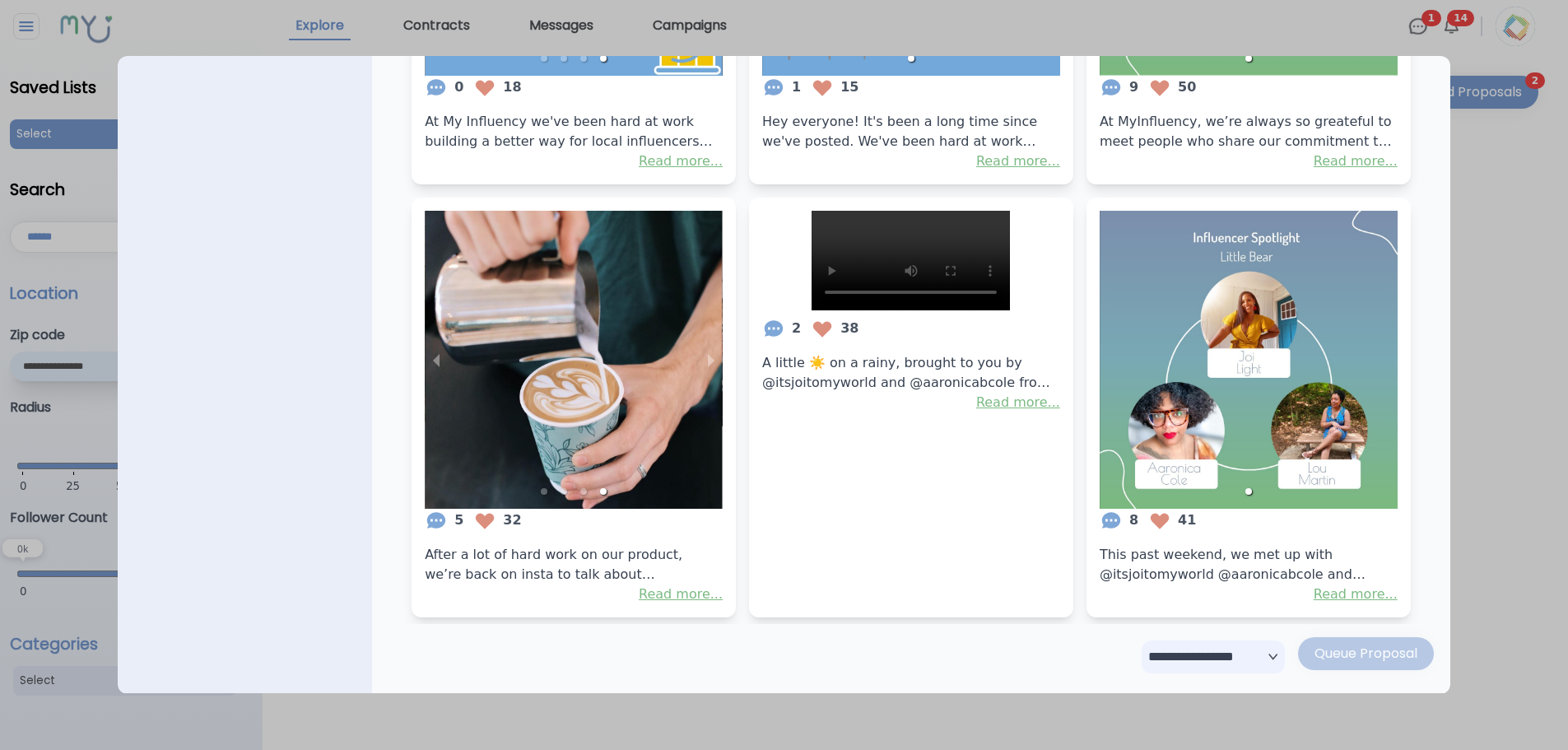
click at [1407, 580] on div "0 18 At My Influency we've been hard at work building a better way for local in…" at bounding box center [911, 191] width 1045 height 866
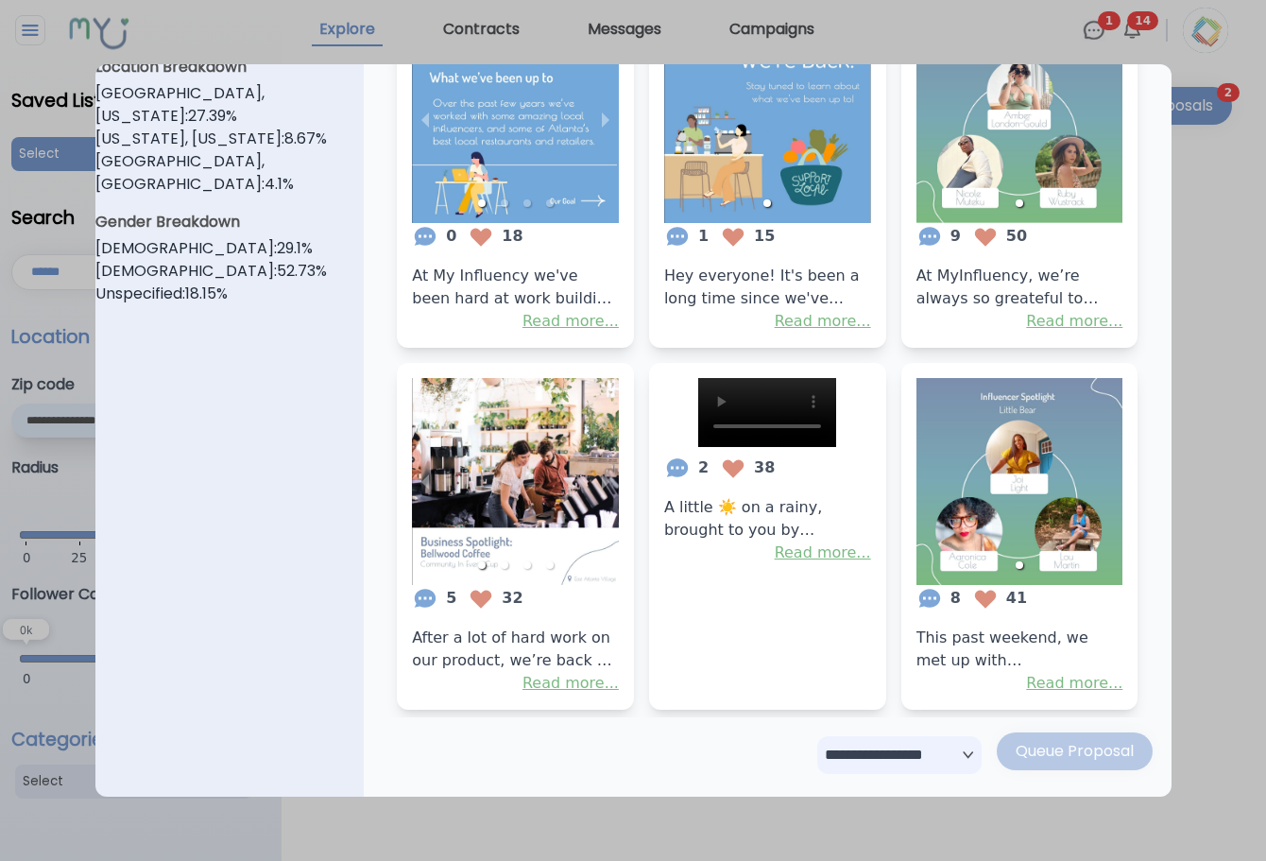
scroll to position [597, 0]
